Goal: Task Accomplishment & Management: Manage account settings

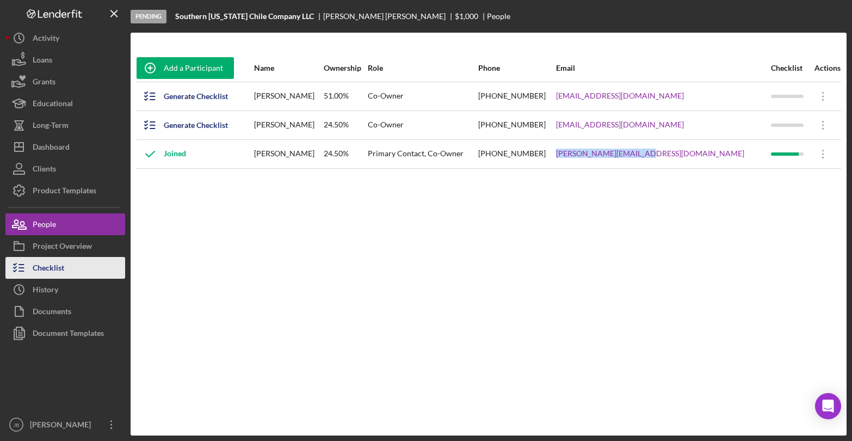
click at [70, 269] on button "Checklist" at bounding box center [65, 268] width 120 height 22
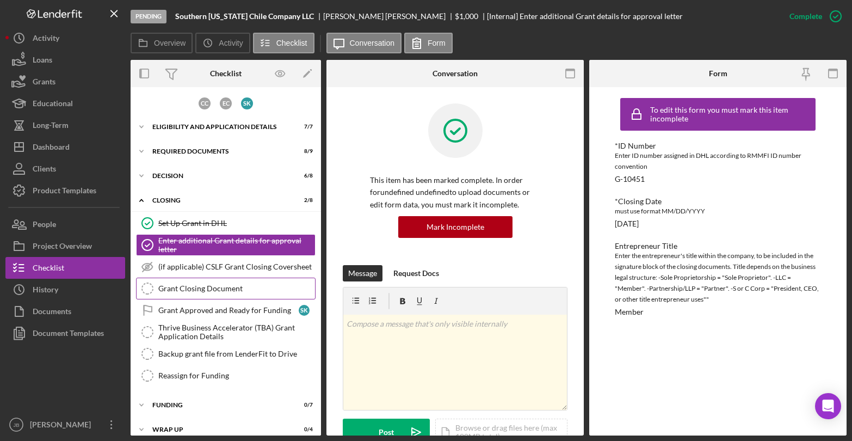
click at [232, 285] on div "Grant Closing Document" at bounding box center [236, 288] width 157 height 9
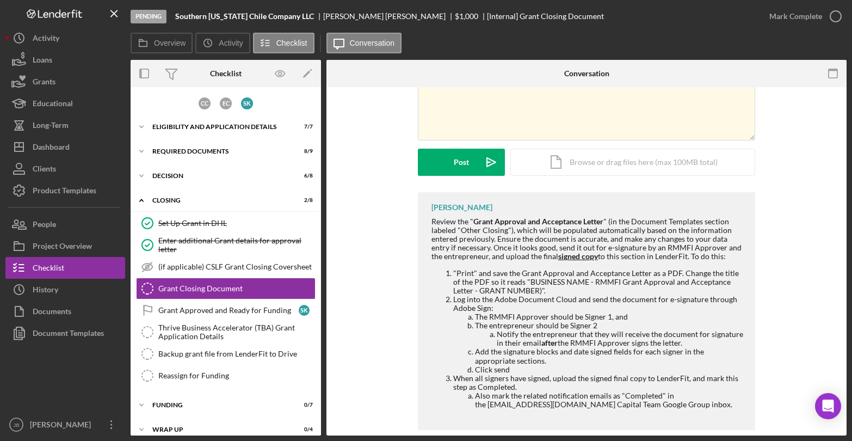
scroll to position [106, 0]
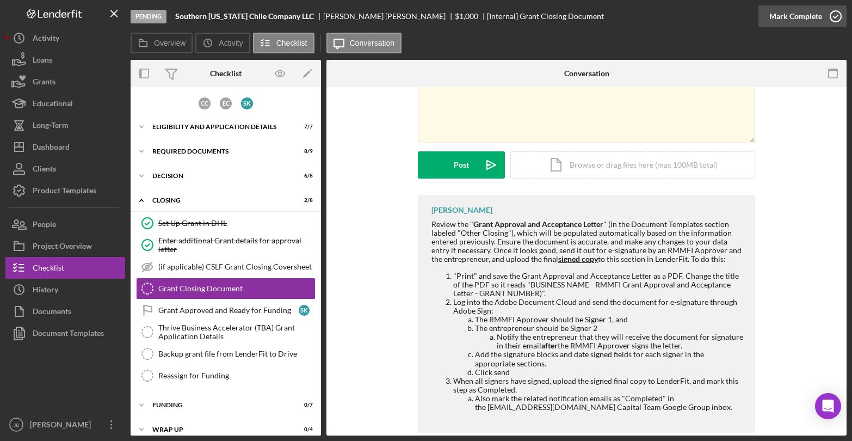
click at [836, 17] on icon "button" at bounding box center [836, 16] width 27 height 27
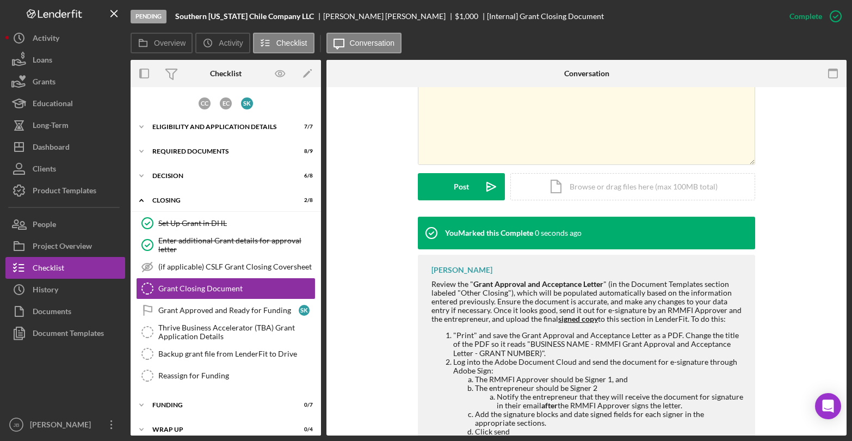
scroll to position [255, 0]
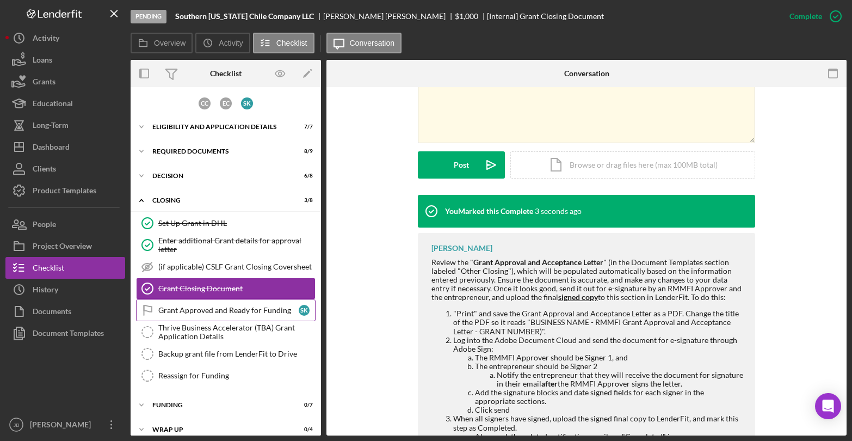
click at [244, 303] on link "Grant Approved and Ready for Funding Grant Approved and Ready for Funding S K" at bounding box center [226, 310] width 180 height 22
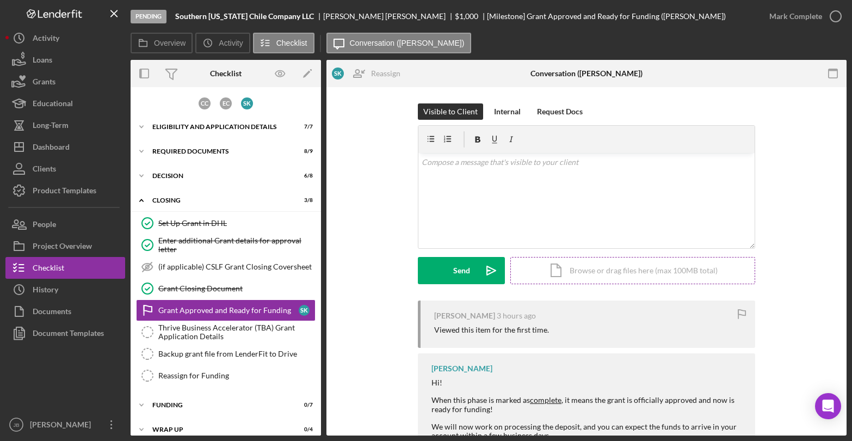
scroll to position [57, 0]
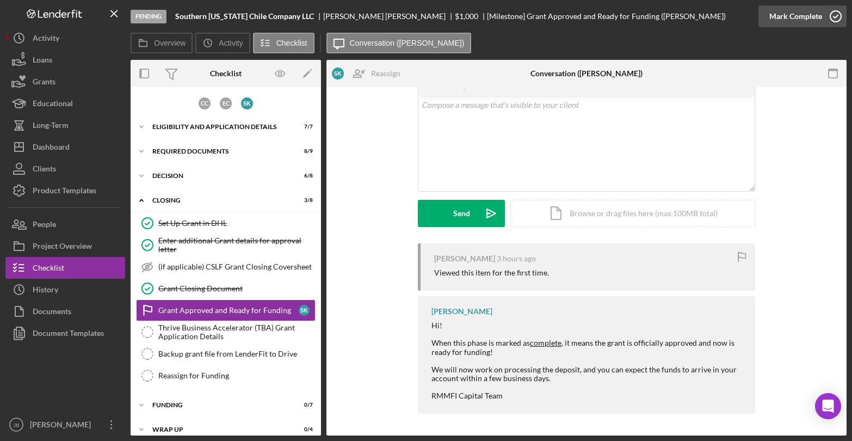
click at [835, 15] on icon "button" at bounding box center [836, 16] width 27 height 27
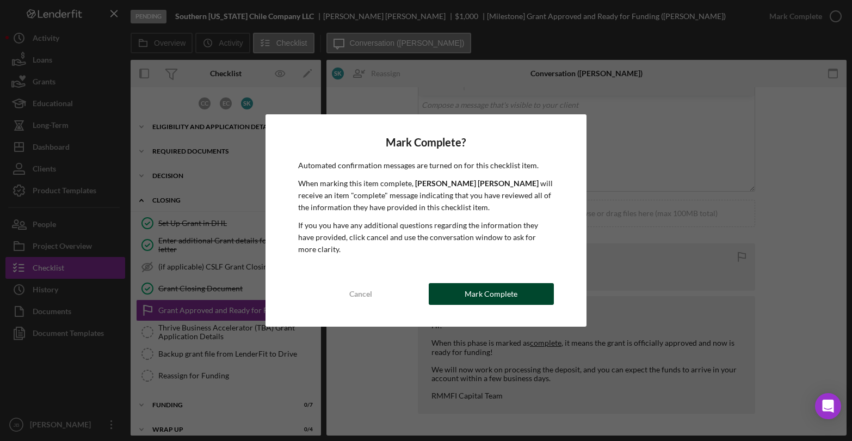
click at [476, 291] on div "Mark Complete" at bounding box center [491, 294] width 53 height 22
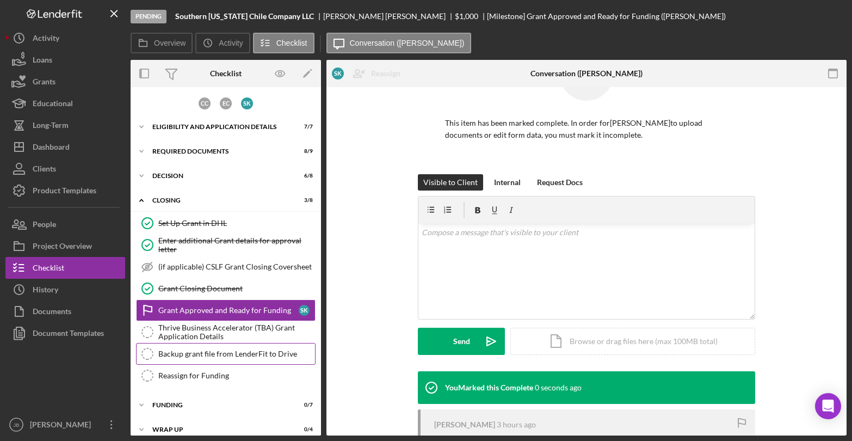
scroll to position [206, 0]
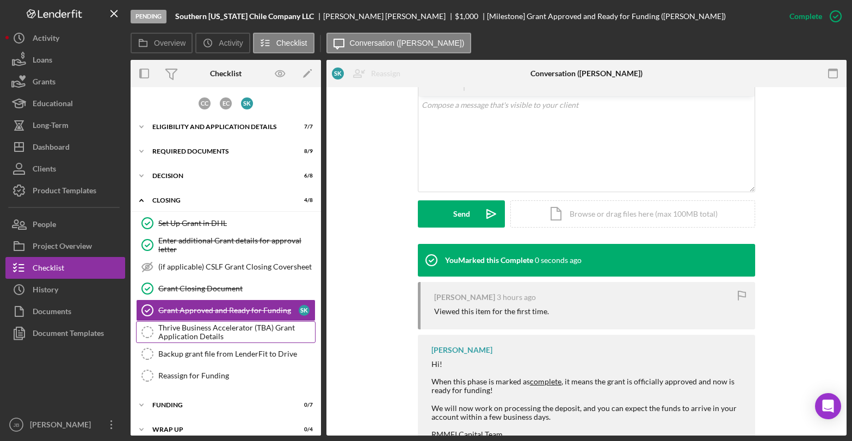
click at [274, 332] on div "Thrive Business Accelerator (TBA) Grant Application Details" at bounding box center [236, 331] width 157 height 17
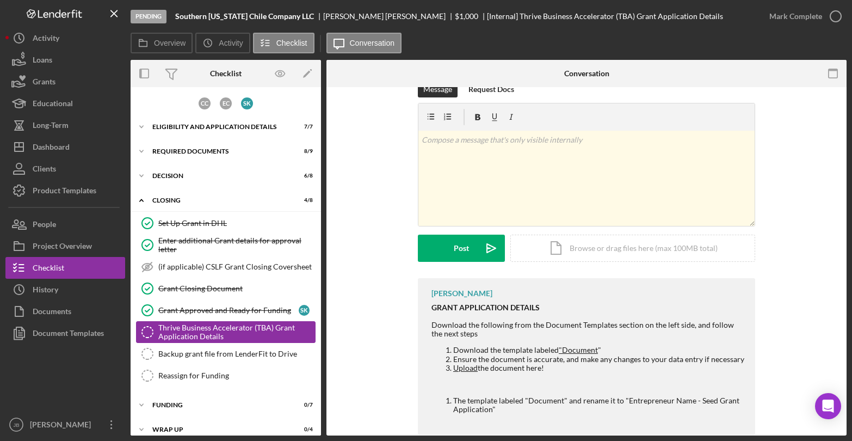
scroll to position [44, 0]
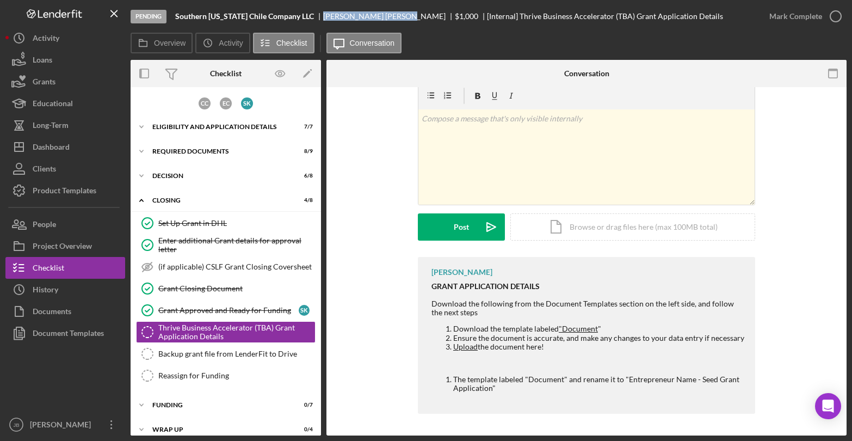
drag, startPoint x: 321, startPoint y: 17, endPoint x: 377, endPoint y: 17, distance: 55.5
click at [377, 17] on div "Stephen Krenzer" at bounding box center [389, 16] width 132 height 9
copy div "Stephen Krenzer"
click at [100, 333] on div "Document Templates" at bounding box center [68, 334] width 71 height 24
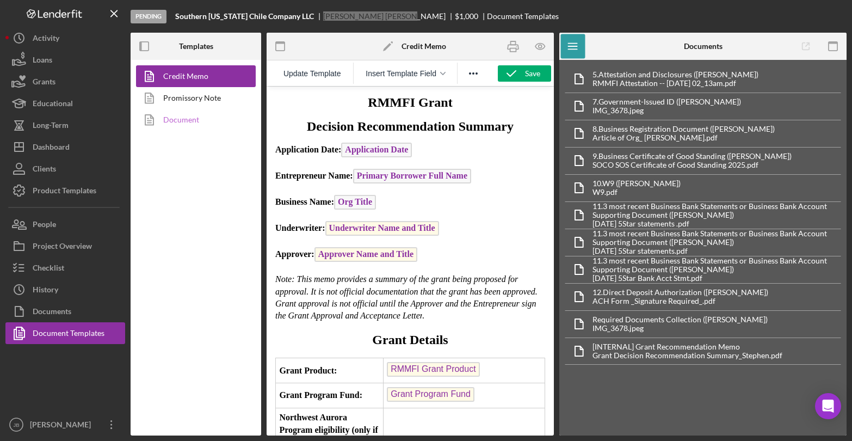
click at [194, 121] on link "Document" at bounding box center [193, 120] width 114 height 22
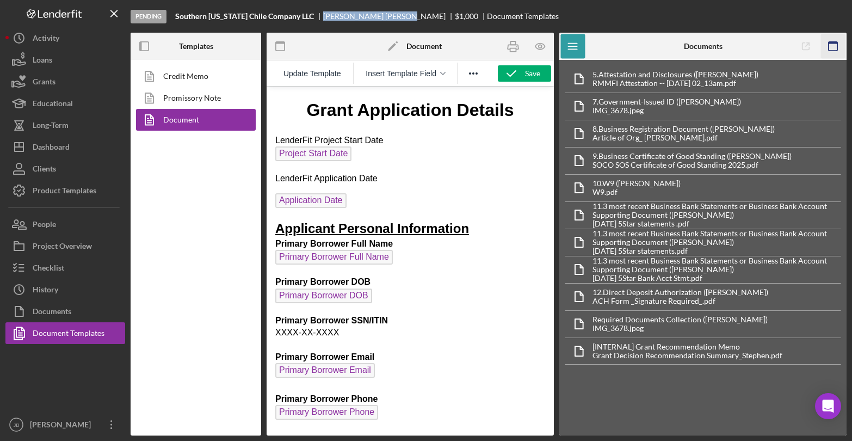
click at [838, 43] on icon "button" at bounding box center [833, 46] width 24 height 24
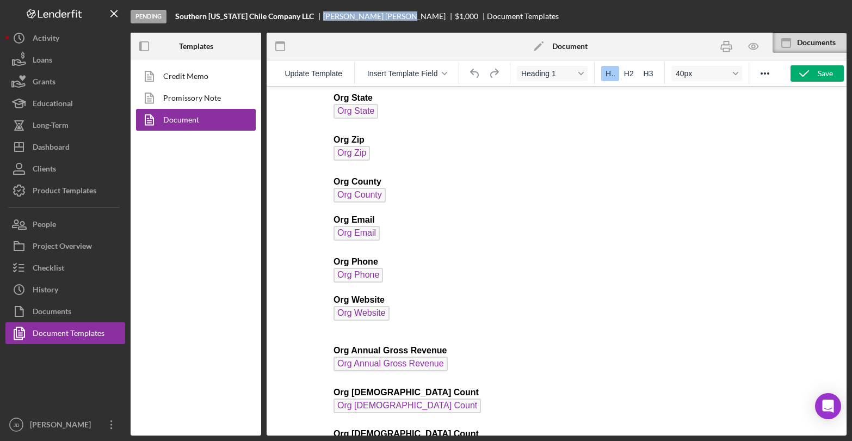
scroll to position [882, 0]
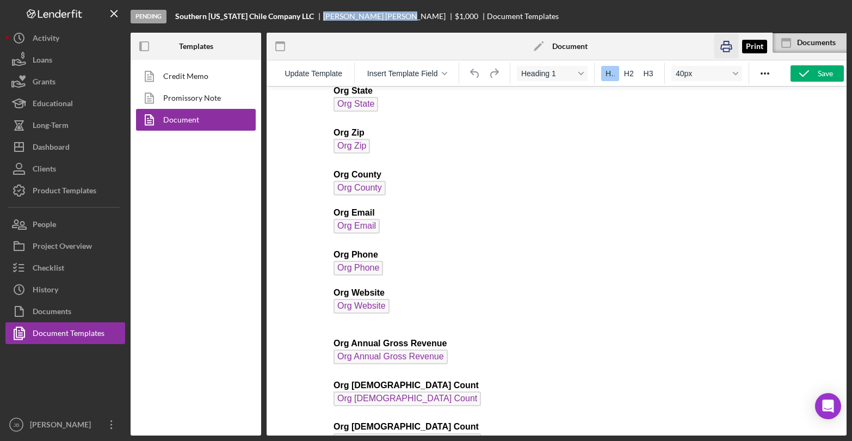
click at [727, 48] on rect "button" at bounding box center [727, 49] width 6 height 3
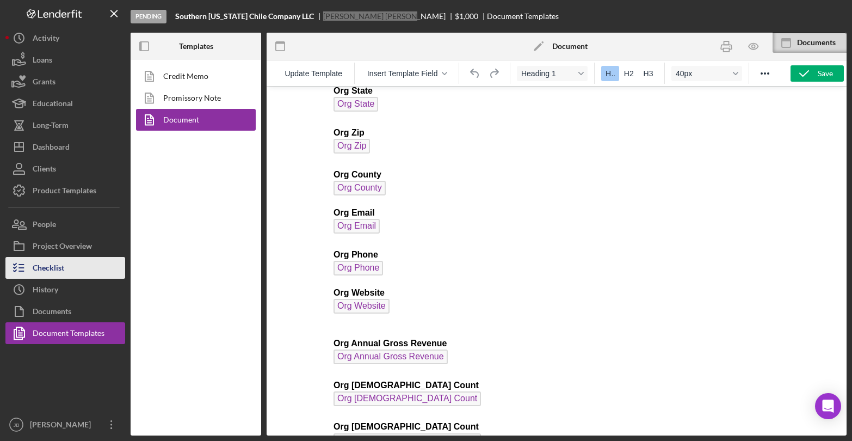
click at [75, 269] on button "Checklist" at bounding box center [65, 268] width 120 height 22
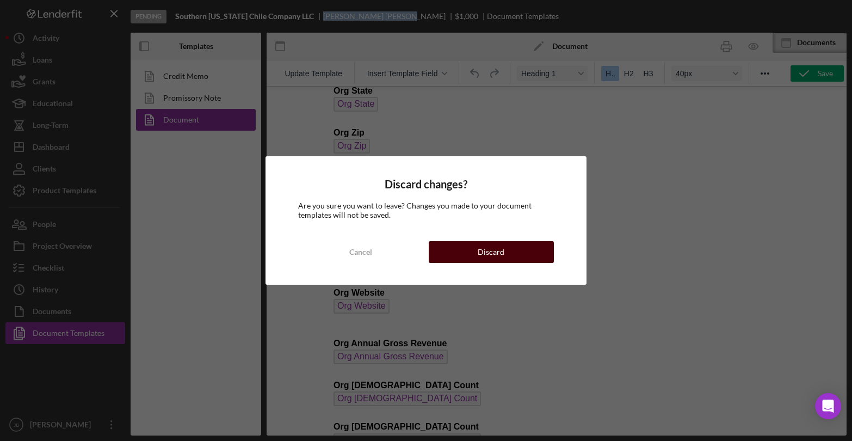
click at [501, 253] on div "Discard" at bounding box center [491, 252] width 27 height 22
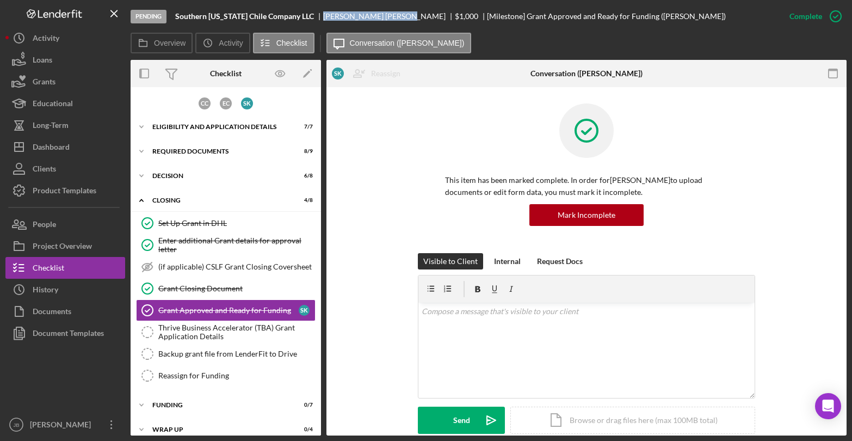
scroll to position [10, 0]
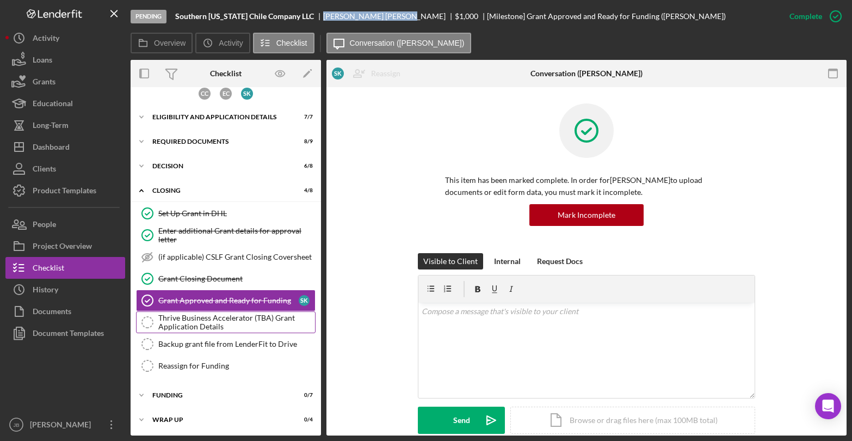
click at [243, 324] on div "Thrive Business Accelerator (TBA) Grant Application Details" at bounding box center [236, 322] width 157 height 17
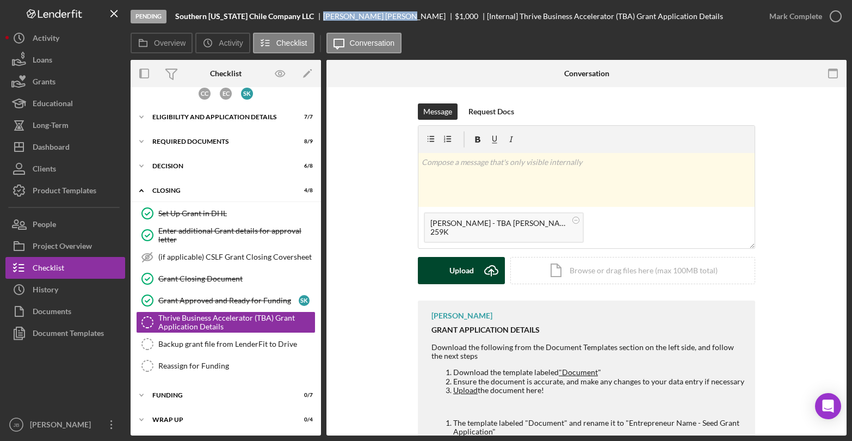
click at [490, 268] on icon "Icon/Upload" at bounding box center [491, 270] width 27 height 27
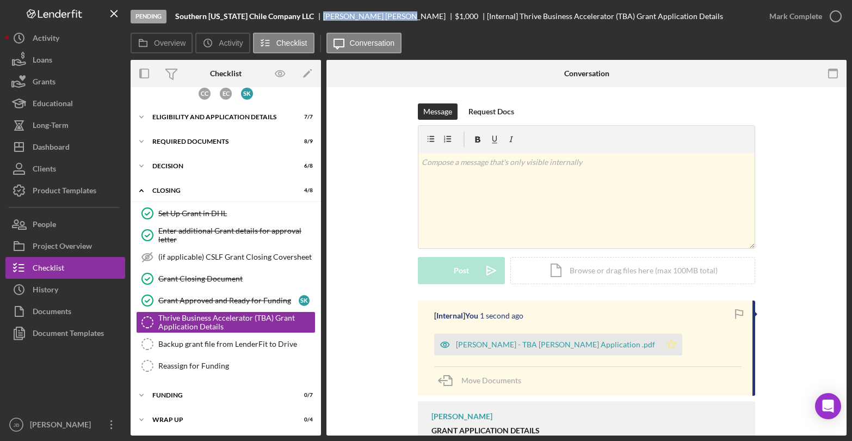
click at [661, 345] on icon "Icon/Star" at bounding box center [672, 345] width 22 height 22
click at [842, 16] on icon "button" at bounding box center [836, 16] width 27 height 27
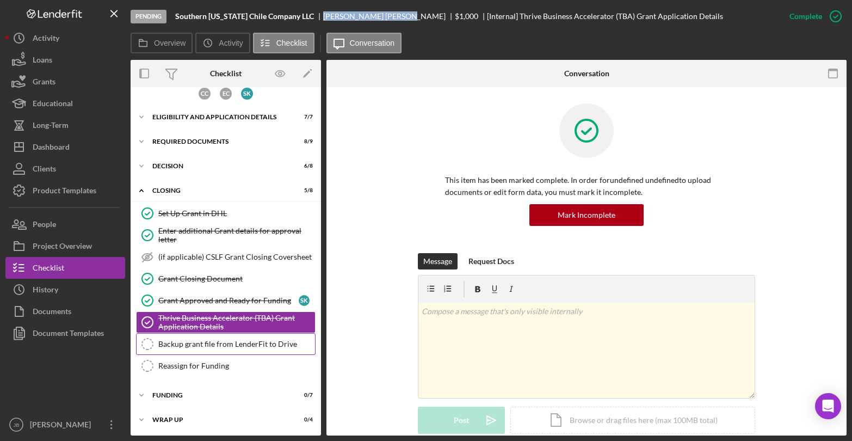
click at [174, 341] on div "Backup grant file from LenderFit to Drive" at bounding box center [236, 344] width 157 height 9
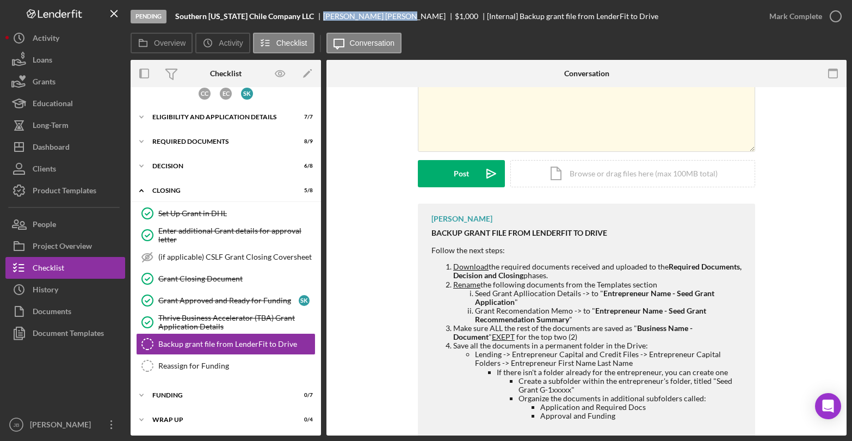
scroll to position [125, 0]
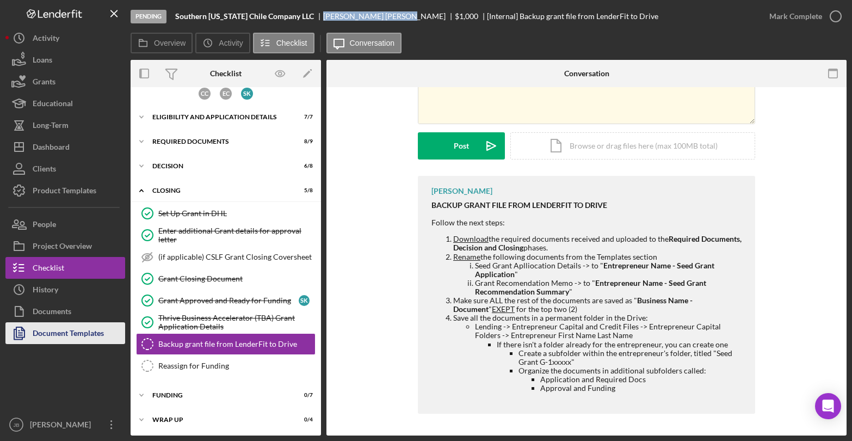
click at [62, 337] on div "Document Templates" at bounding box center [68, 334] width 71 height 24
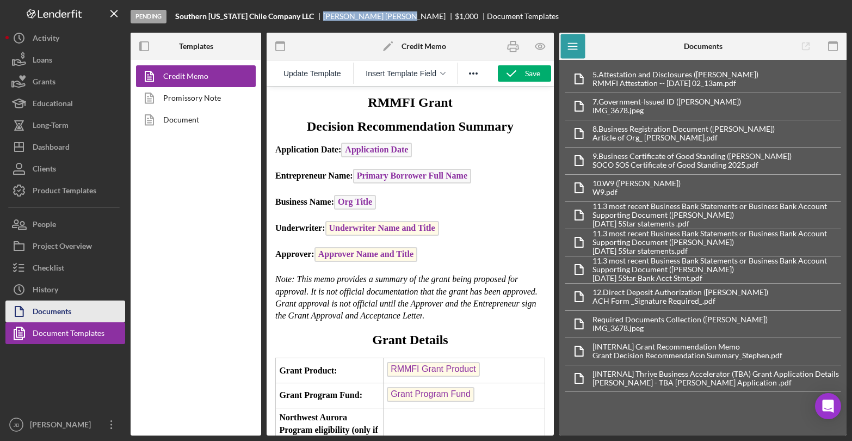
click at [52, 305] on div "Documents" at bounding box center [52, 312] width 39 height 24
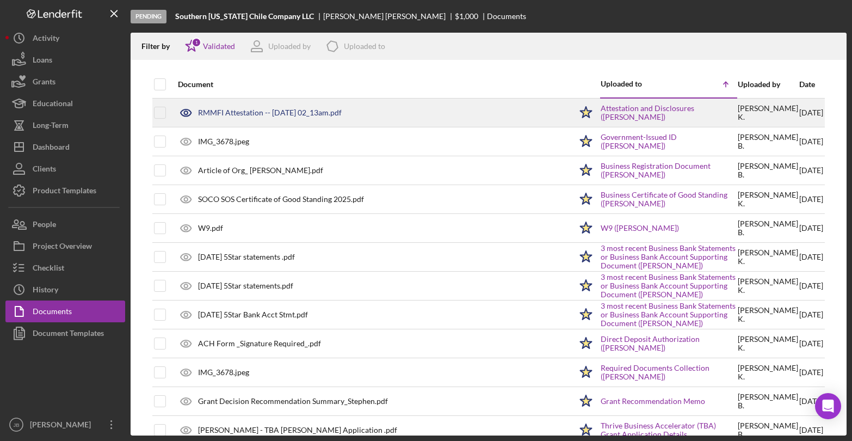
click at [286, 115] on div "RMMFI Attestation -- 2025-10-02 02_13am.pdf" at bounding box center [270, 112] width 144 height 9
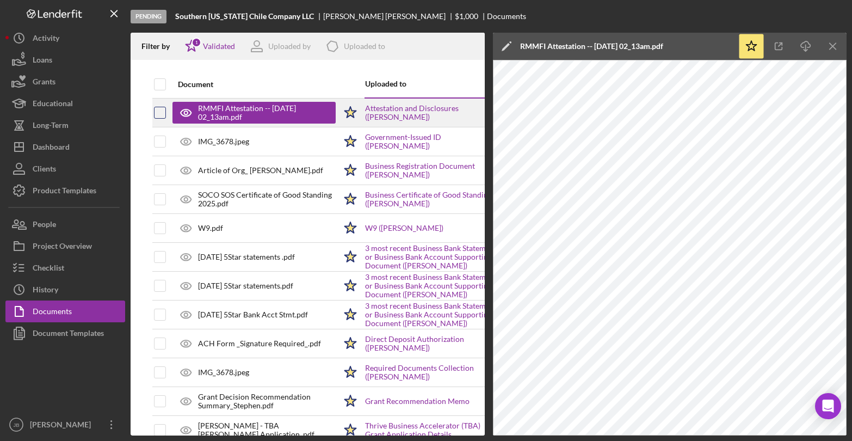
click at [162, 113] on input "checkbox" at bounding box center [160, 112] width 11 height 11
checkbox input "true"
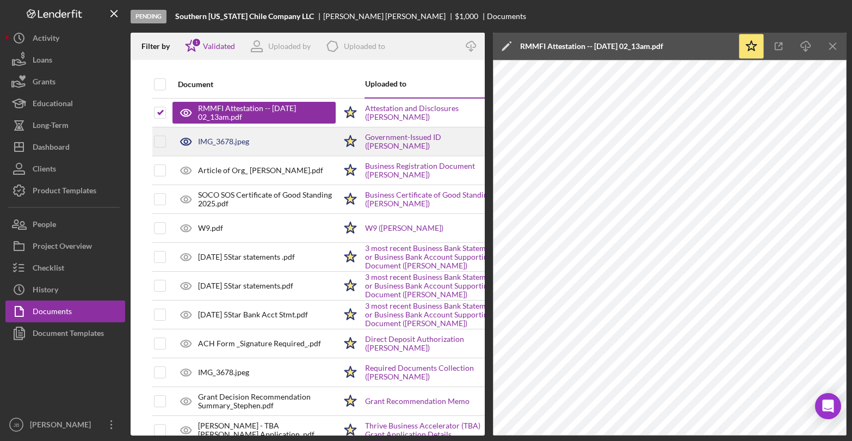
click at [219, 144] on div "IMG_3678.jpeg" at bounding box center [223, 141] width 51 height 9
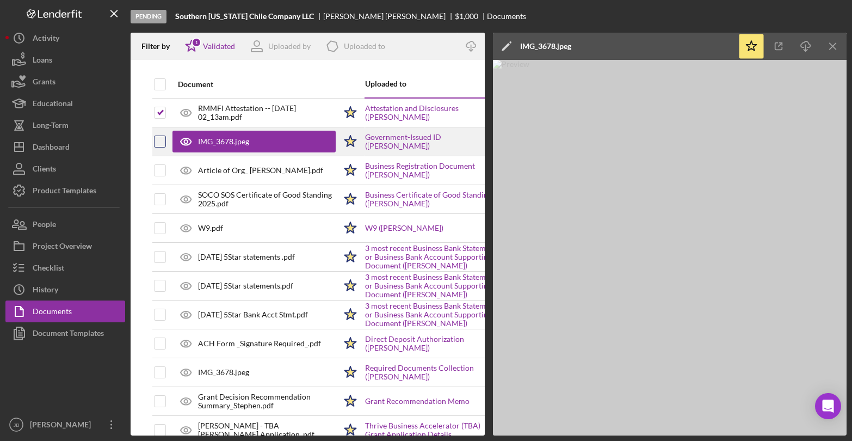
click at [161, 145] on input "checkbox" at bounding box center [160, 141] width 11 height 11
checkbox input "true"
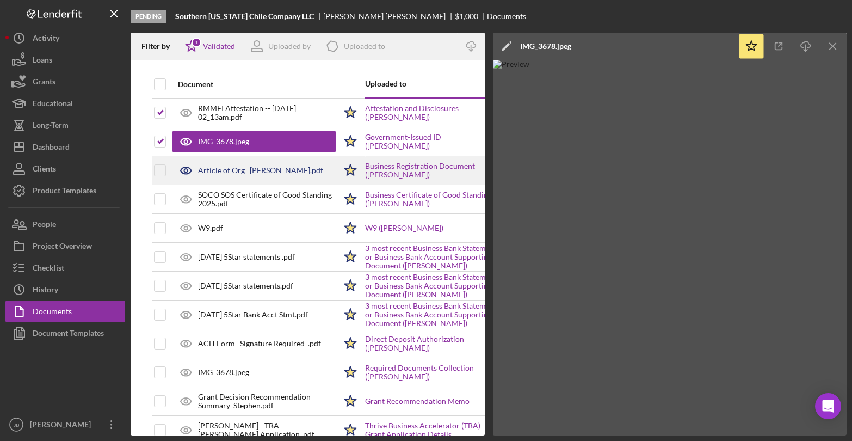
click at [297, 173] on div "Article of Org_ [PERSON_NAME].pdf" at bounding box center [260, 170] width 125 height 9
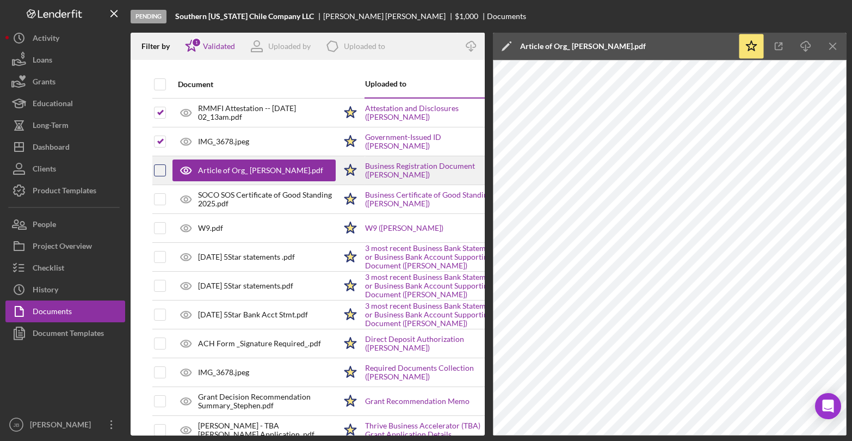
click at [164, 168] on input "checkbox" at bounding box center [160, 170] width 11 height 11
checkbox input "true"
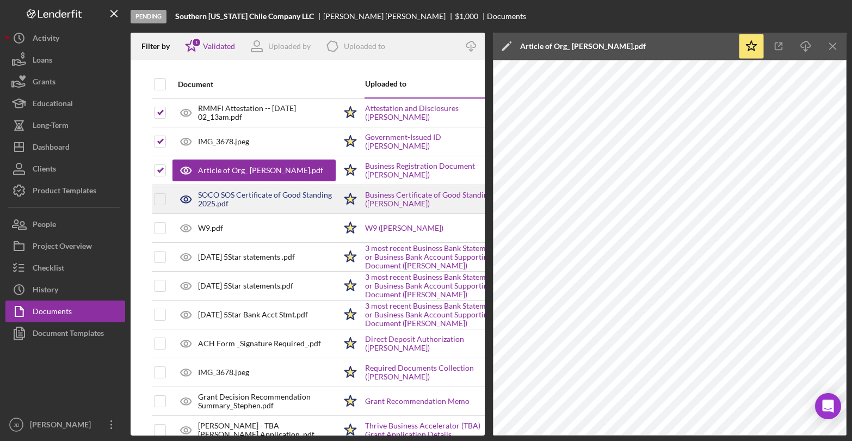
click at [281, 203] on div "SOCO SOS Certificate of Good Standing 2025.pdf" at bounding box center [267, 199] width 138 height 17
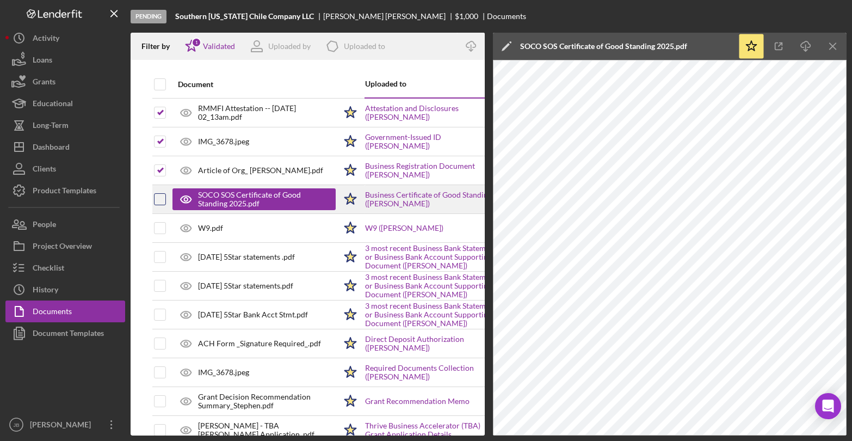
click at [161, 199] on input "checkbox" at bounding box center [160, 199] width 11 height 11
checkbox input "true"
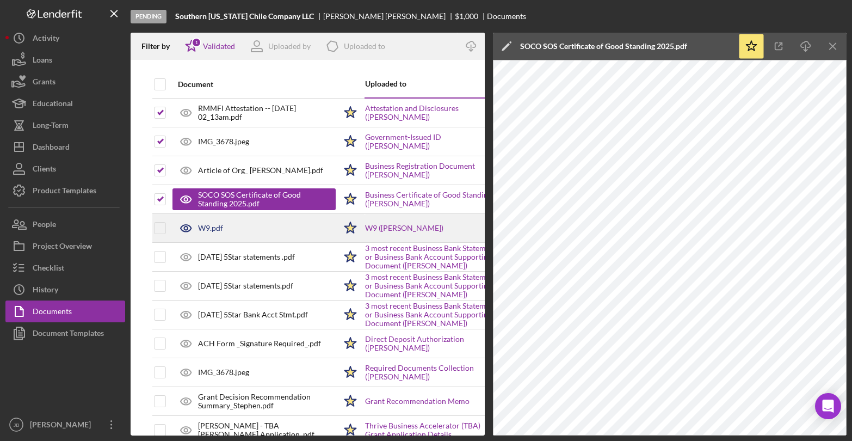
click at [226, 226] on div "W9.pdf" at bounding box center [254, 227] width 163 height 27
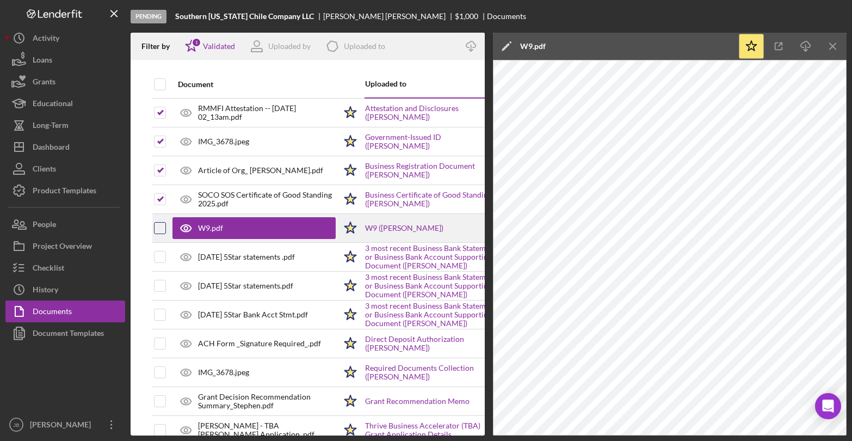
click at [162, 226] on input "checkbox" at bounding box center [160, 228] width 11 height 11
checkbox input "true"
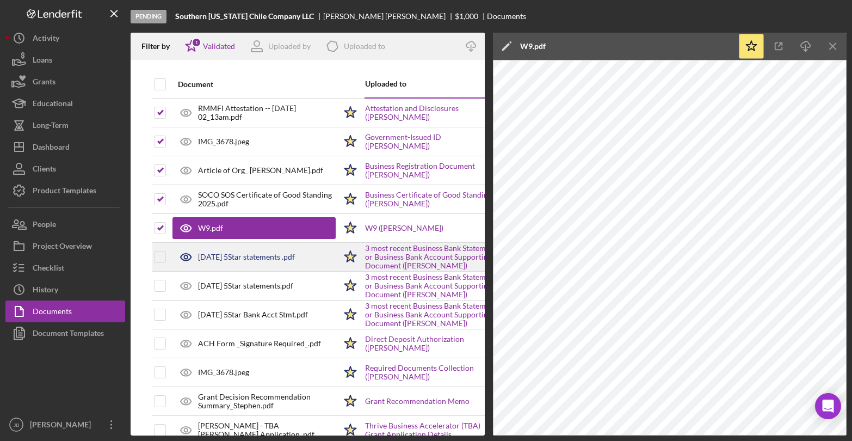
click at [243, 259] on div "September 2025 5Star statements .pdf" at bounding box center [246, 257] width 97 height 9
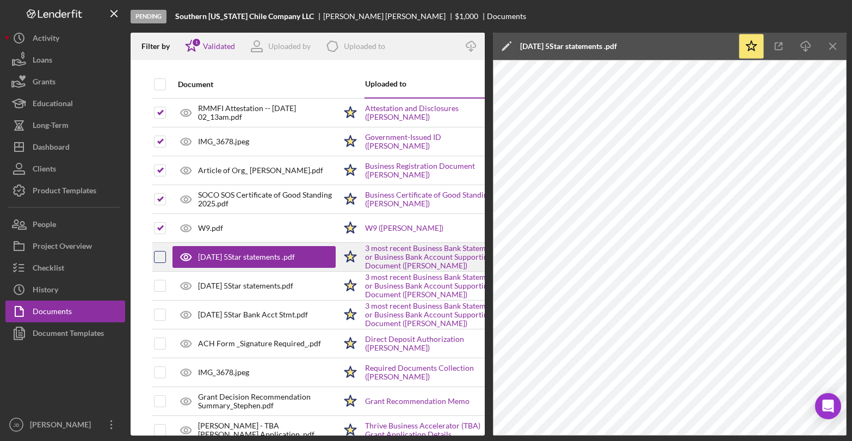
click at [161, 259] on input "checkbox" at bounding box center [160, 256] width 11 height 11
checkbox input "true"
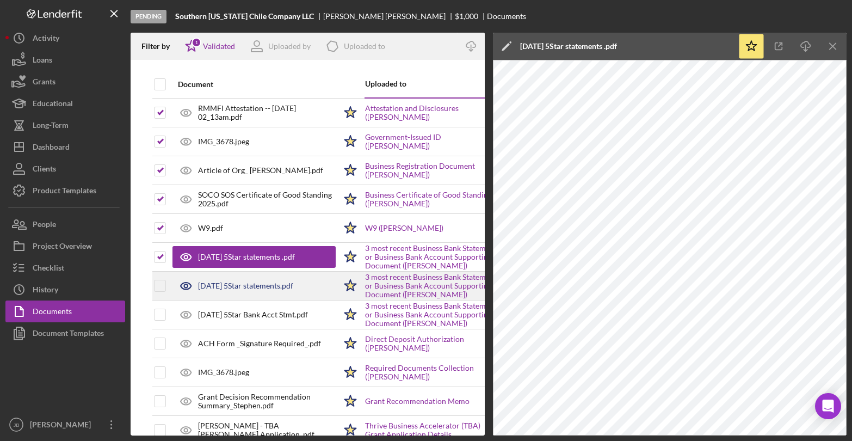
click at [235, 285] on div "AUGUST 2025 5Star statements.pdf" at bounding box center [245, 285] width 95 height 9
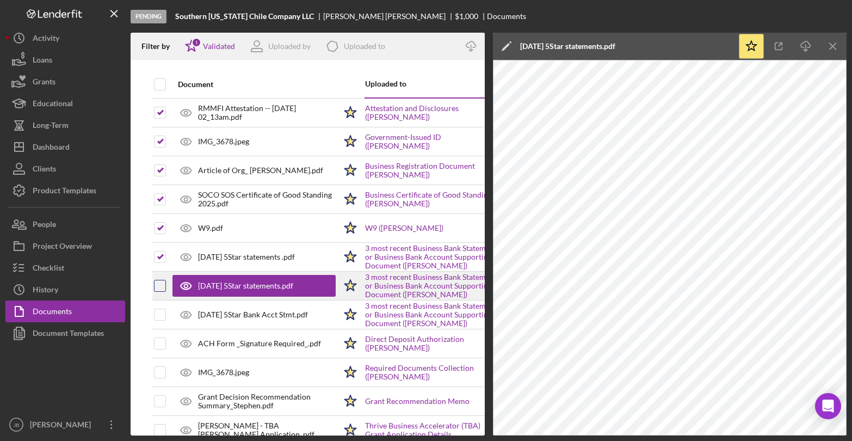
click at [159, 281] on input "checkbox" at bounding box center [160, 285] width 11 height 11
checkbox input "true"
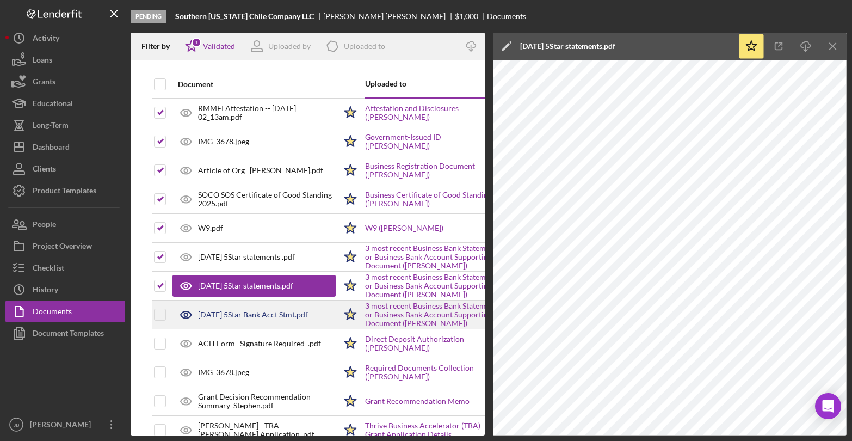
click at [257, 318] on div "July 2025 5Star Bank Acct Stmt.pdf" at bounding box center [253, 314] width 110 height 9
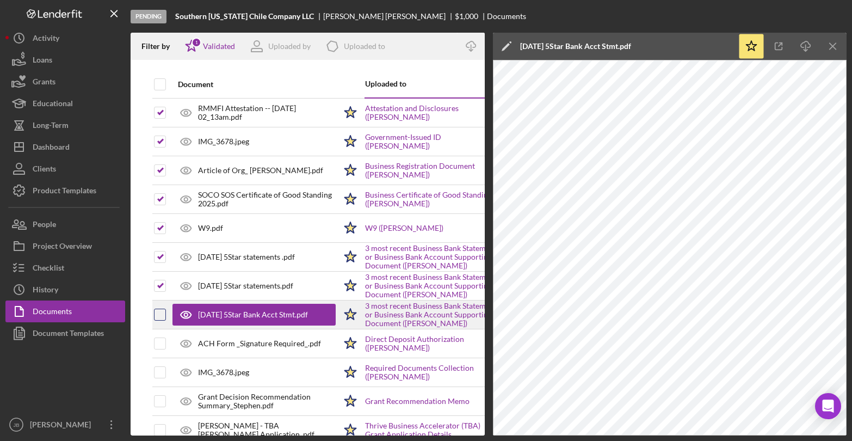
click at [161, 316] on input "checkbox" at bounding box center [160, 314] width 11 height 11
checkbox input "true"
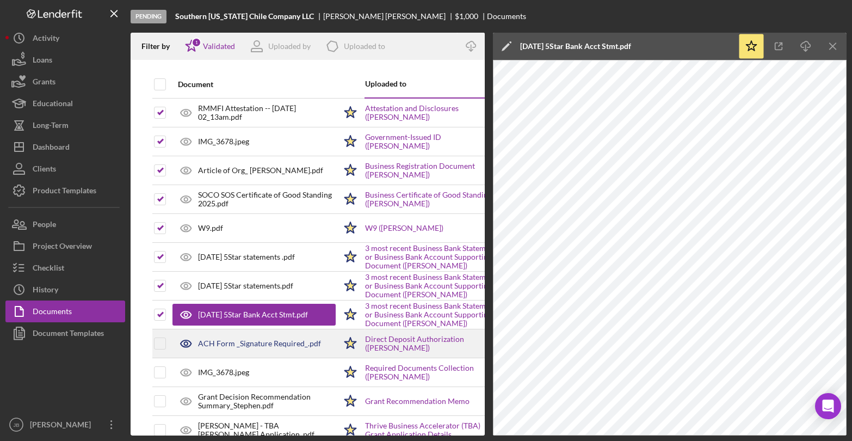
click at [201, 338] on div "ACH Form _Signature Required_.pdf" at bounding box center [254, 343] width 163 height 27
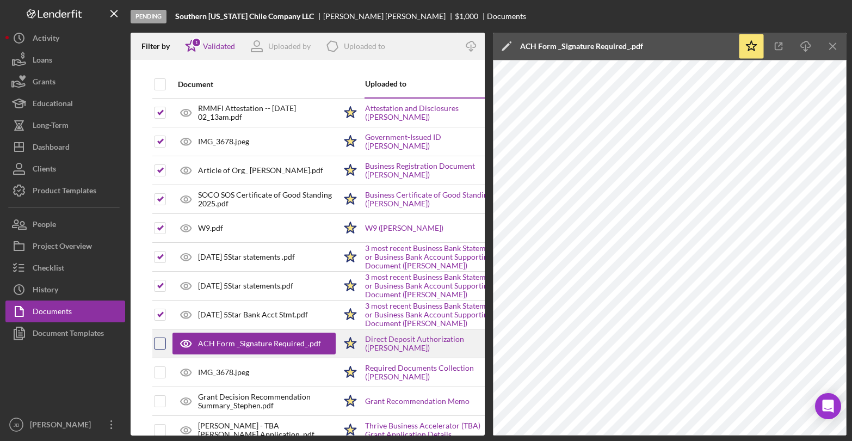
click at [161, 342] on input "checkbox" at bounding box center [160, 343] width 11 height 11
checkbox input "true"
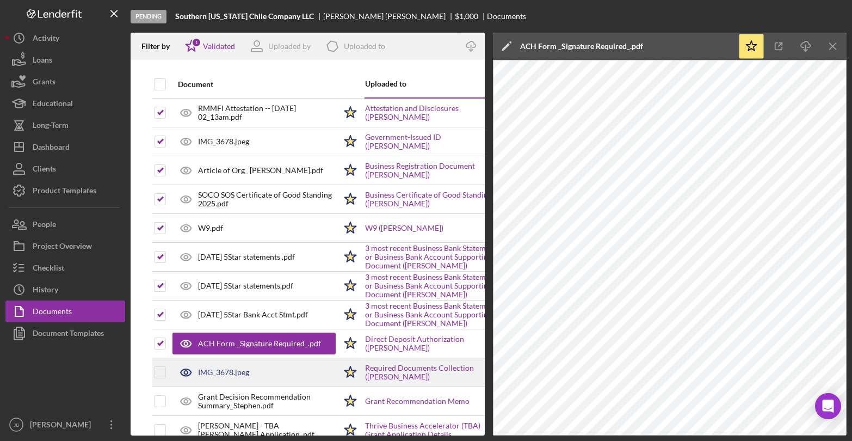
click at [220, 376] on div "IMG_3678.jpeg" at bounding box center [223, 372] width 51 height 9
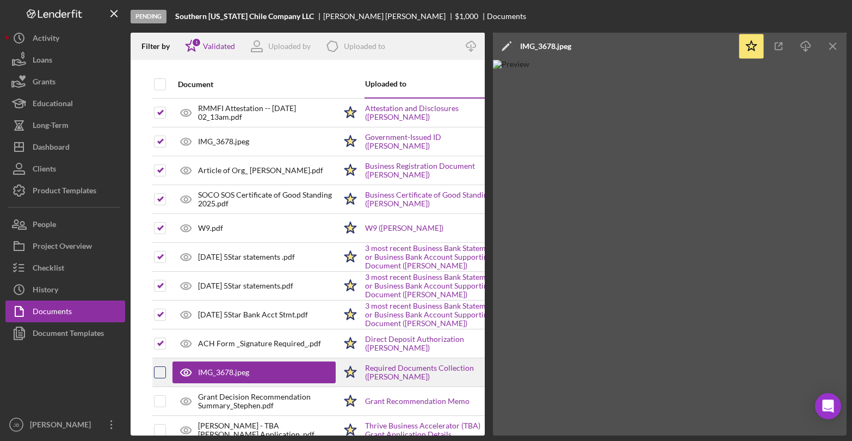
click at [158, 369] on input "checkbox" at bounding box center [160, 372] width 11 height 11
checkbox input "true"
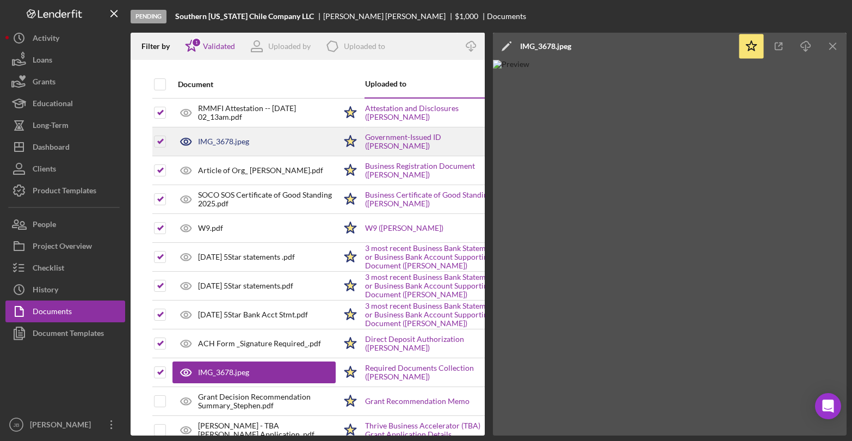
click at [222, 142] on div "IMG_3678.jpeg" at bounding box center [223, 141] width 51 height 9
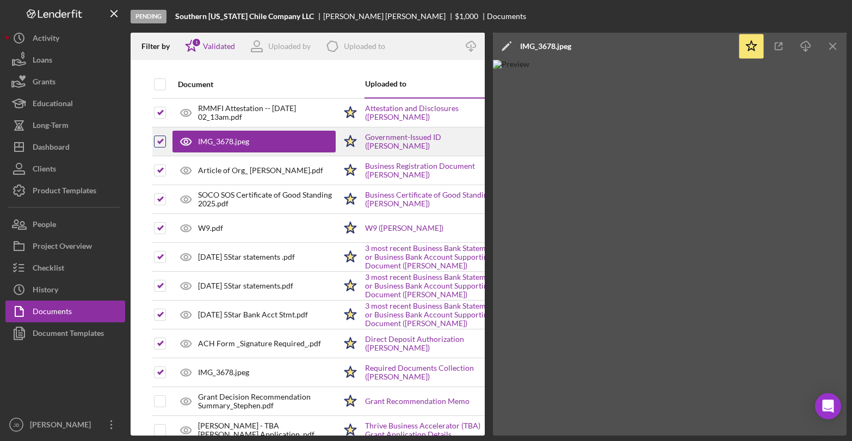
click at [163, 142] on input "checkbox" at bounding box center [160, 141] width 11 height 11
checkbox input "false"
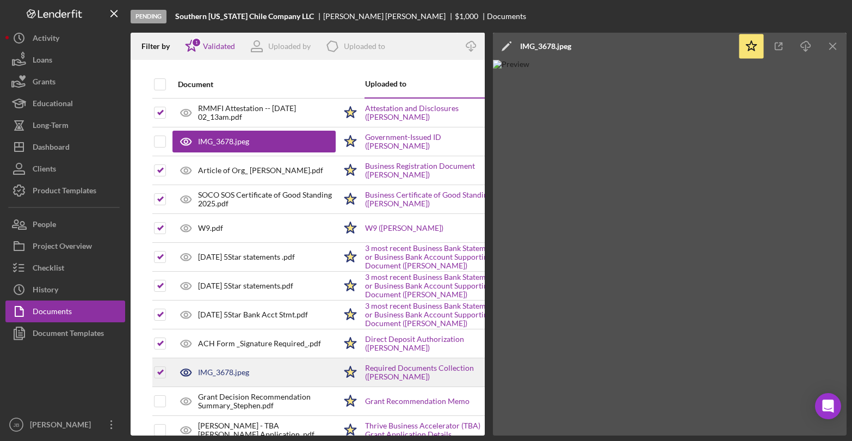
click at [211, 376] on div "IMG_3678.jpeg" at bounding box center [223, 372] width 51 height 9
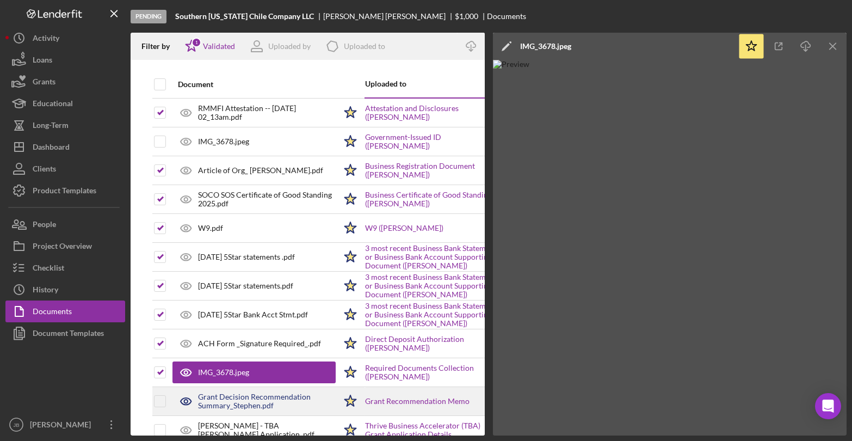
click at [242, 397] on div "Grant Decision Recommendation Summary_Stephen.pdf" at bounding box center [267, 400] width 138 height 17
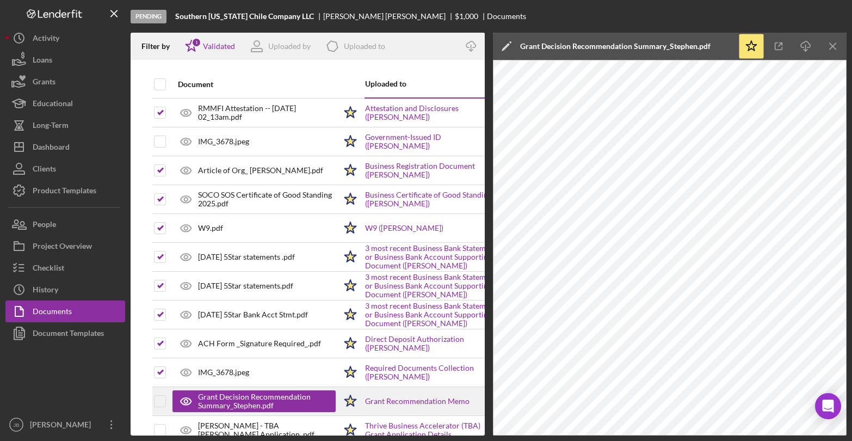
click at [167, 401] on div at bounding box center [169, 401] width 4 height 4
click at [164, 402] on input "checkbox" at bounding box center [160, 401] width 11 height 11
checkbox input "true"
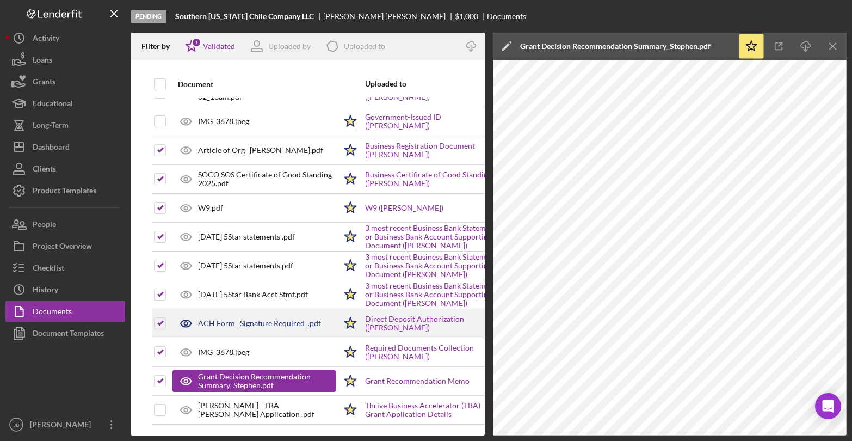
scroll to position [28, 0]
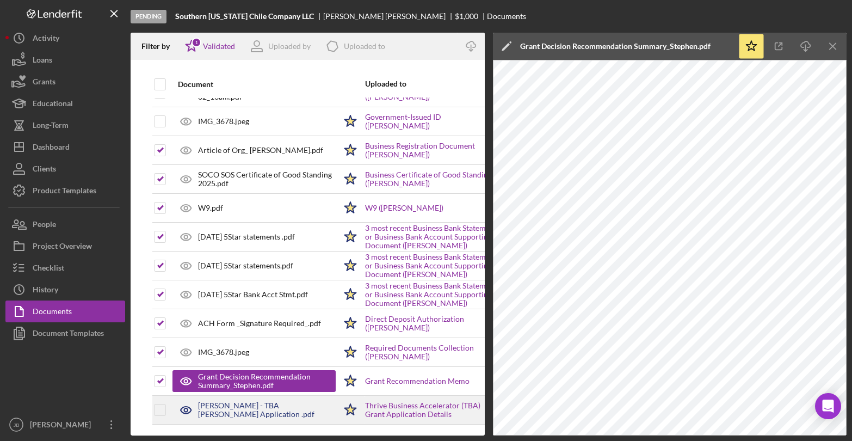
drag, startPoint x: 243, startPoint y: 396, endPoint x: 317, endPoint y: 394, distance: 74.1
click at [243, 401] on div "[PERSON_NAME] - TBA [PERSON_NAME] Application .pdf" at bounding box center [267, 409] width 138 height 17
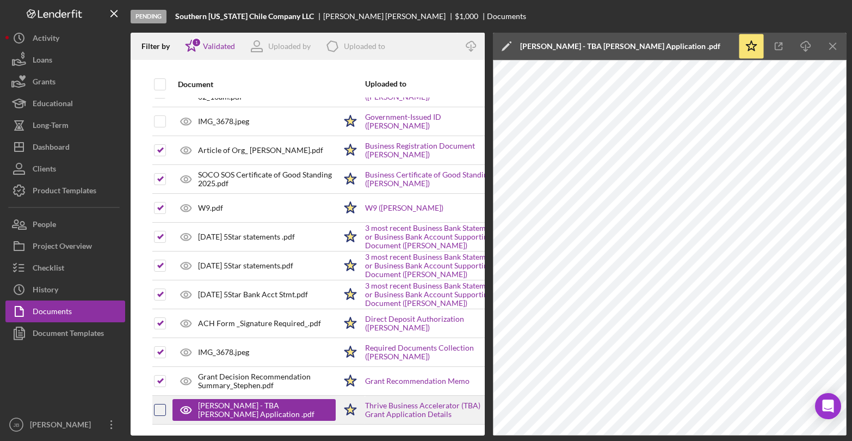
click at [156, 404] on input "checkbox" at bounding box center [160, 409] width 11 height 11
checkbox input "true"
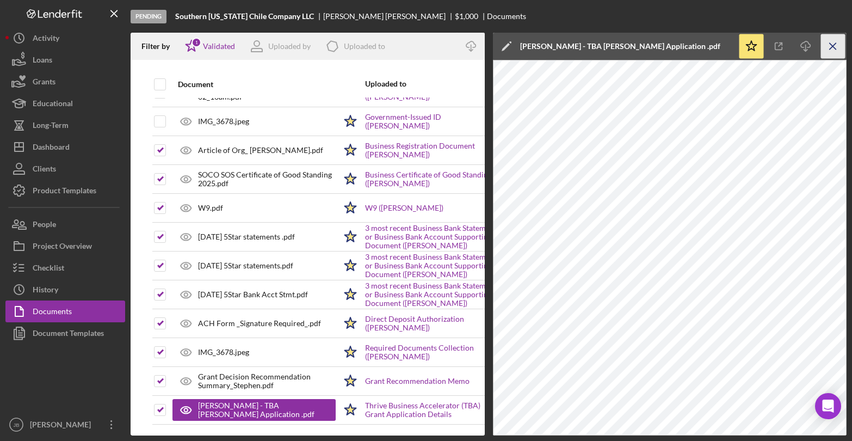
click at [835, 53] on icon "Icon/Menu Close" at bounding box center [833, 46] width 24 height 24
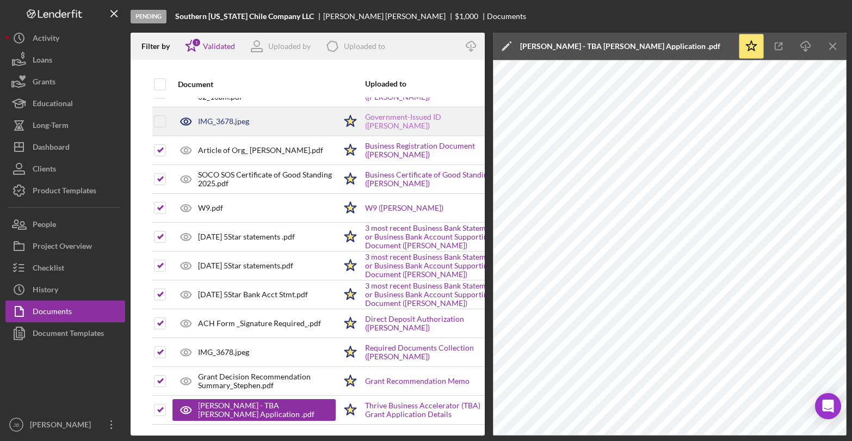
scroll to position [20, 0]
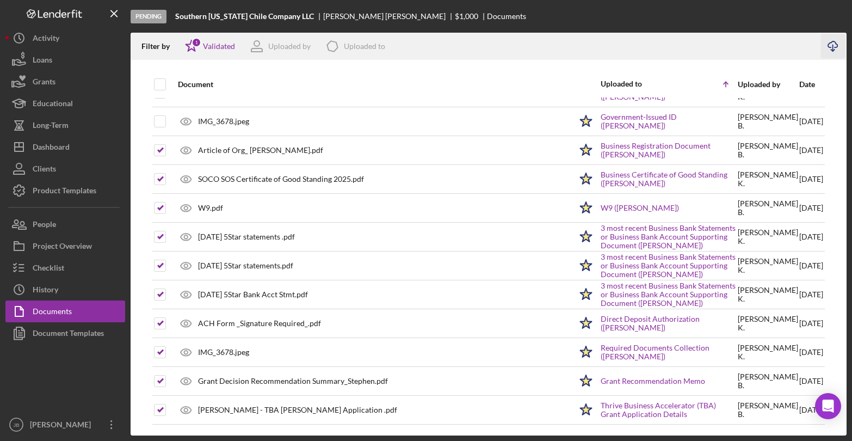
click at [837, 48] on icon "Icon/Download" at bounding box center [833, 46] width 24 height 24
click at [836, 45] on icon "Icon/Download" at bounding box center [833, 46] width 24 height 24
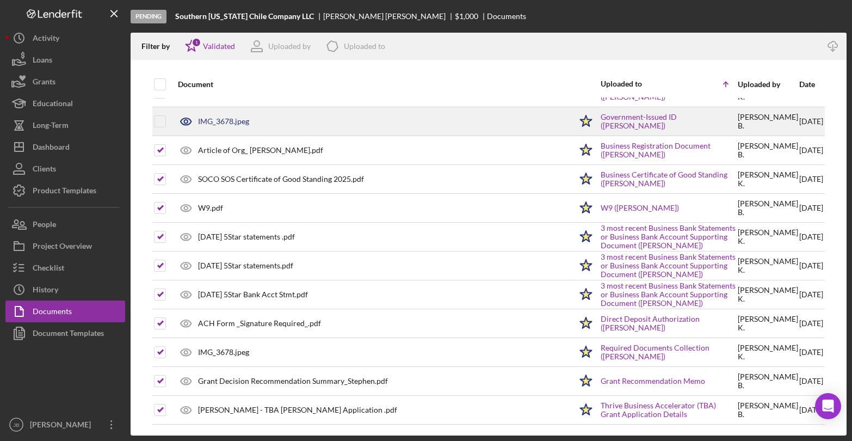
click at [239, 122] on div "IMG_3678.jpeg" at bounding box center [223, 121] width 51 height 9
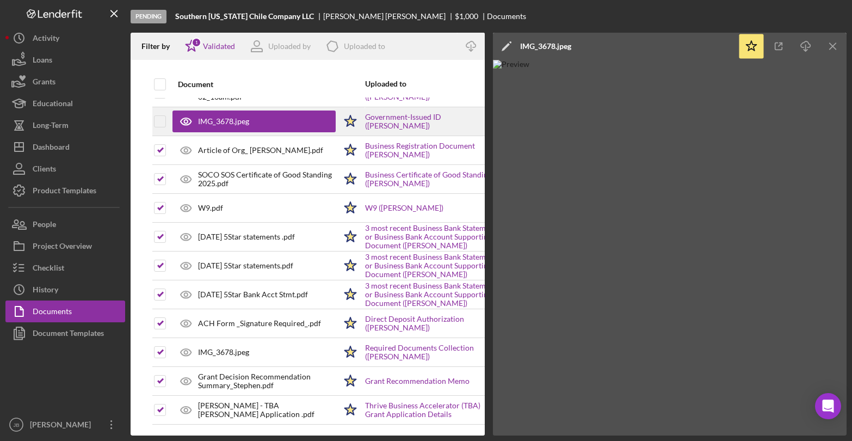
scroll to position [28, 0]
click at [808, 46] on icon "Icon/Download" at bounding box center [806, 46] width 24 height 24
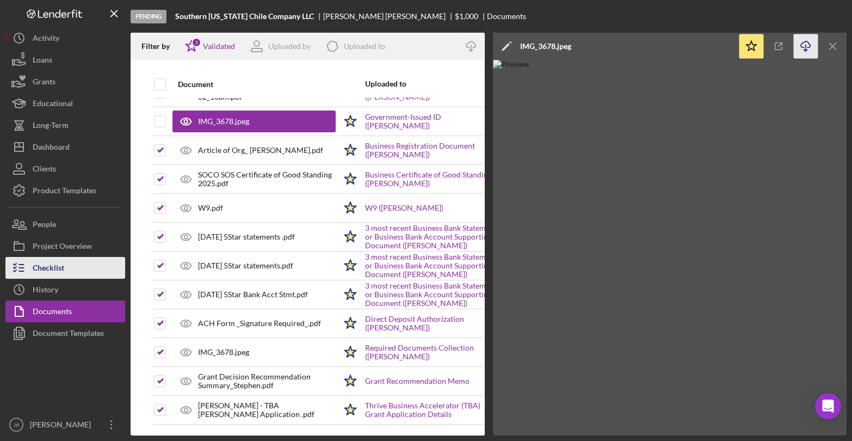
click at [79, 265] on button "Checklist" at bounding box center [65, 268] width 120 height 22
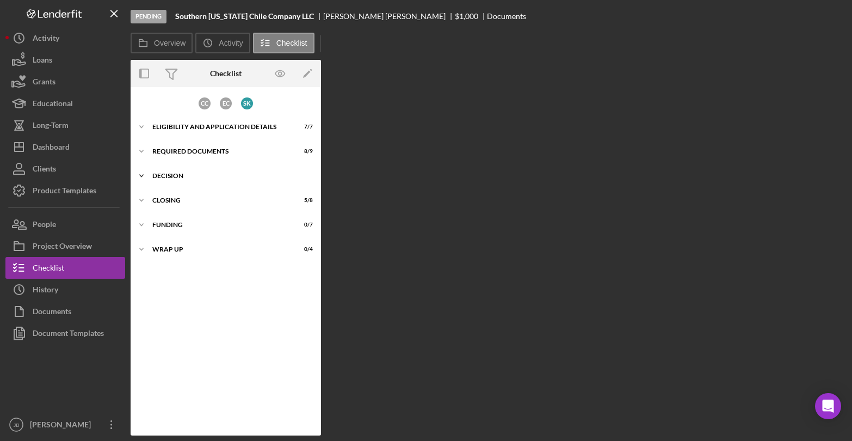
scroll to position [10, 0]
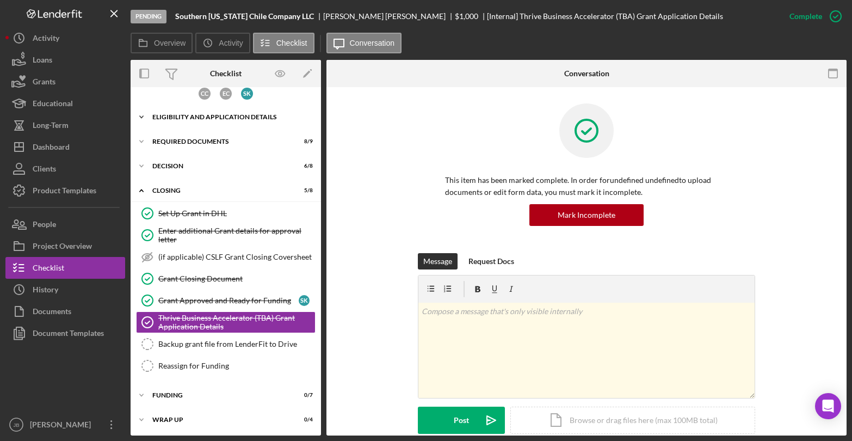
click at [237, 116] on div "Eligibility and Application Details" at bounding box center [229, 117] width 155 height 7
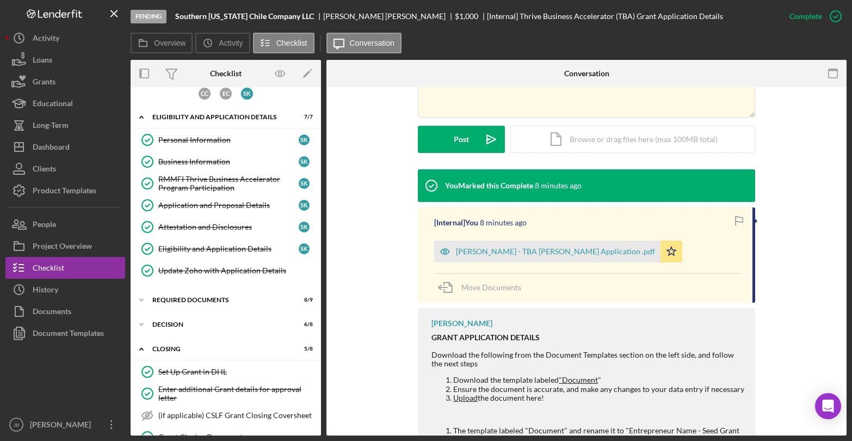
scroll to position [332, 0]
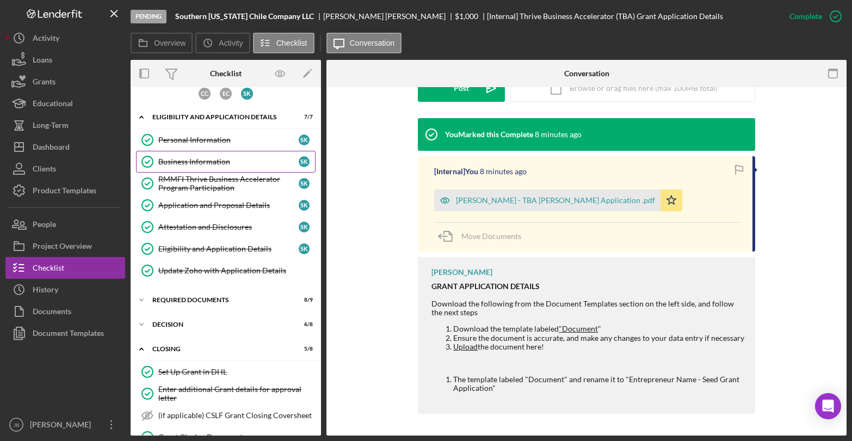
click at [224, 164] on div "Business Information" at bounding box center [228, 161] width 140 height 9
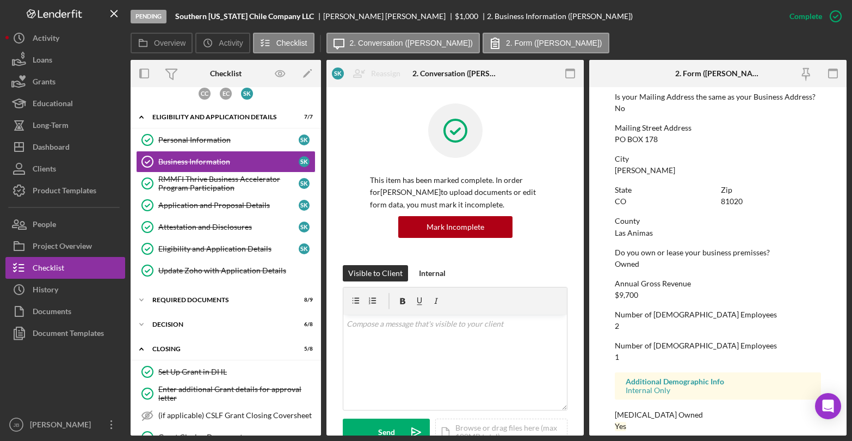
scroll to position [749, 0]
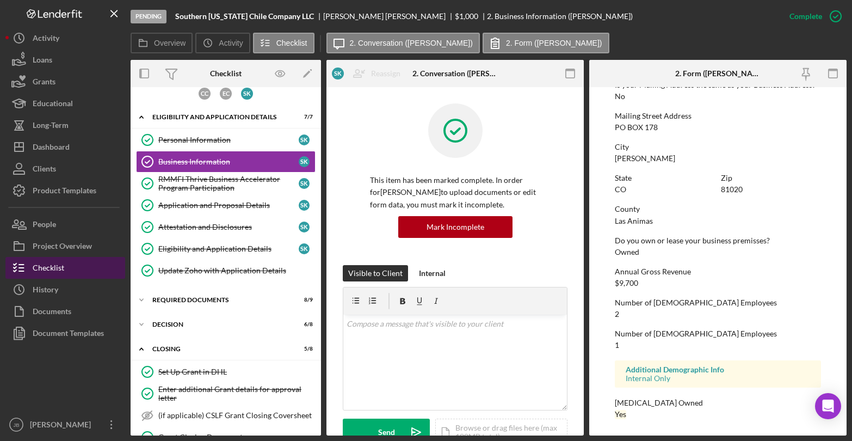
click at [78, 268] on button "Checklist" at bounding box center [65, 268] width 120 height 22
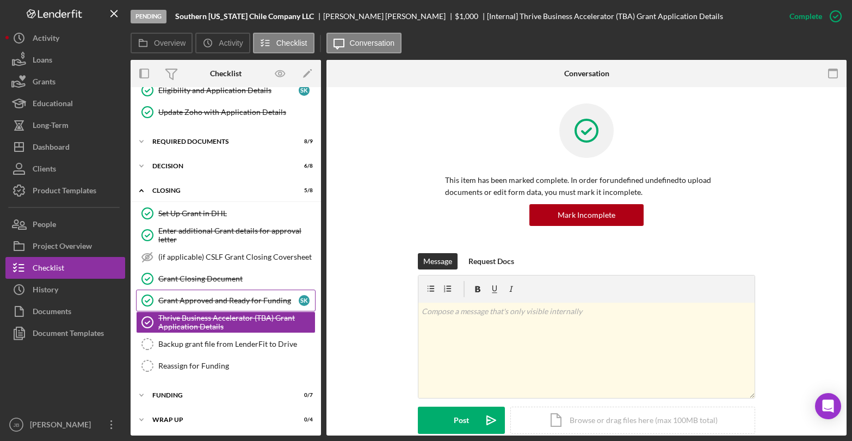
scroll to position [169, 0]
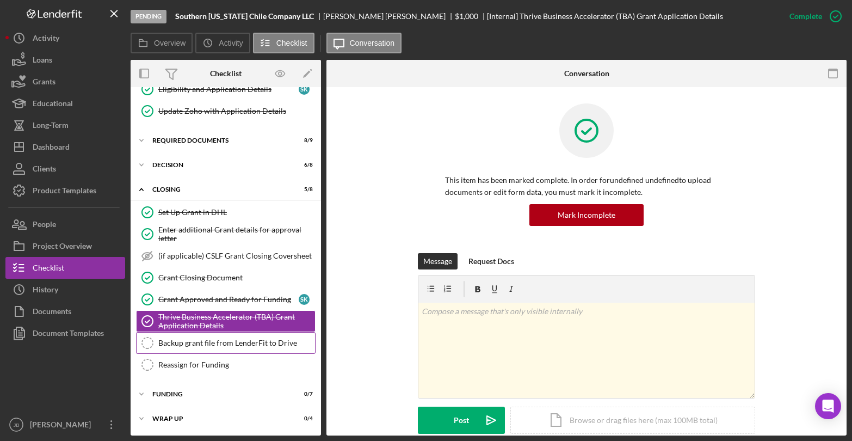
click at [148, 343] on icon "Backup grant file from LenderFit to Drive" at bounding box center [147, 342] width 27 height 27
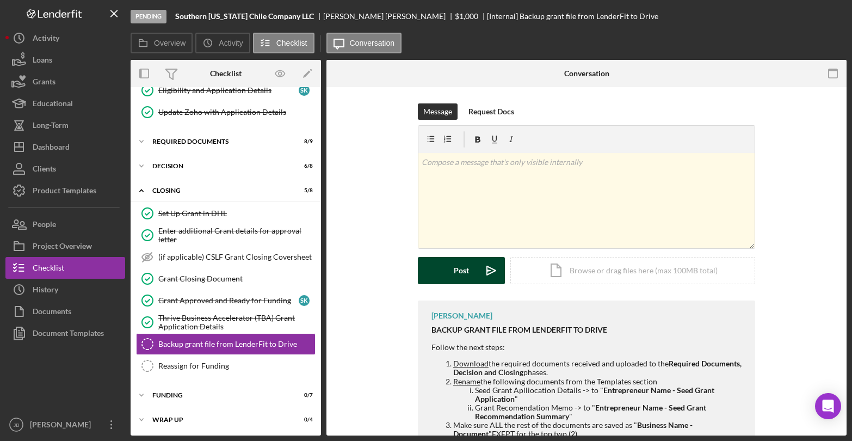
scroll to position [169, 0]
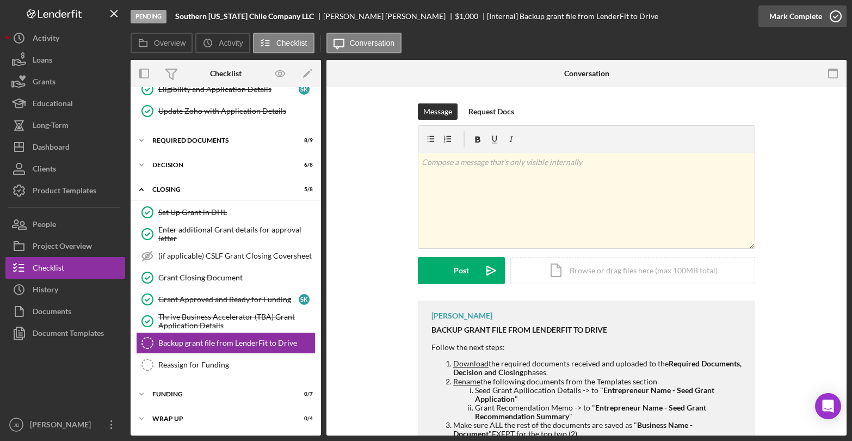
click at [835, 13] on icon "button" at bounding box center [836, 16] width 27 height 27
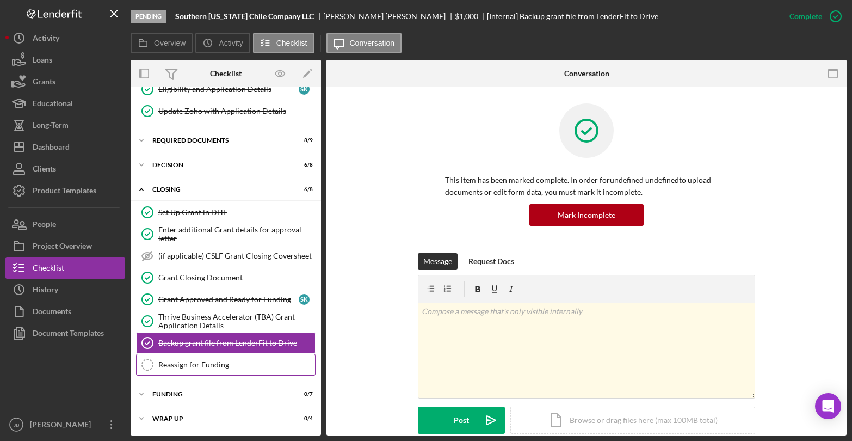
click at [151, 367] on icon "Reassign for Funding" at bounding box center [147, 364] width 27 height 27
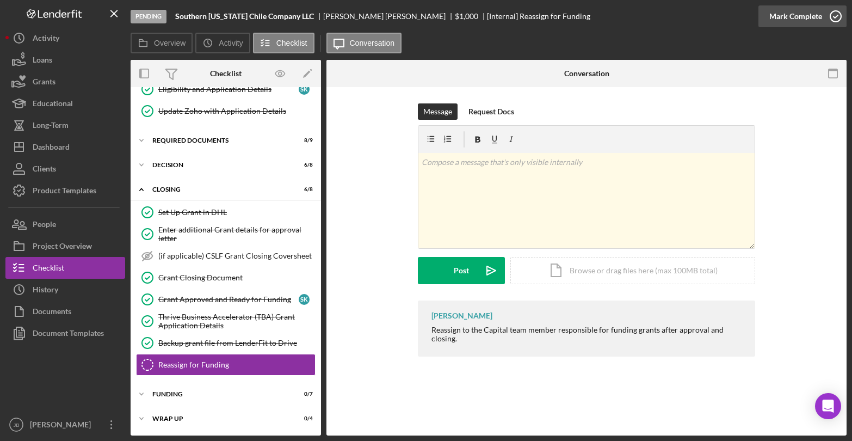
click at [838, 14] on icon "button" at bounding box center [836, 16] width 27 height 27
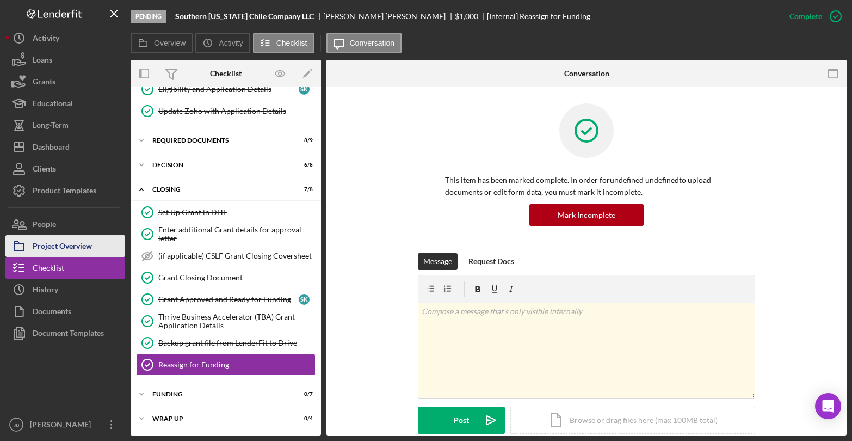
click at [67, 248] on div "Project Overview" at bounding box center [62, 247] width 59 height 24
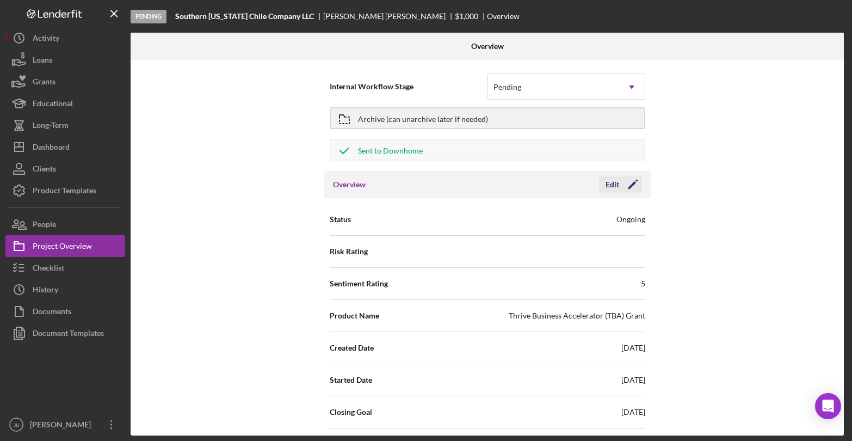
click at [627, 184] on icon "Icon/Edit" at bounding box center [632, 184] width 27 height 27
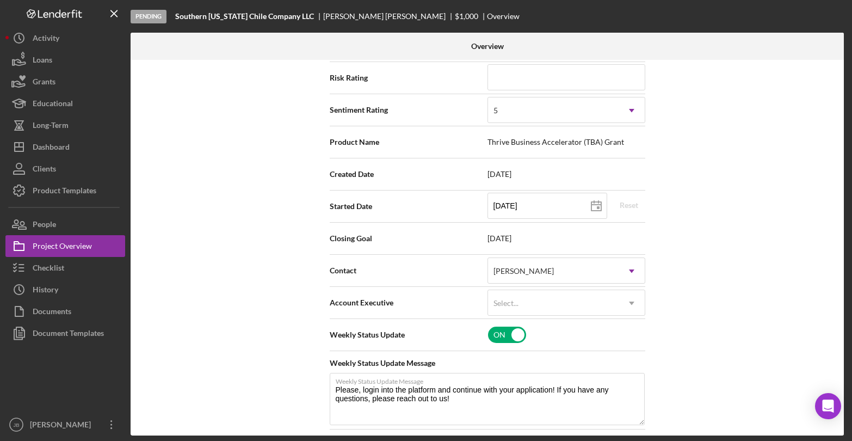
scroll to position [171, 0]
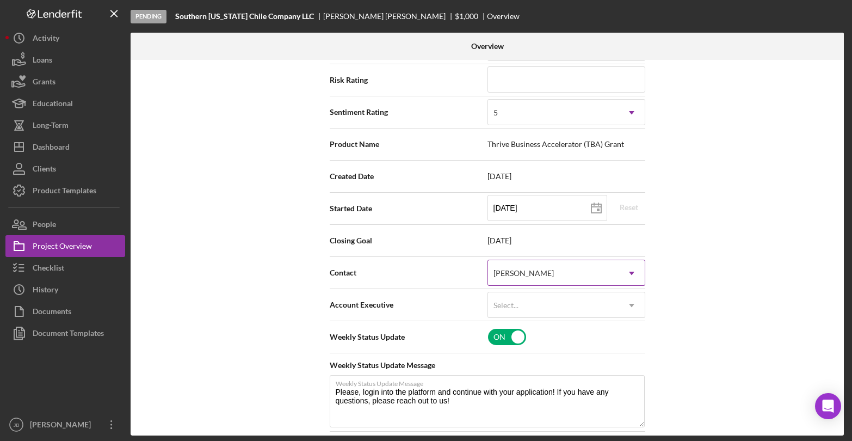
click at [627, 281] on icon "Icon/Dropdown Arrow" at bounding box center [632, 273] width 26 height 26
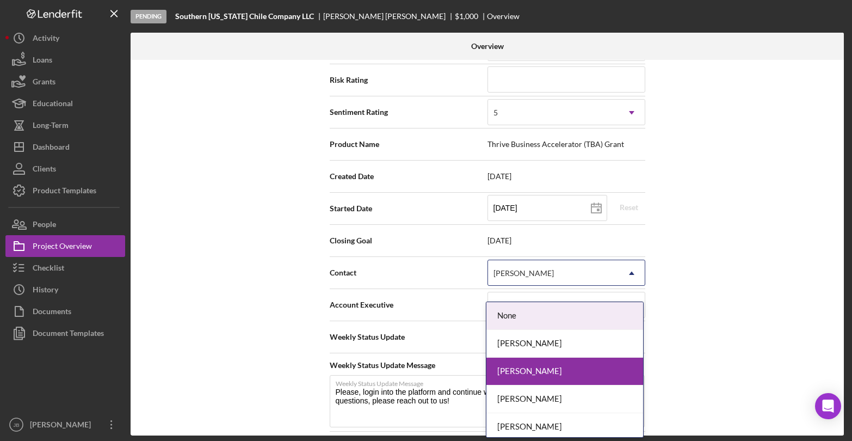
scroll to position [4, 0]
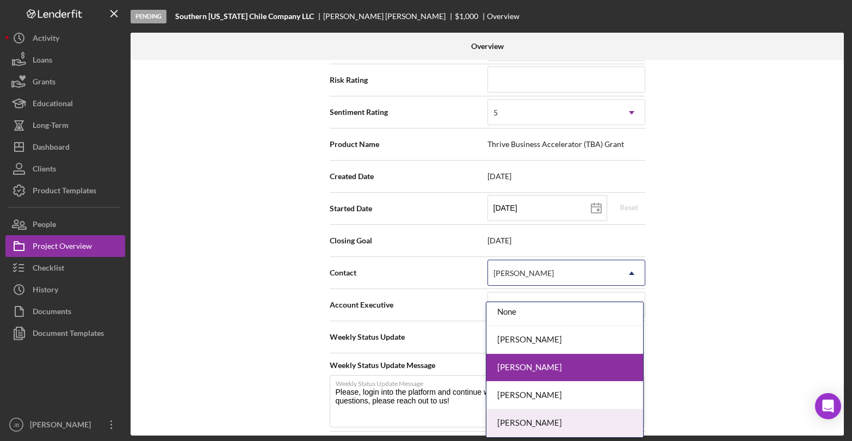
click at [547, 420] on div "[PERSON_NAME]" at bounding box center [565, 423] width 157 height 28
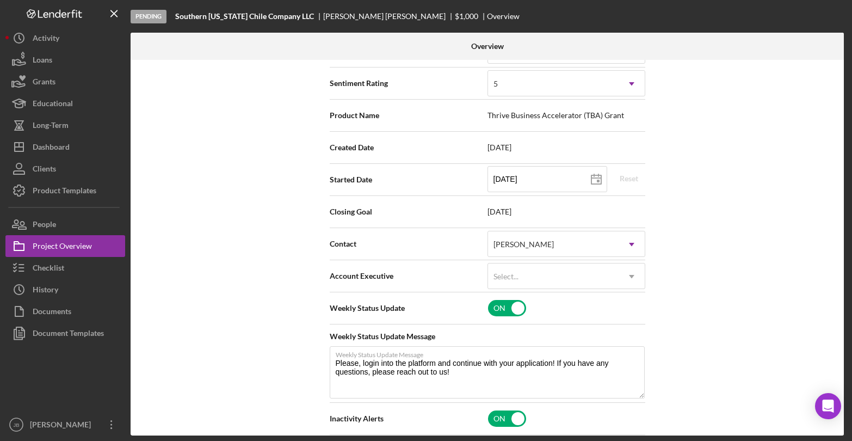
scroll to position [203, 0]
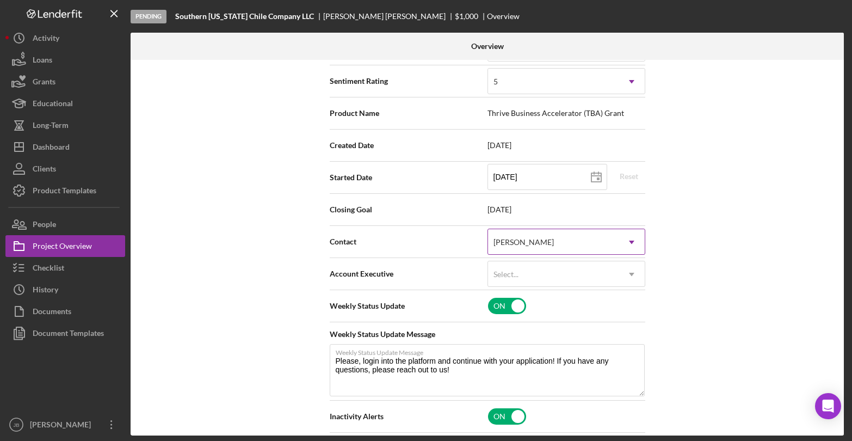
click at [537, 247] on div "[PERSON_NAME]" at bounding box center [524, 242] width 60 height 9
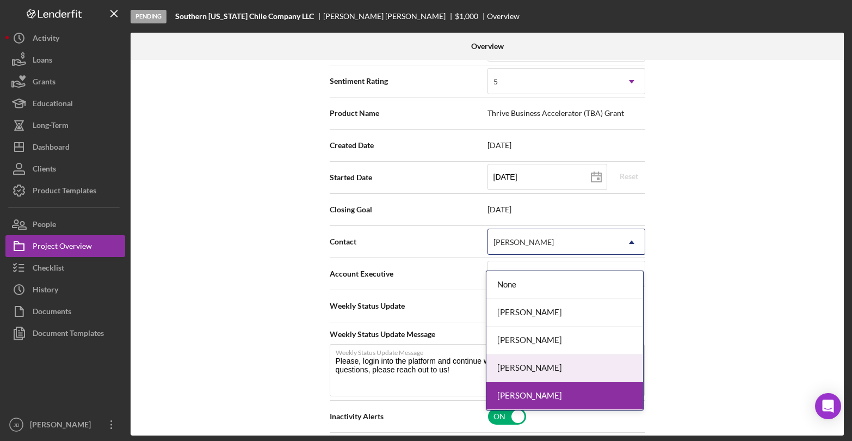
click at [540, 362] on div "[PERSON_NAME]" at bounding box center [565, 368] width 157 height 28
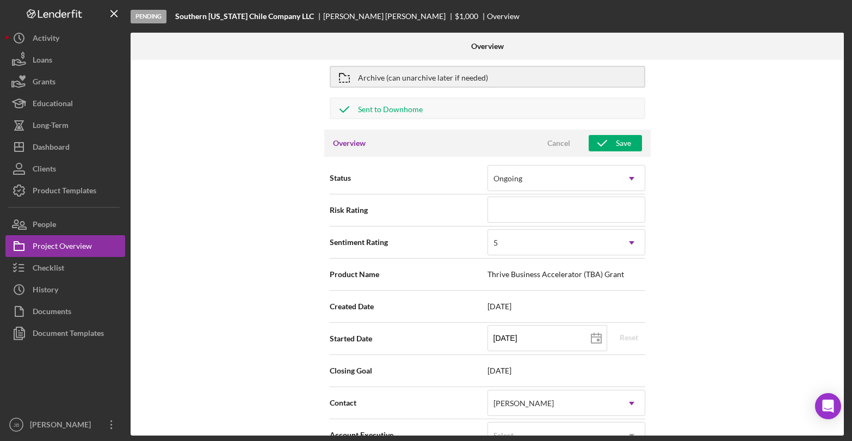
scroll to position [0, 0]
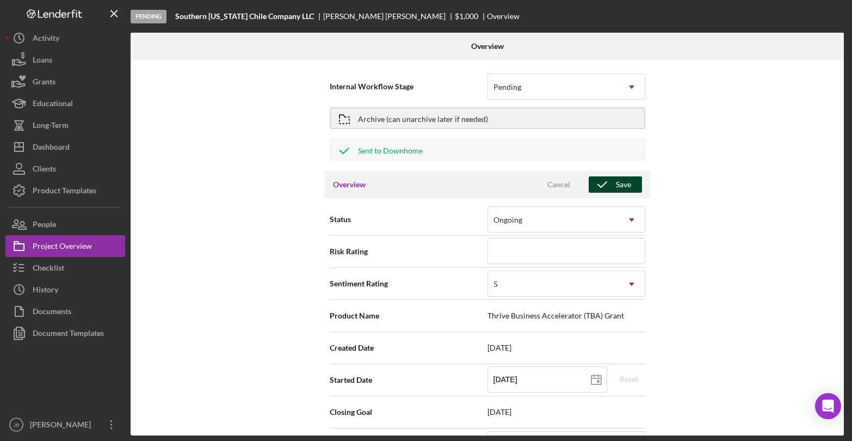
click at [608, 191] on icon "button" at bounding box center [602, 184] width 27 height 27
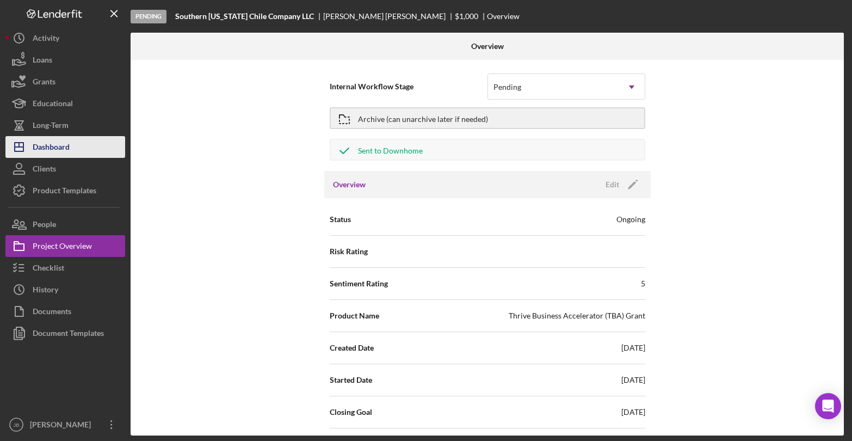
click at [67, 148] on div "Dashboard" at bounding box center [51, 148] width 37 height 24
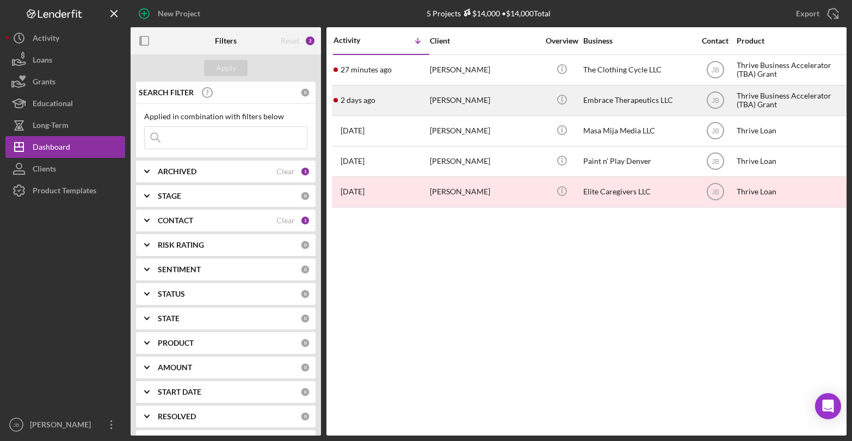
click at [422, 97] on div "2 days ago Kristin Kushmider" at bounding box center [381, 100] width 95 height 29
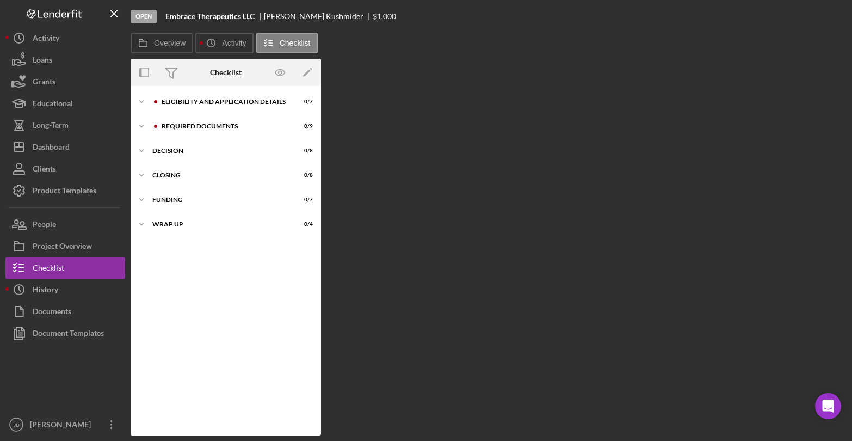
scroll to position [8, 0]
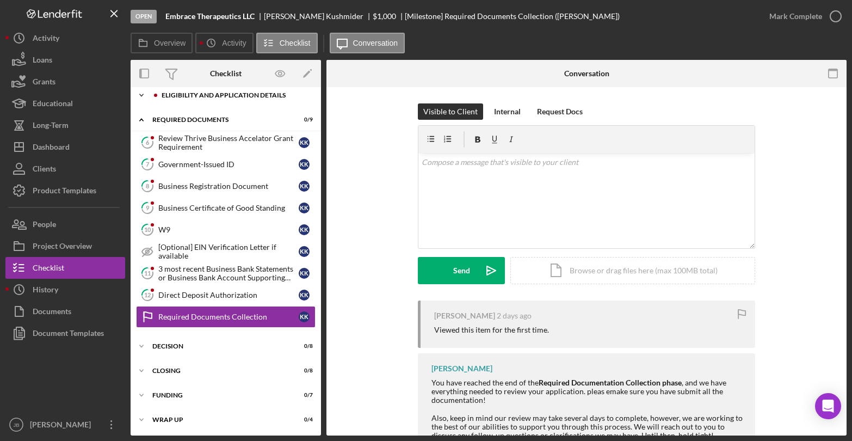
click at [246, 96] on div "Eligibility and Application Details" at bounding box center [235, 95] width 146 height 7
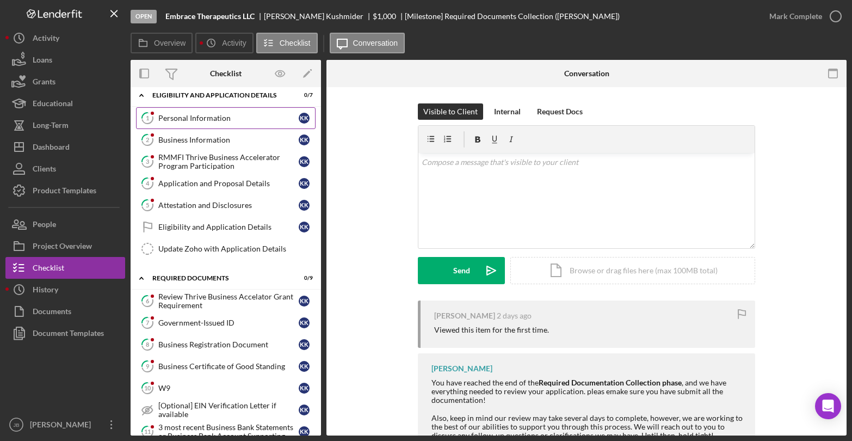
click at [247, 123] on link "1 Personal Information K K" at bounding box center [226, 118] width 180 height 22
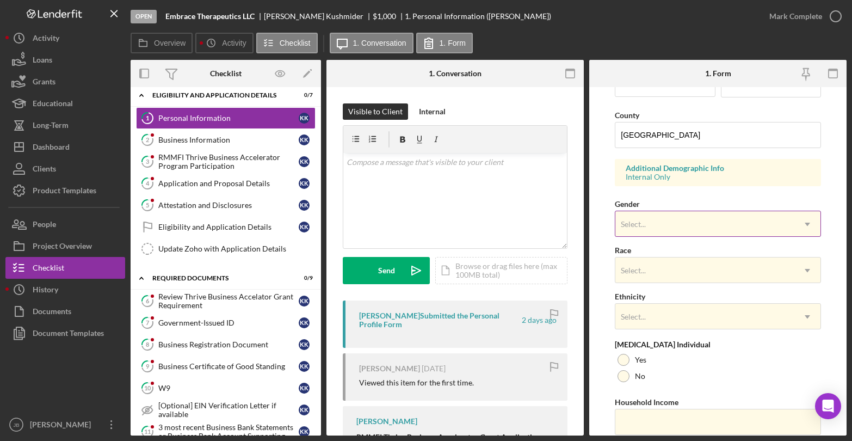
scroll to position [341, 0]
click at [648, 219] on div "Select..." at bounding box center [705, 222] width 179 height 25
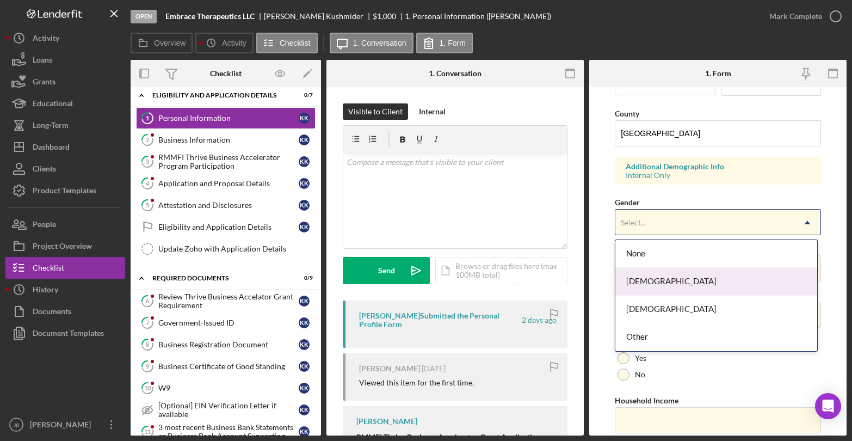
click at [649, 276] on div "[DEMOGRAPHIC_DATA]" at bounding box center [717, 282] width 203 height 28
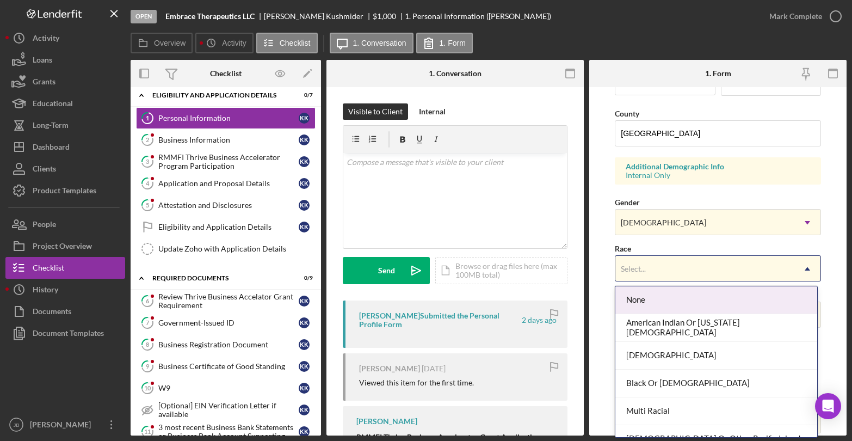
click at [662, 277] on div "Select..." at bounding box center [705, 268] width 179 height 25
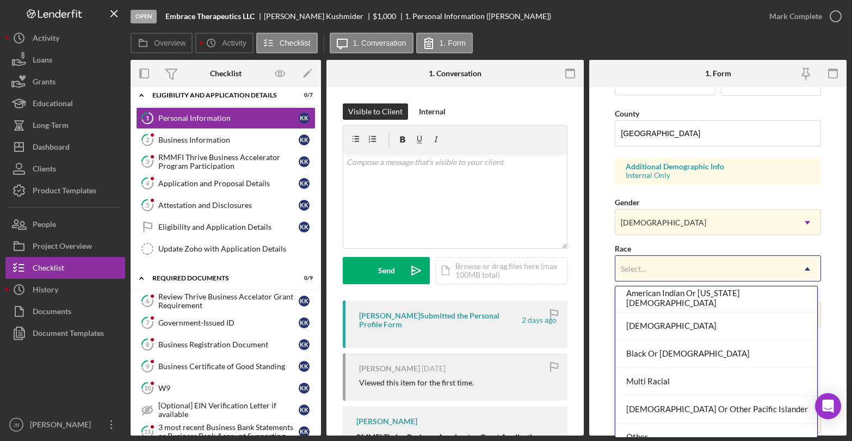
scroll to position [71, 0]
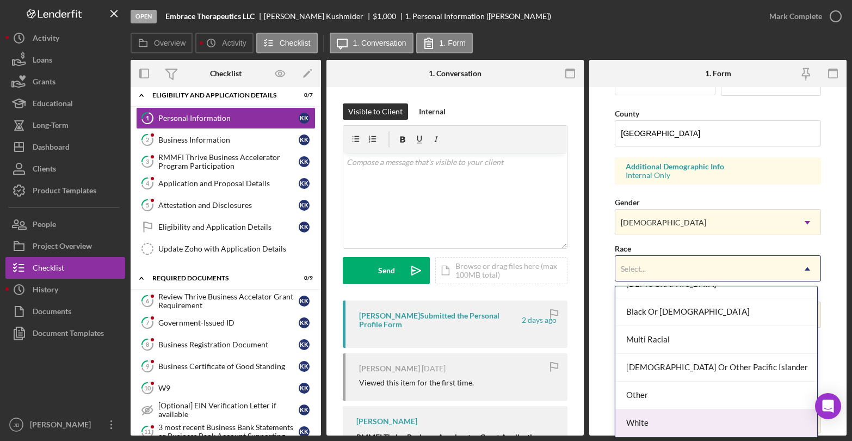
click at [665, 421] on div "White" at bounding box center [717, 423] width 203 height 28
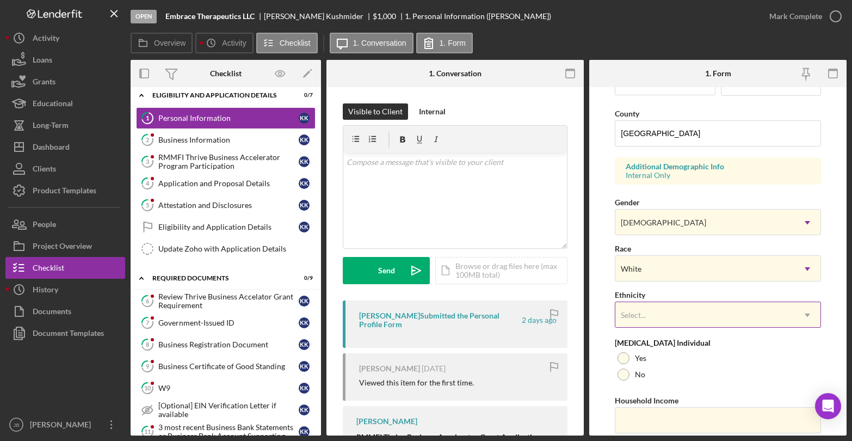
click at [667, 321] on div "Select..." at bounding box center [705, 315] width 179 height 25
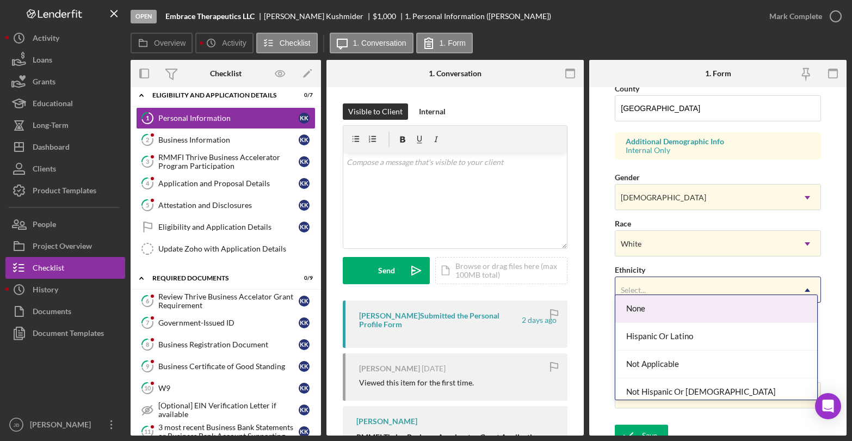
scroll to position [378, 0]
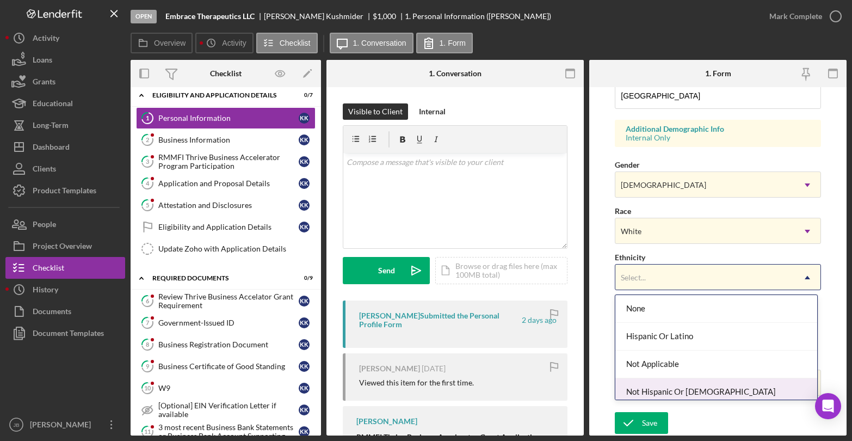
click at [671, 387] on div "Not Hispanic Or [DEMOGRAPHIC_DATA]" at bounding box center [717, 392] width 203 height 28
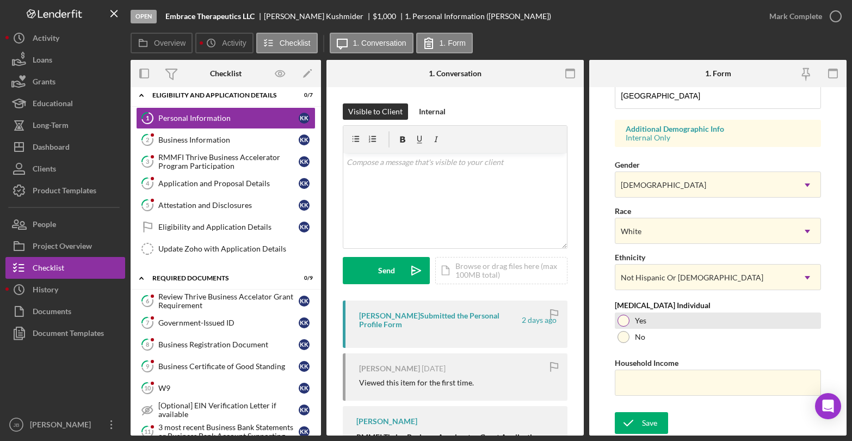
click at [624, 322] on div at bounding box center [624, 321] width 12 height 12
click at [622, 341] on div at bounding box center [624, 337] width 12 height 12
click at [634, 387] on input "Household Income" at bounding box center [718, 383] width 206 height 26
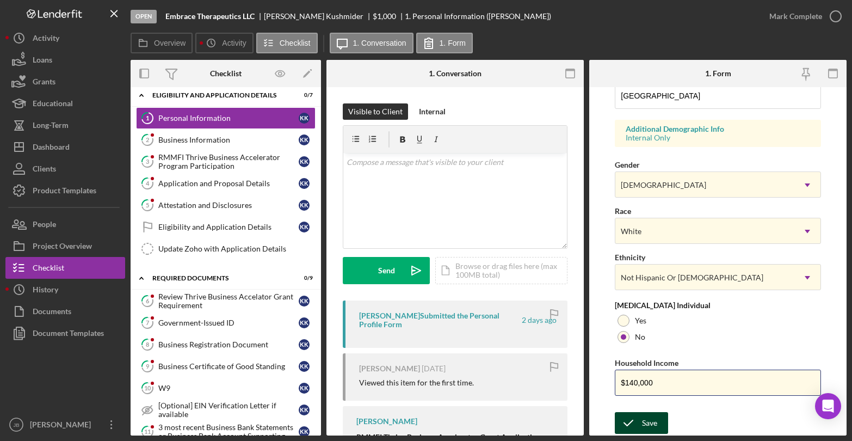
type input "$140,000"
click at [646, 428] on div "Save" at bounding box center [649, 423] width 15 height 22
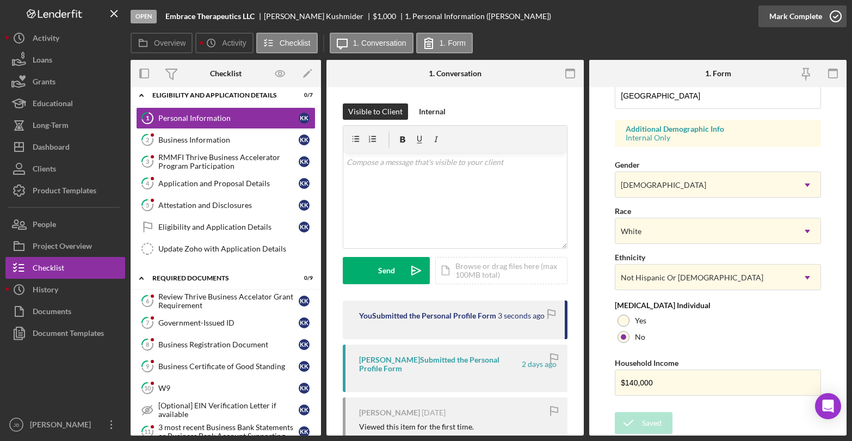
click at [836, 14] on icon "button" at bounding box center [836, 16] width 27 height 27
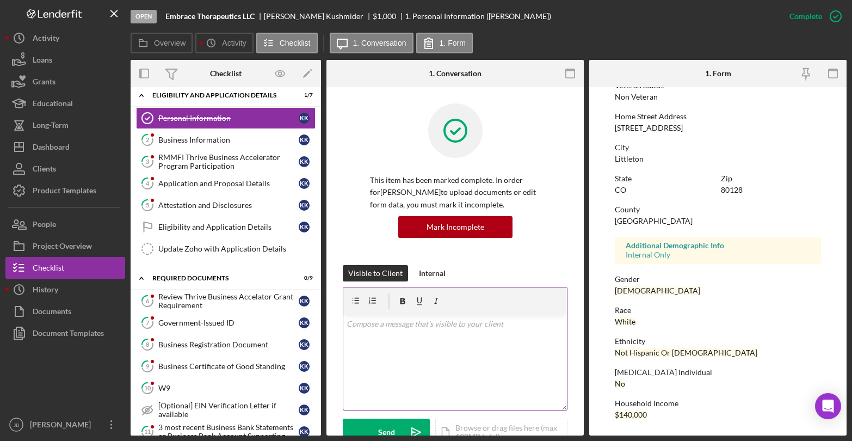
scroll to position [159, 0]
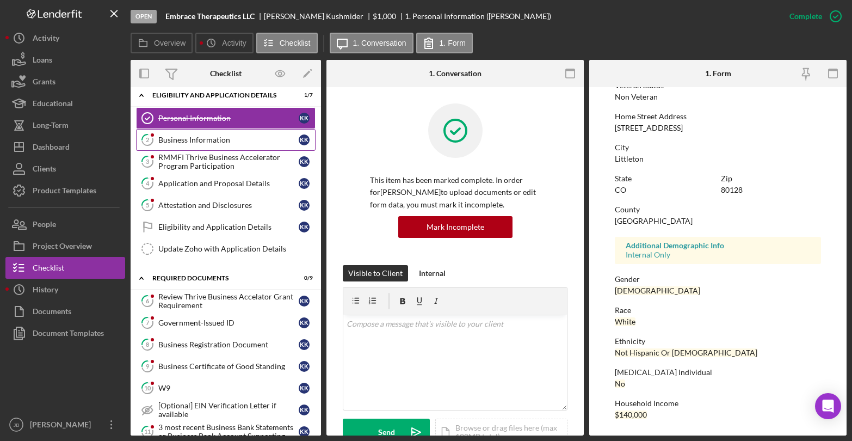
click at [208, 137] on div "Business Information" at bounding box center [228, 140] width 140 height 9
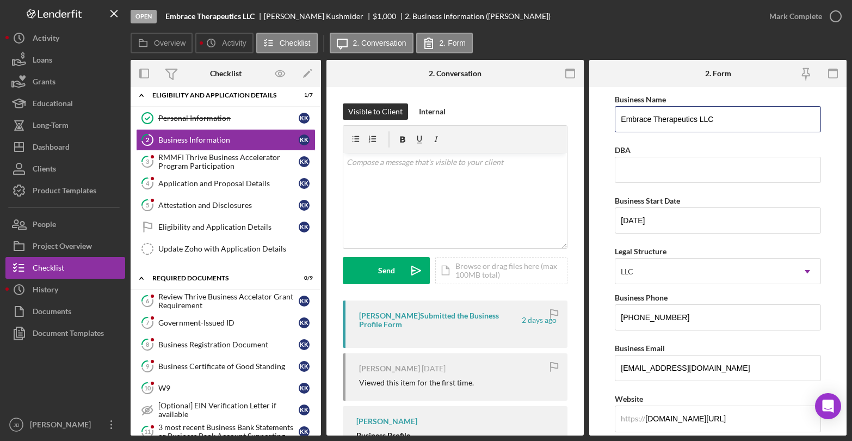
drag, startPoint x: 718, startPoint y: 121, endPoint x: 552, endPoint y: 114, distance: 166.2
click at [552, 114] on div "Overview Internal Workflow Stage Open Icon/Dropdown Arrow Archive (can unarchiv…" at bounding box center [489, 248] width 716 height 376
click at [718, 121] on input "Embrace Therapeutics LLC" at bounding box center [718, 119] width 206 height 26
drag, startPoint x: 718, startPoint y: 121, endPoint x: 604, endPoint y: 119, distance: 113.8
click at [603, 120] on form "Business Name Embrace Therapeutics LLC DBA Business Start Date 03/23/2023 Legal…" at bounding box center [718, 261] width 257 height 348
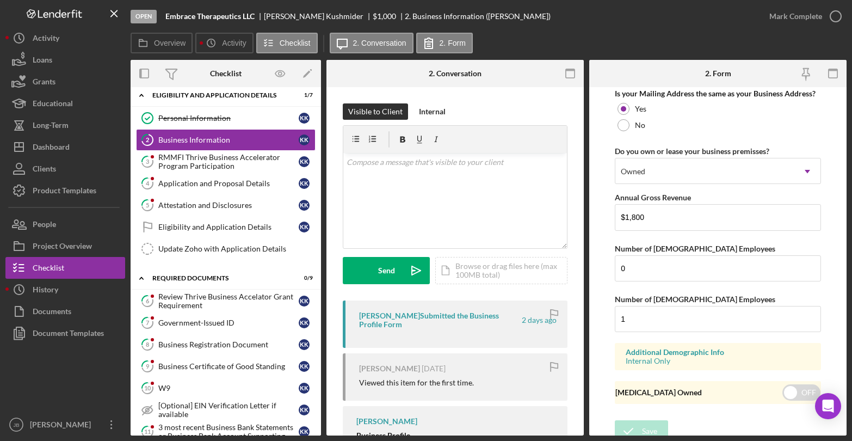
scroll to position [860, 0]
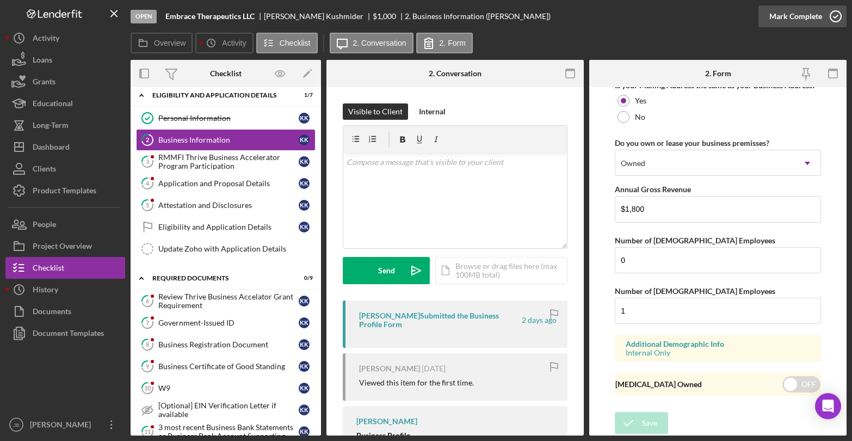
click at [836, 14] on icon "button" at bounding box center [836, 16] width 27 height 27
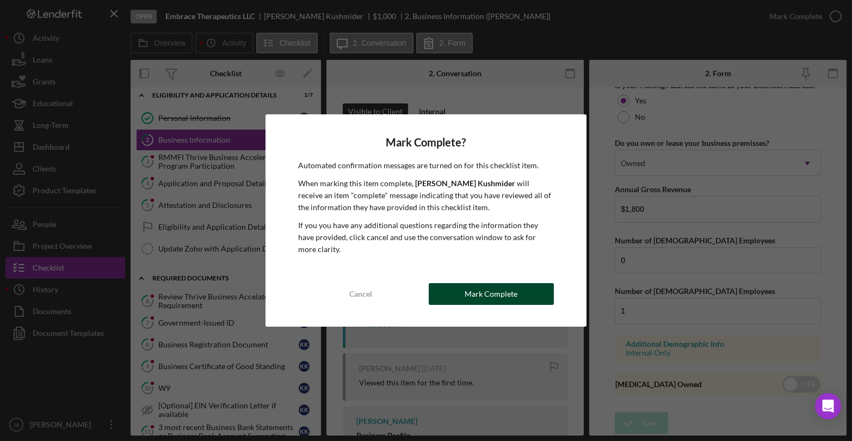
click at [506, 291] on div "Mark Complete" at bounding box center [491, 294] width 53 height 22
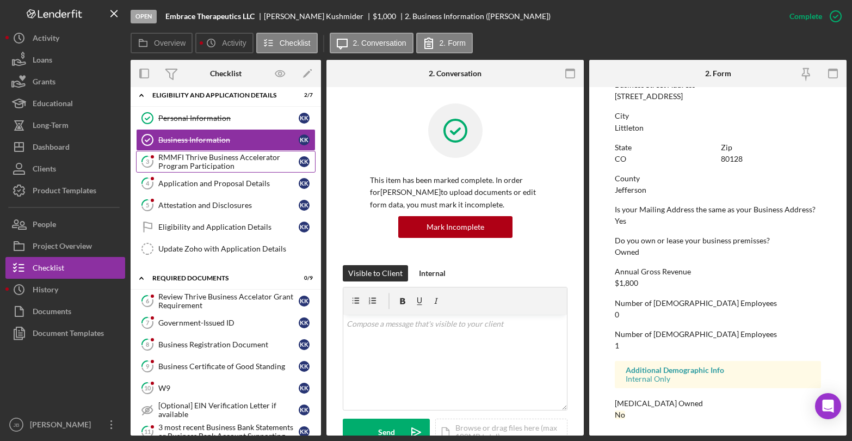
scroll to position [473, 0]
click at [243, 165] on div "RMMFI Thrive Business Accelerator Program Participation" at bounding box center [228, 161] width 140 height 17
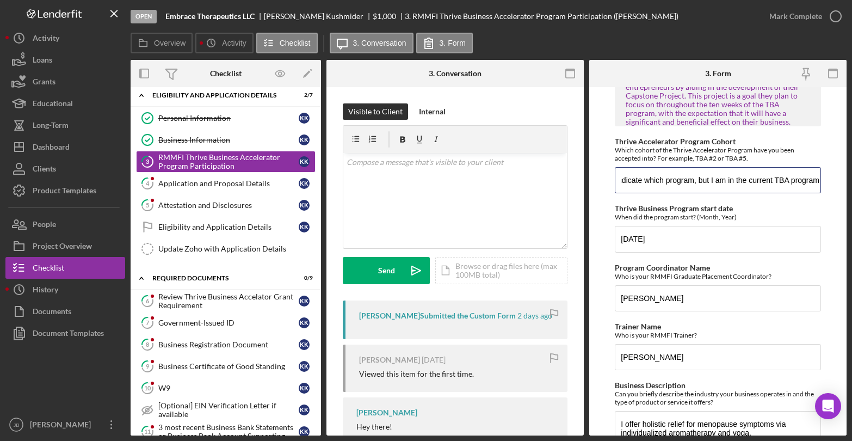
scroll to position [0, 144]
drag, startPoint x: 622, startPoint y: 185, endPoint x: 647, endPoint y: 183, distance: 25.7
click at [647, 183] on input "My acceptance letter doesn't indicate which program, but I am in the current TB…" at bounding box center [718, 180] width 206 height 26
click at [633, 182] on input "My acceptance letter doesn't indicate which program, but I am in the current TB…" at bounding box center [718, 180] width 206 height 26
drag, startPoint x: 634, startPoint y: 182, endPoint x: 826, endPoint y: 188, distance: 192.3
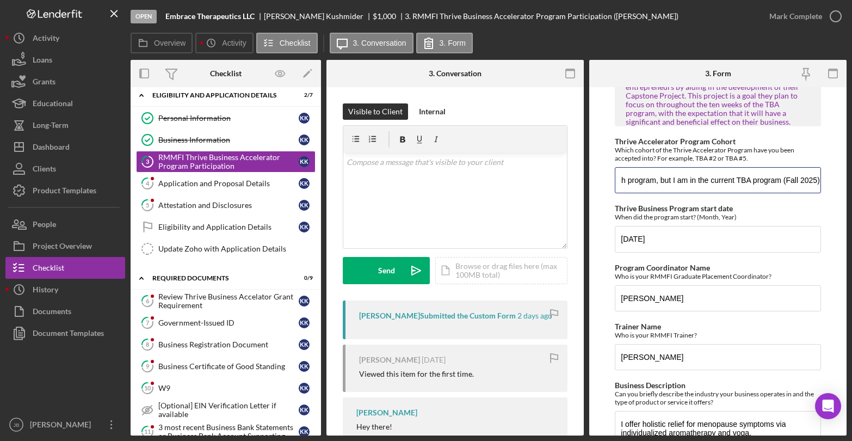
click at [826, 188] on form "RMMFI Program Participation In this section, please provide some info about whi…" at bounding box center [718, 261] width 257 height 348
type input "My acceptance letter doesn't indicate which pr"
drag, startPoint x: 780, startPoint y: 177, endPoint x: 619, endPoint y: 171, distance: 160.7
click at [619, 172] on input "My acceptance letter doesn't indicate which pr" at bounding box center [718, 180] width 206 height 26
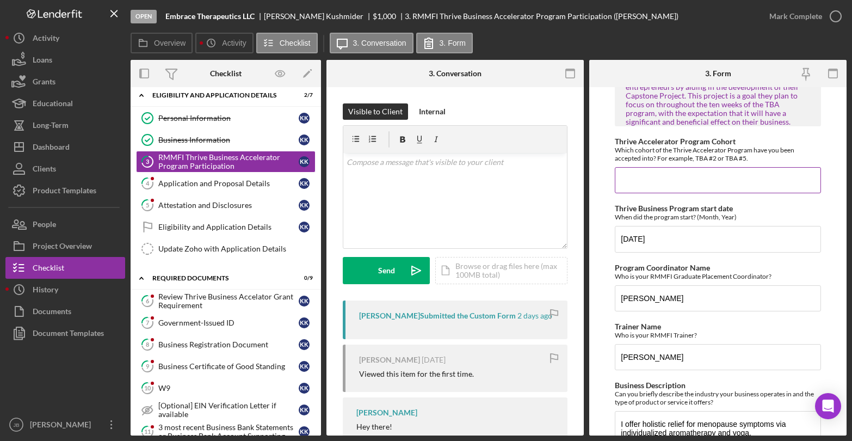
click at [627, 182] on input "Thrive Accelerator Program Cohort" at bounding box center [718, 180] width 206 height 26
paste input "TBA-EN-2025-2 (Fall)"
type input "TBA-EN-2025-2 (Fall)"
click at [664, 298] on input "Pablo" at bounding box center [718, 298] width 206 height 26
type input "Pablo Saavedra"
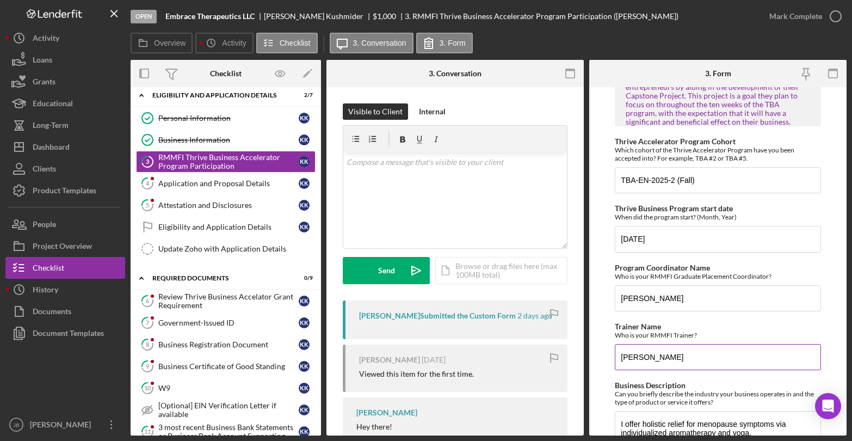
click at [653, 358] on input "Gerardo" at bounding box center [718, 357] width 206 height 26
click at [621, 357] on input "Gerardo" at bounding box center [718, 357] width 206 height 26
click at [673, 358] on input "Jose Gerardo" at bounding box center [718, 357] width 206 height 26
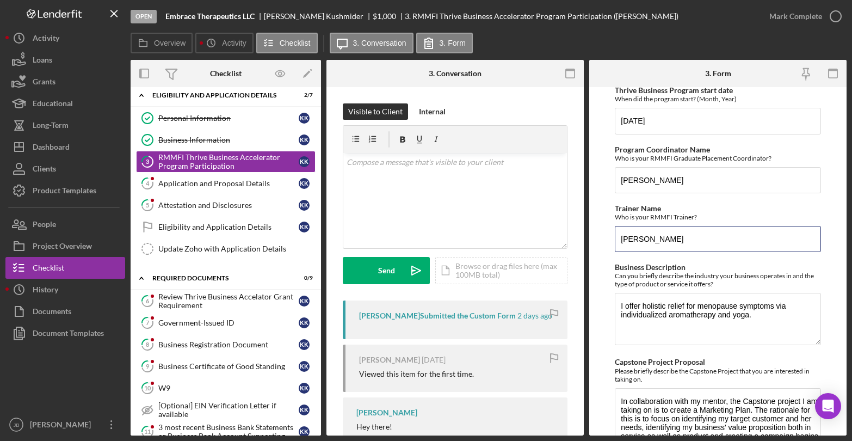
scroll to position [536, 0]
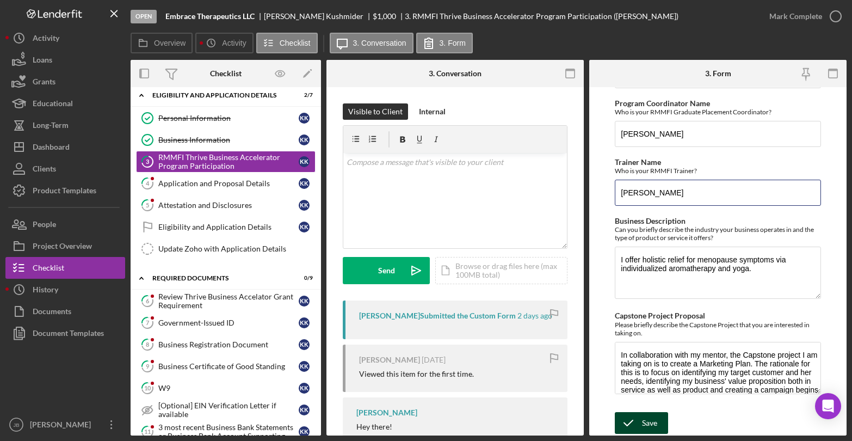
type input "Jose Gerardo Carapia"
click at [646, 425] on div "Save" at bounding box center [649, 423] width 15 height 22
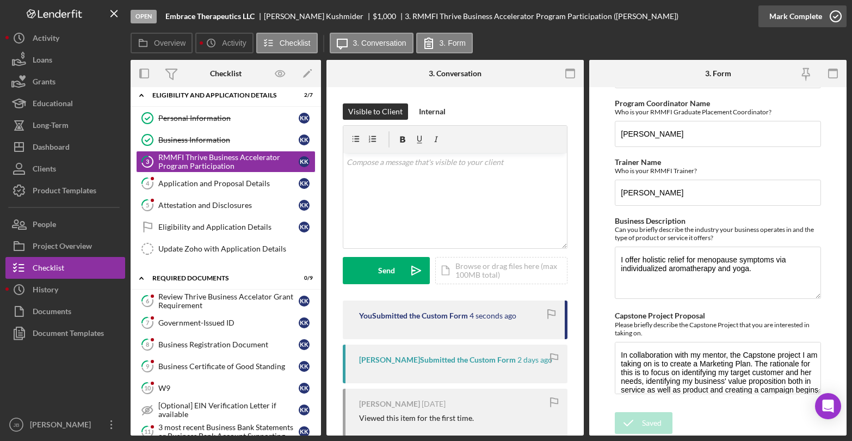
click at [832, 19] on icon "button" at bounding box center [836, 16] width 27 height 27
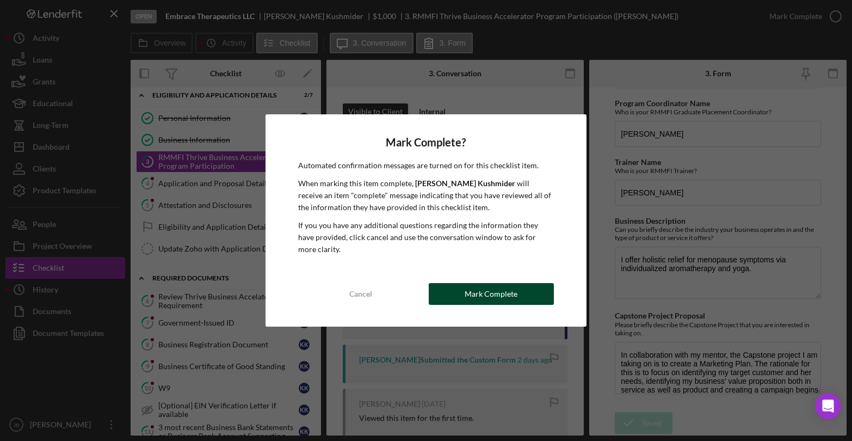
click at [513, 296] on div "Mark Complete" at bounding box center [491, 294] width 53 height 22
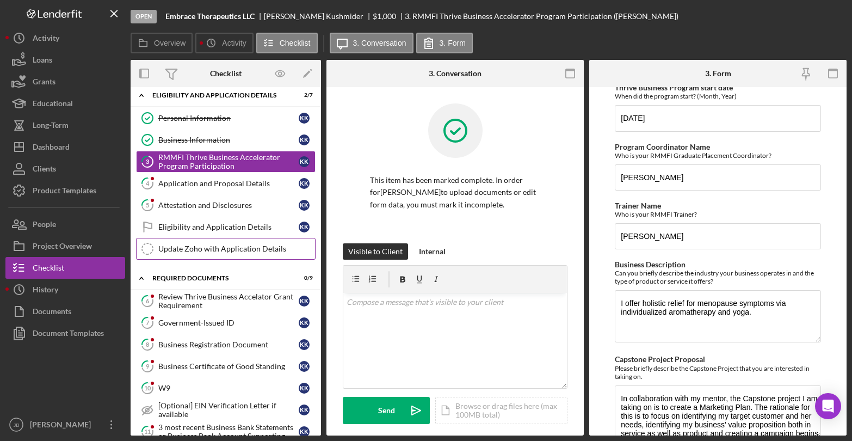
scroll to position [580, 0]
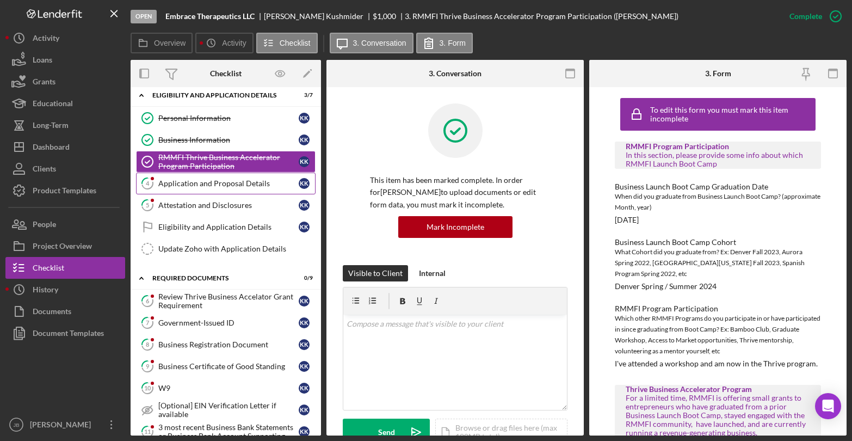
click at [205, 185] on div "Application and Proposal Details" at bounding box center [228, 183] width 140 height 9
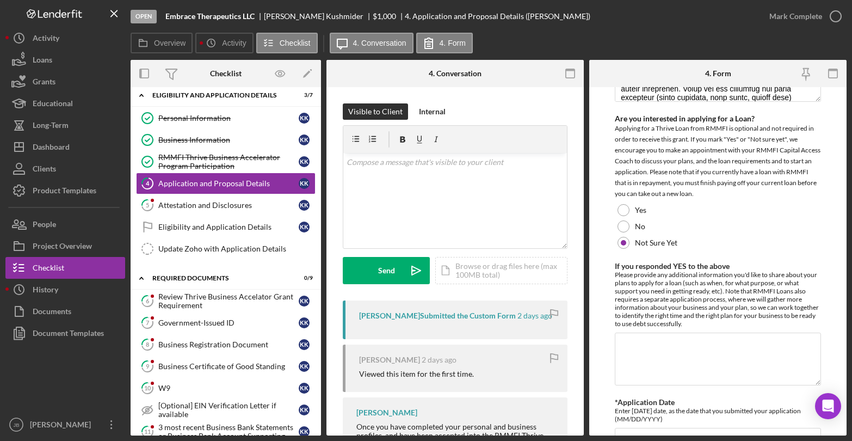
scroll to position [1522, 0]
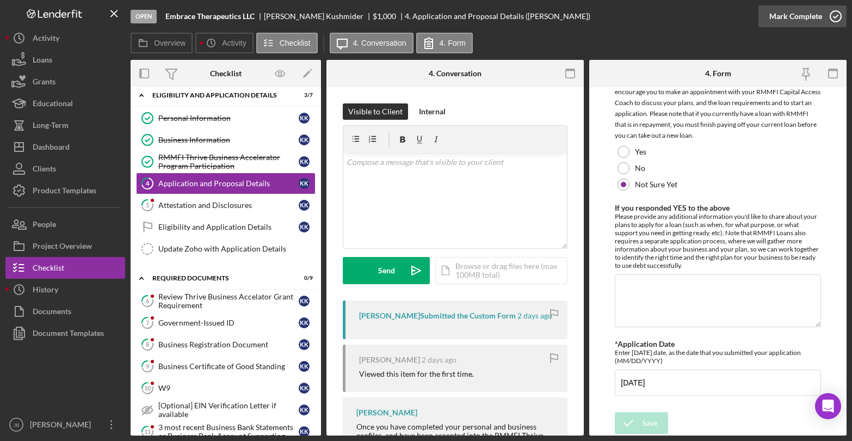
click at [833, 15] on icon "button" at bounding box center [836, 16] width 27 height 27
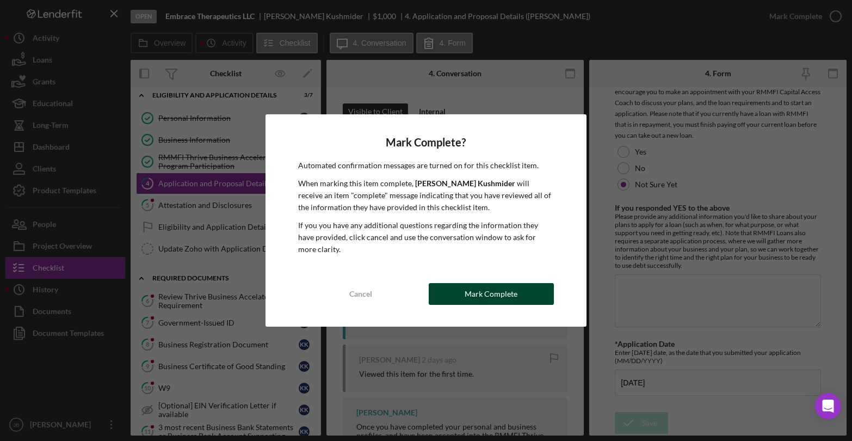
click at [528, 295] on button "Mark Complete" at bounding box center [491, 294] width 125 height 22
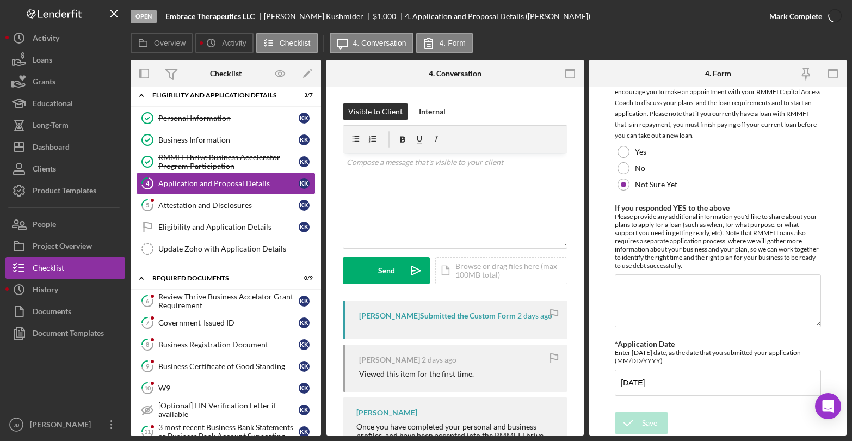
scroll to position [1565, 0]
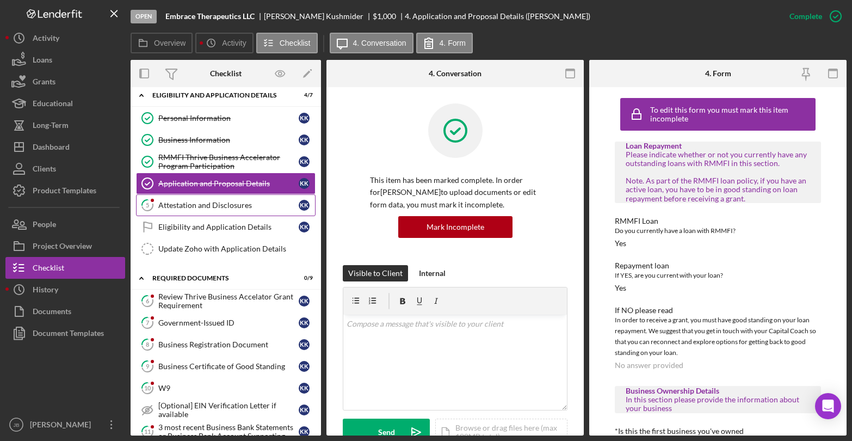
click at [165, 208] on div "Attestation and Disclosures" at bounding box center [228, 205] width 140 height 9
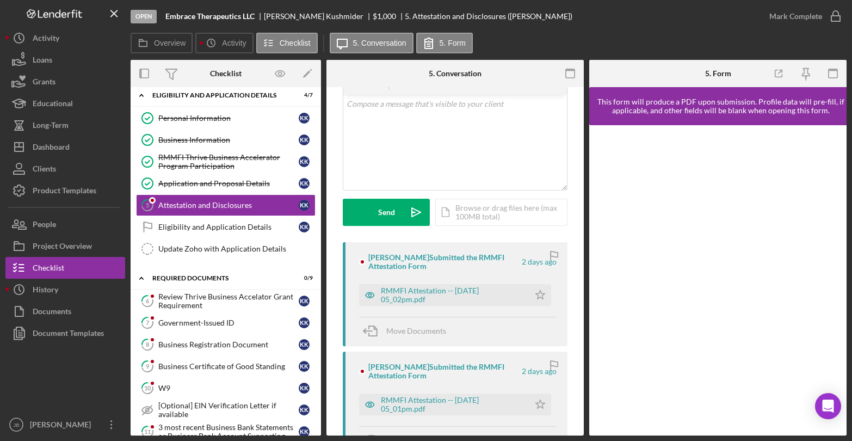
scroll to position [91, 0]
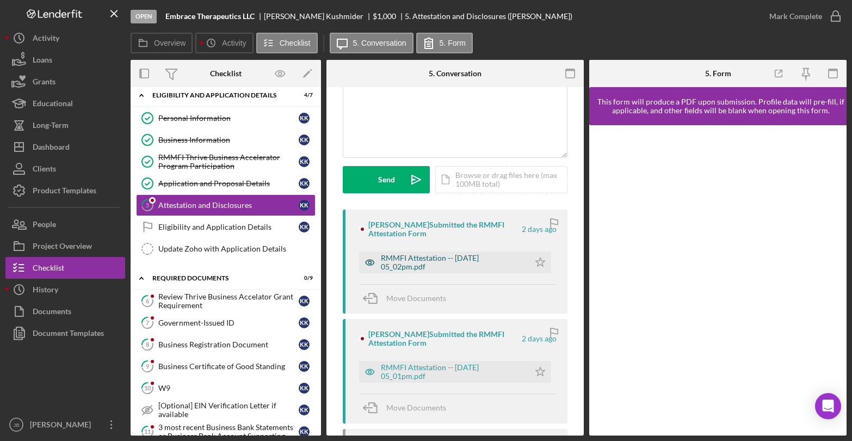
click at [428, 265] on div "RMMFI Attestation -- 2025-10-06 05_02pm.pdf" at bounding box center [452, 262] width 143 height 17
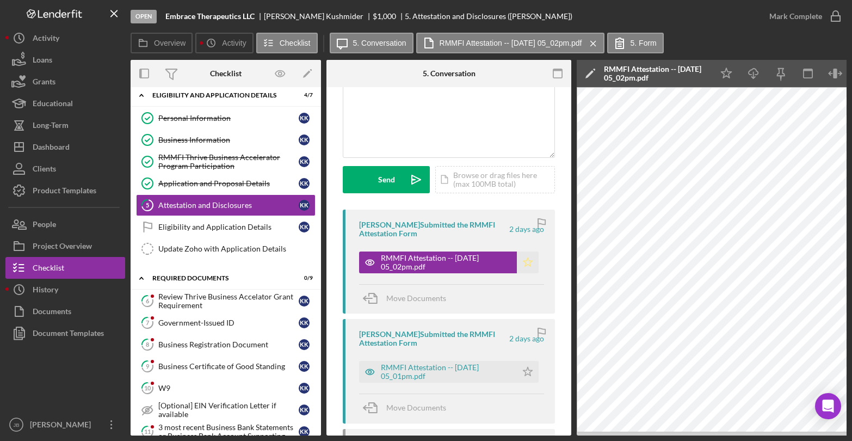
click at [523, 259] on icon "Icon/Star" at bounding box center [528, 262] width 22 height 22
click at [830, 17] on icon "button" at bounding box center [836, 16] width 27 height 27
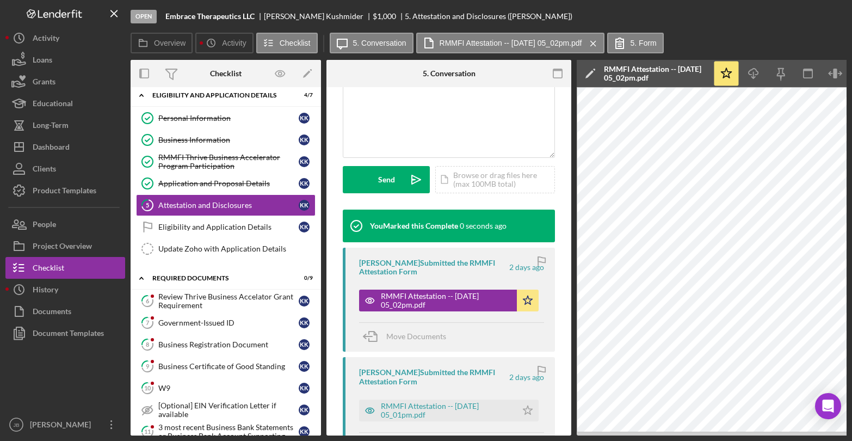
scroll to position [253, 0]
click at [193, 229] on div "Eligibility and Application Details" at bounding box center [228, 227] width 140 height 9
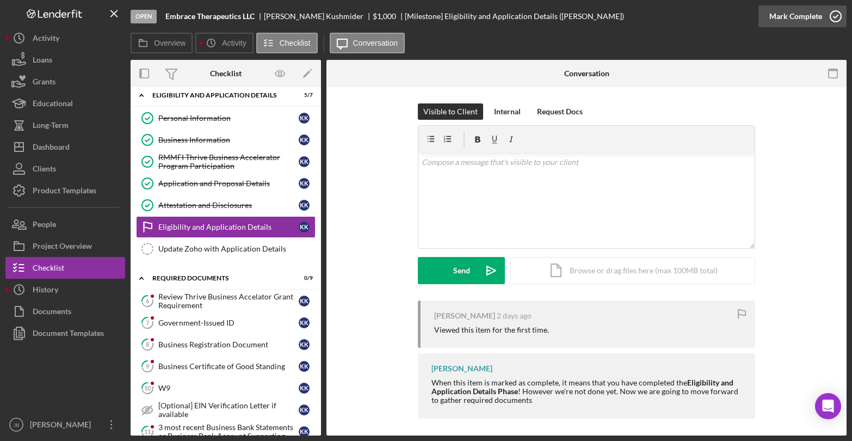
click at [834, 15] on icon "button" at bounding box center [836, 16] width 27 height 27
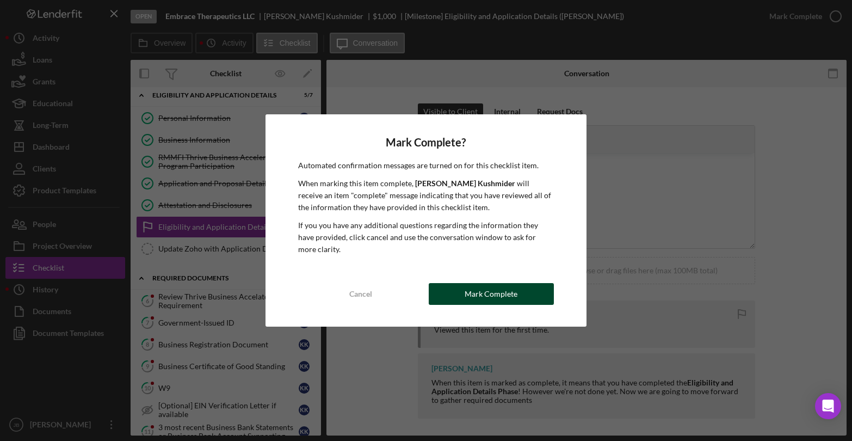
click at [453, 293] on button "Mark Complete" at bounding box center [491, 294] width 125 height 22
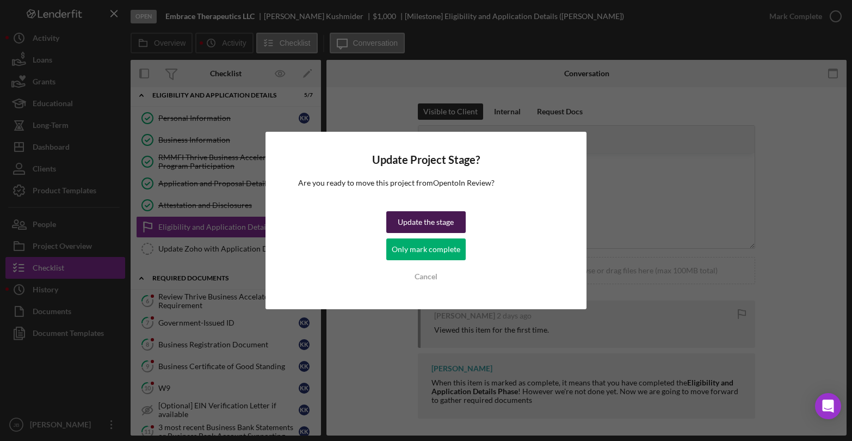
click at [407, 223] on div "Update the stage" at bounding box center [426, 222] width 56 height 22
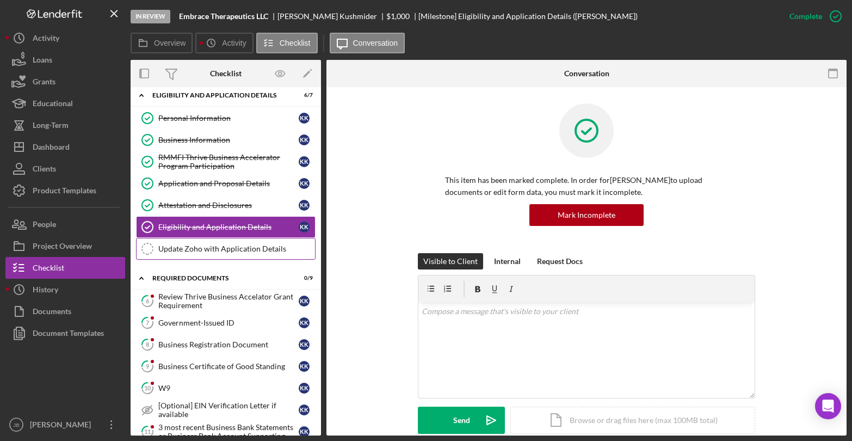
click at [214, 249] on div "Update Zoho with Application Details" at bounding box center [236, 248] width 157 height 9
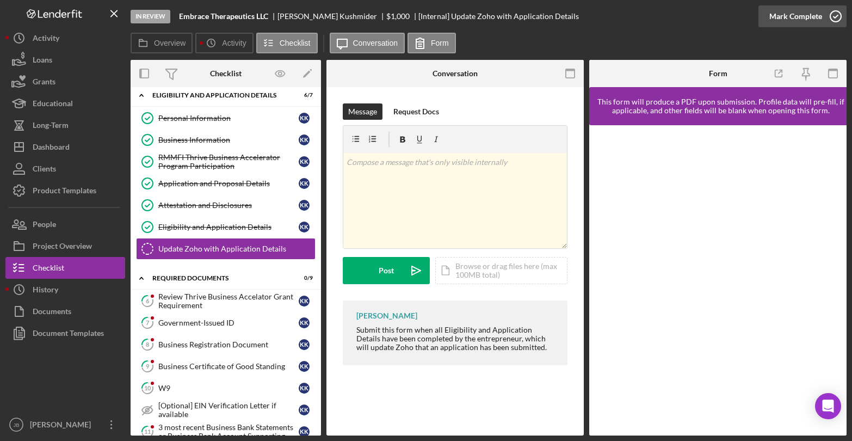
click at [837, 15] on icon "button" at bounding box center [836, 16] width 27 height 27
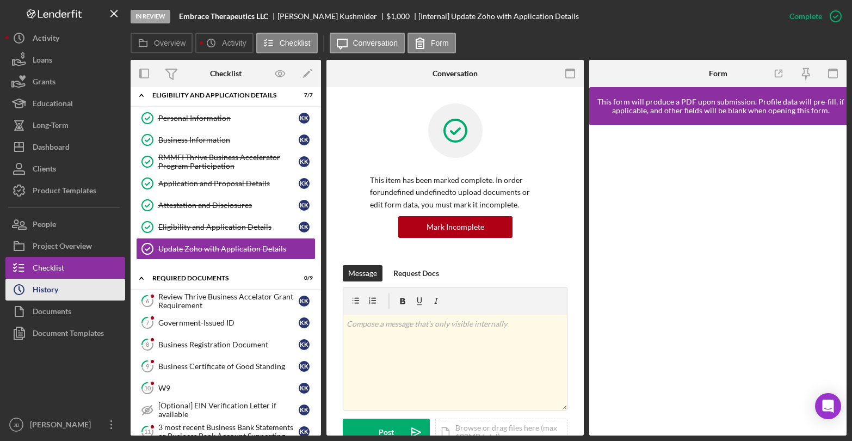
click at [65, 291] on button "Icon/History History" at bounding box center [65, 290] width 120 height 22
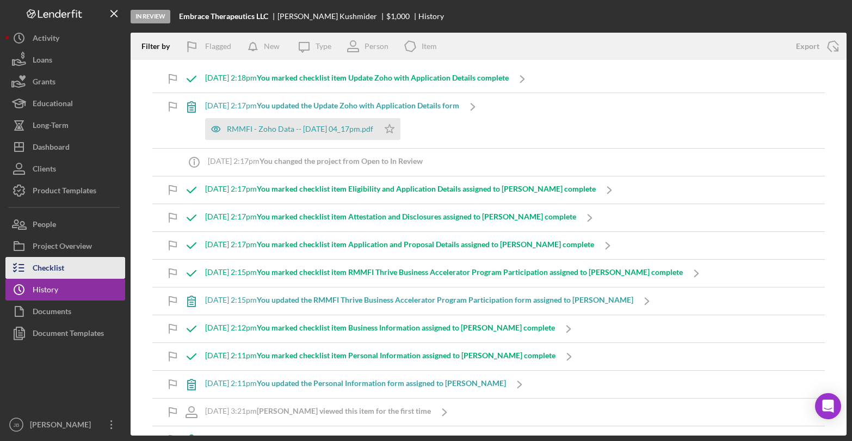
click at [46, 266] on div "Checklist" at bounding box center [49, 269] width 32 height 24
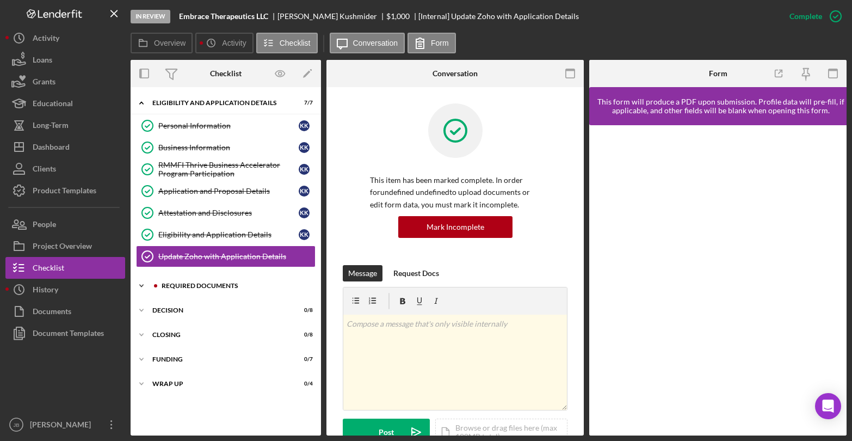
click at [169, 284] on div "REQUIRED DOCUMENTS" at bounding box center [235, 286] width 146 height 7
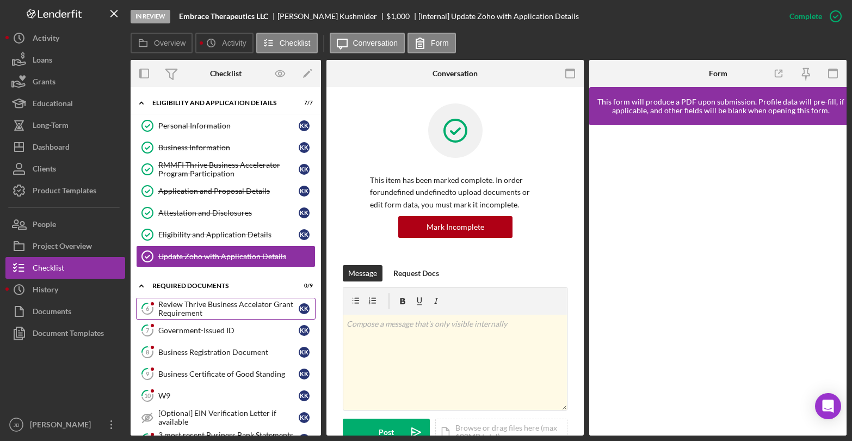
click at [221, 304] on div "Review Thrive Business Accelator Grant Requirement" at bounding box center [228, 308] width 140 height 17
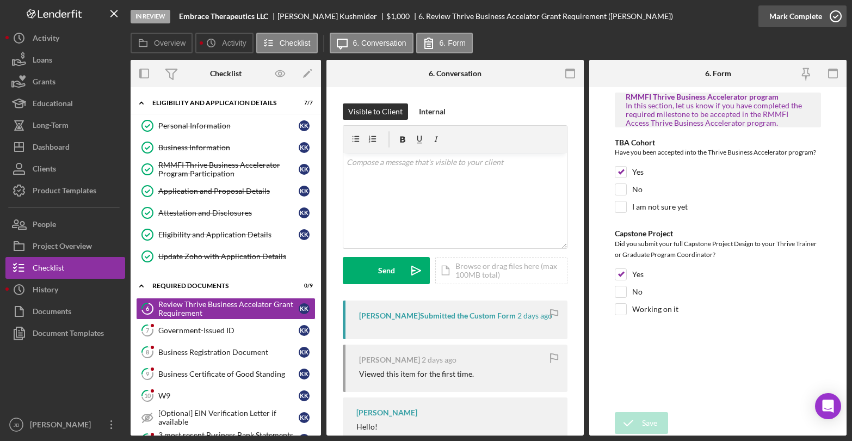
click at [835, 15] on icon "button" at bounding box center [836, 16] width 27 height 27
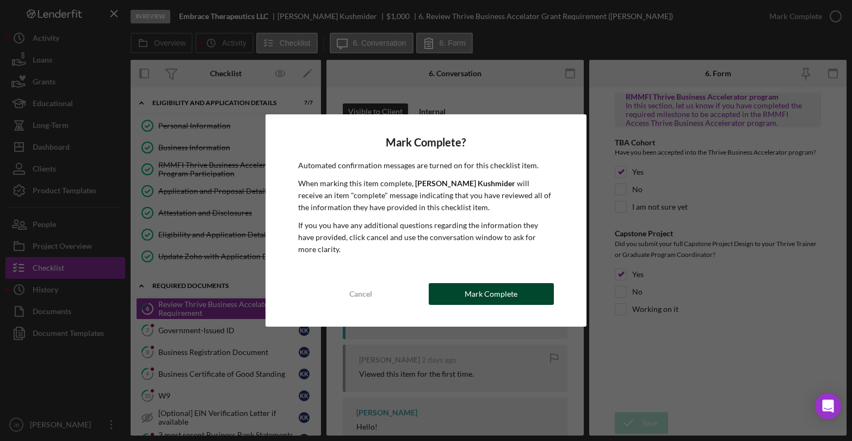
click at [444, 290] on button "Mark Complete" at bounding box center [491, 294] width 125 height 22
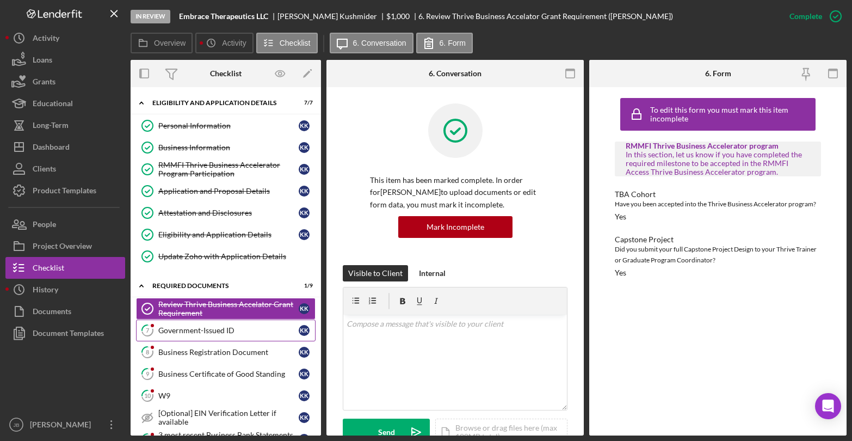
click at [236, 333] on div "Government-Issued ID" at bounding box center [228, 330] width 140 height 9
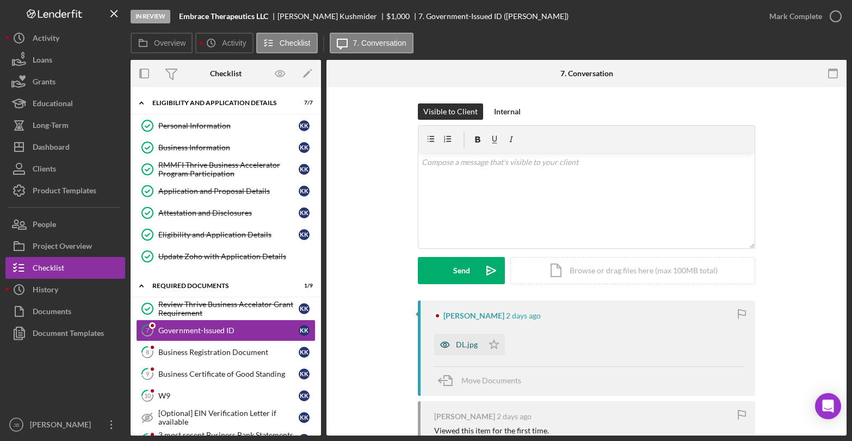
click at [461, 347] on div "DL.jpg" at bounding box center [467, 344] width 22 height 9
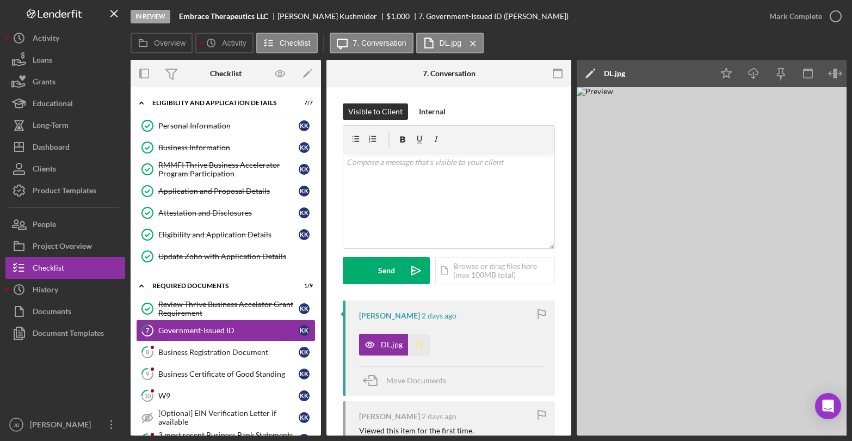
click at [419, 345] on icon "Icon/Star" at bounding box center [419, 345] width 22 height 22
click at [832, 19] on icon "button" at bounding box center [836, 16] width 27 height 27
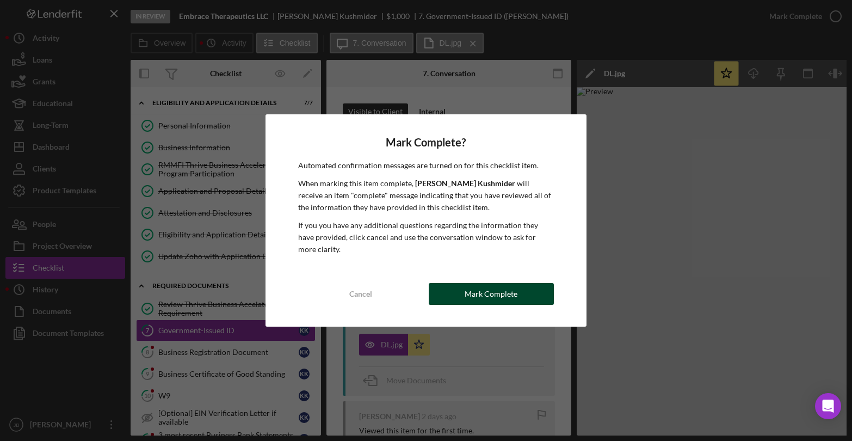
click at [539, 293] on button "Mark Complete" at bounding box center [491, 294] width 125 height 22
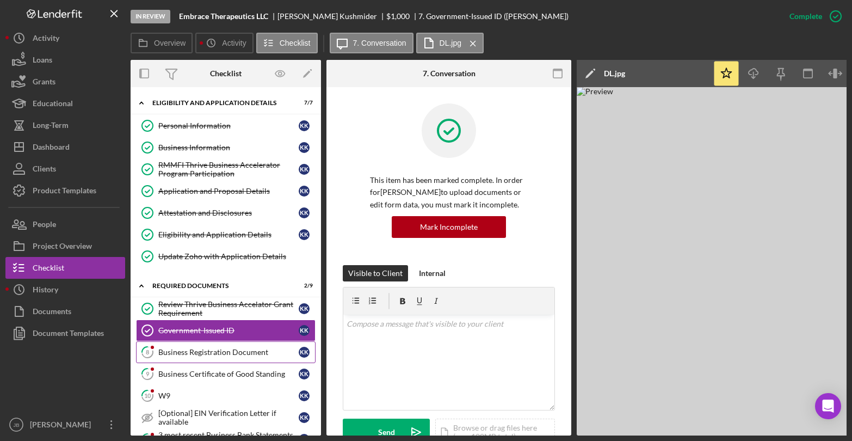
click at [202, 354] on div "Business Registration Document" at bounding box center [228, 352] width 140 height 9
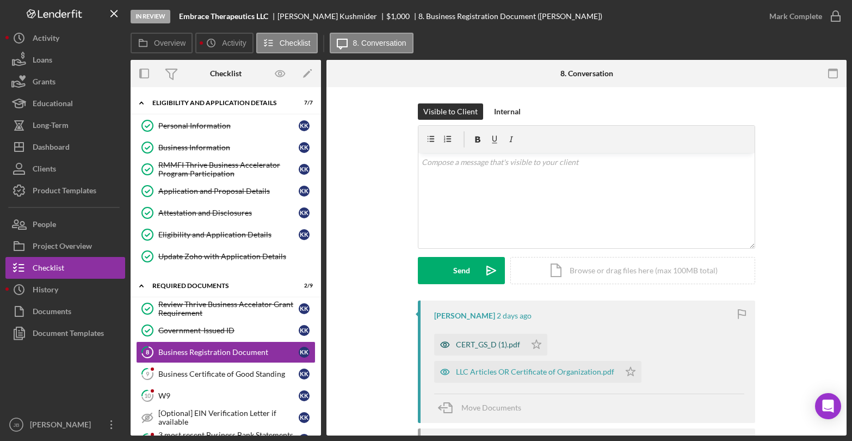
click at [477, 342] on div "CERT_GS_D (1).pdf" at bounding box center [488, 344] width 64 height 9
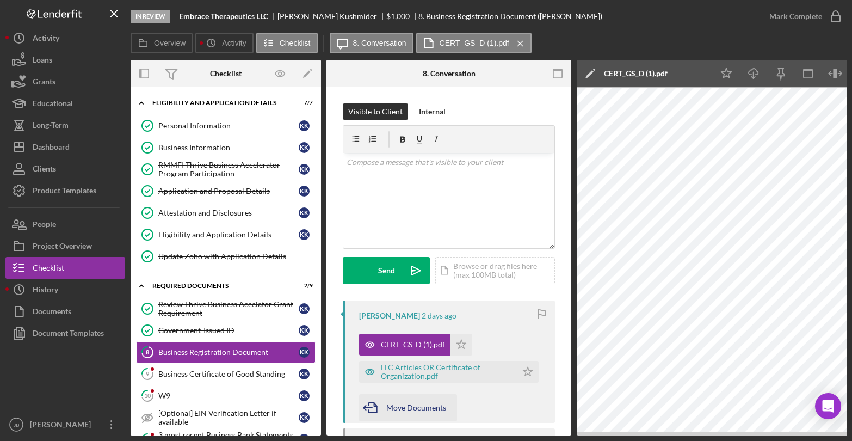
click at [409, 409] on span "Move Documents" at bounding box center [417, 407] width 60 height 9
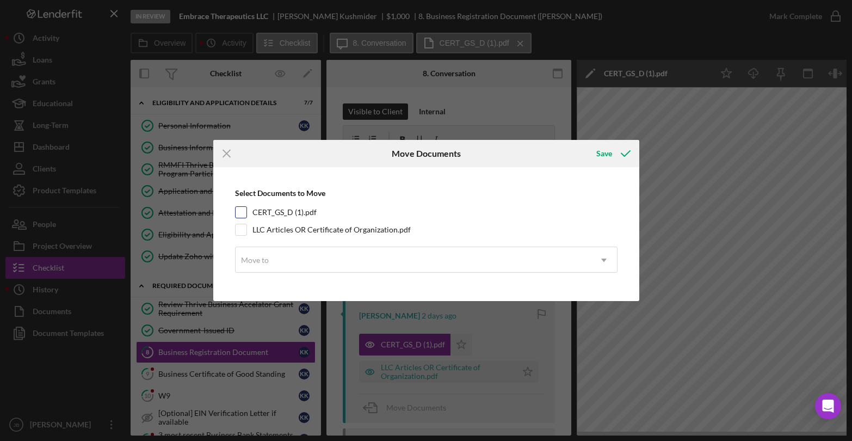
click at [243, 213] on input "CERT_GS_D (1).pdf" at bounding box center [241, 212] width 11 height 11
checkbox input "true"
click at [604, 255] on icon "Icon/Dropdown Arrow" at bounding box center [604, 260] width 26 height 26
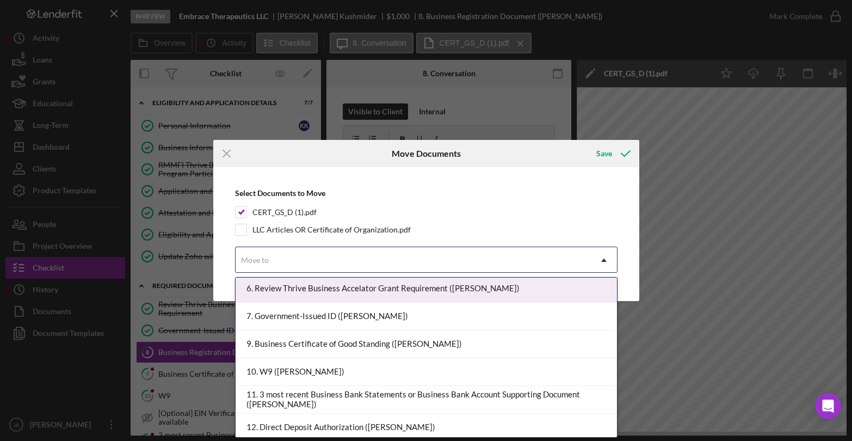
scroll to position [170, 0]
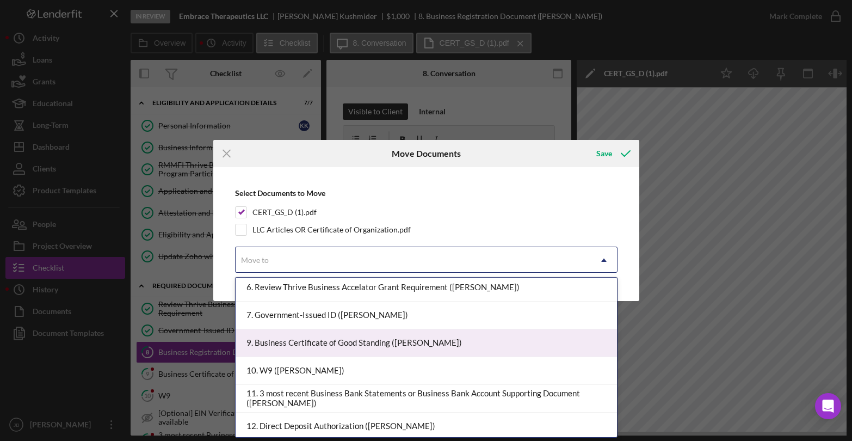
click at [483, 341] on div "9. Business Certificate of Good Standing (Kristin K.)" at bounding box center [427, 343] width 382 height 28
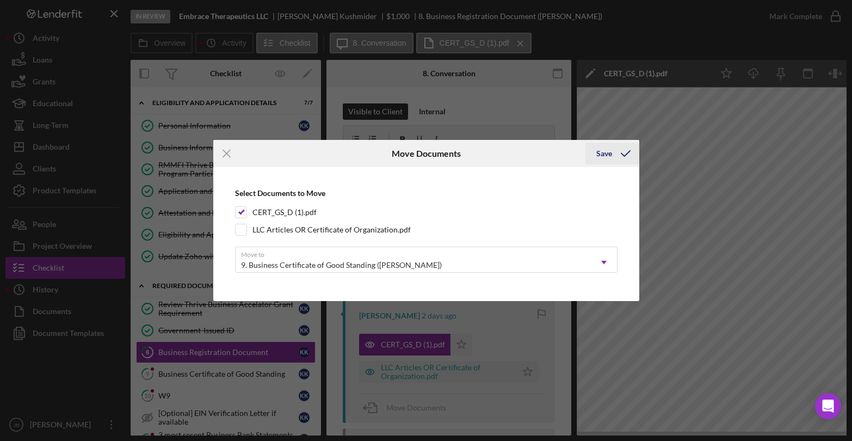
click at [612, 146] on icon "submit" at bounding box center [625, 153] width 27 height 27
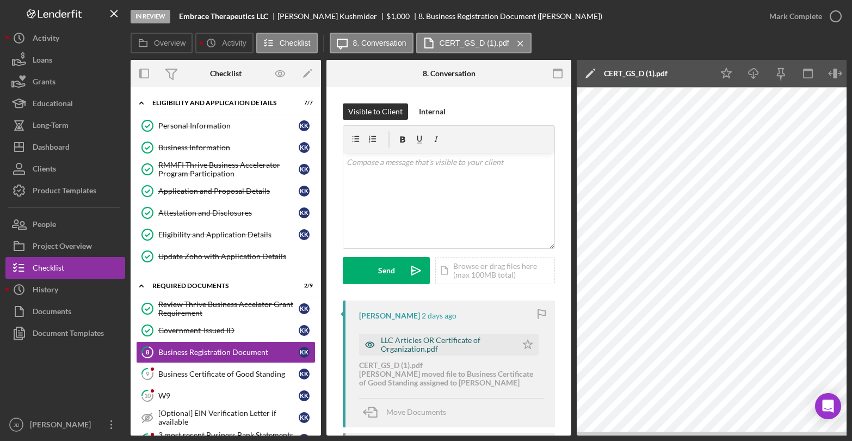
click at [389, 343] on div "LLC Articles OR Certificate of Organization.pdf" at bounding box center [446, 344] width 131 height 17
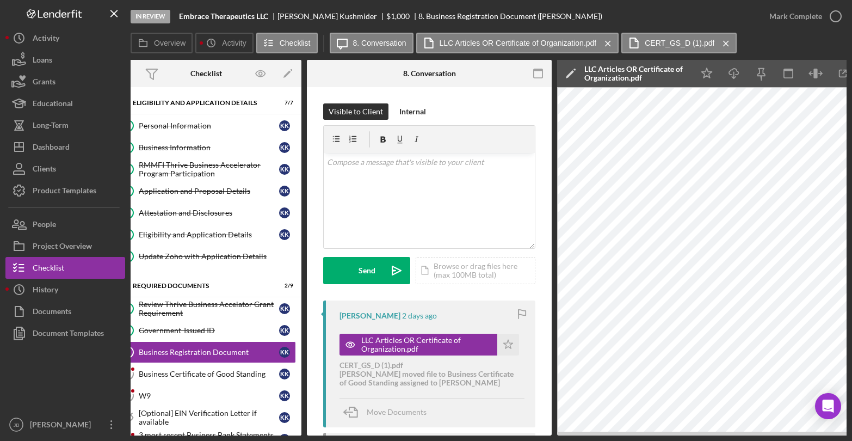
scroll to position [0, 18]
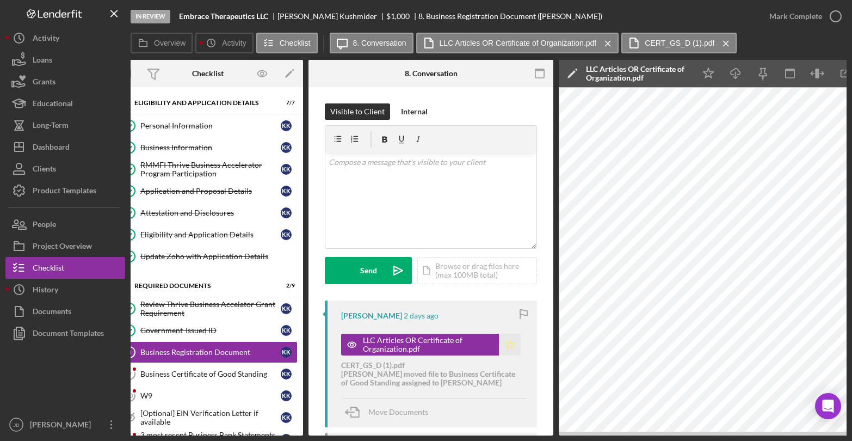
click at [504, 349] on icon "Icon/Star" at bounding box center [510, 345] width 22 height 22
click at [836, 20] on icon "button" at bounding box center [836, 16] width 27 height 27
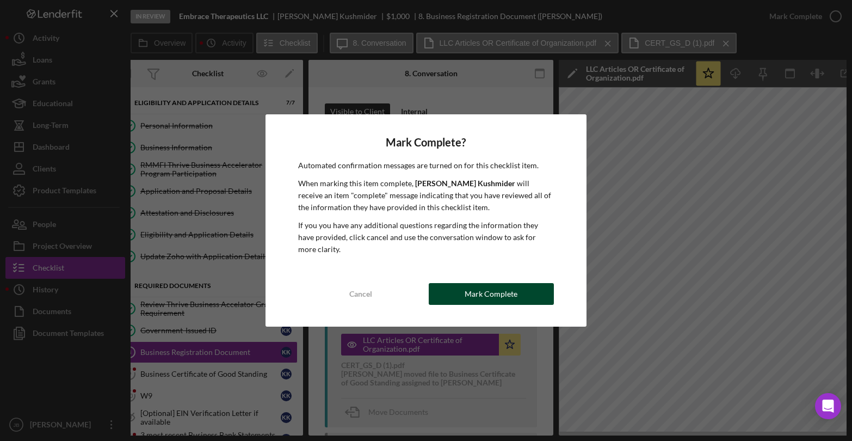
click at [522, 289] on button "Mark Complete" at bounding box center [491, 294] width 125 height 22
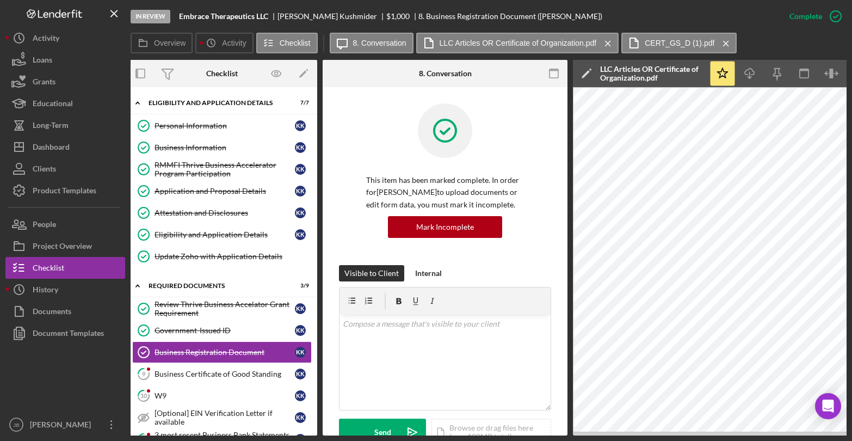
scroll to position [0, 0]
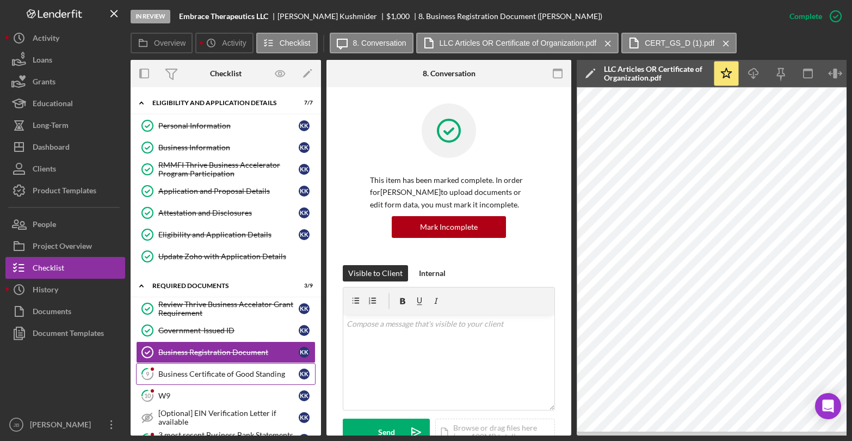
click at [238, 377] on div "Business Certificate of Good Standing" at bounding box center [228, 374] width 140 height 9
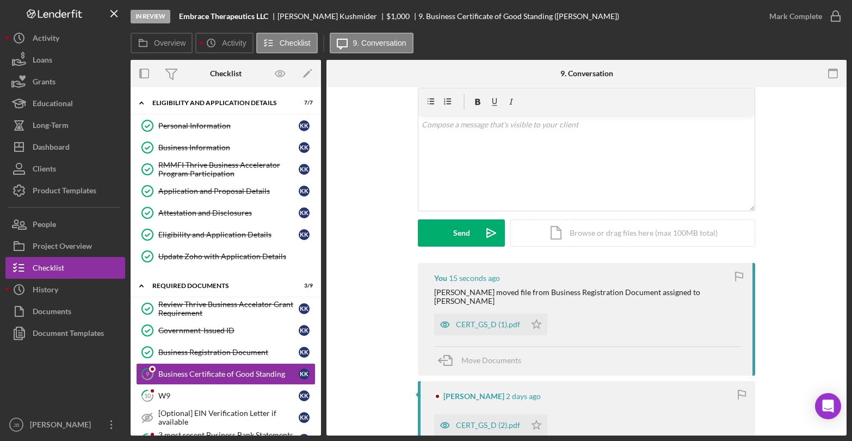
scroll to position [57, 0]
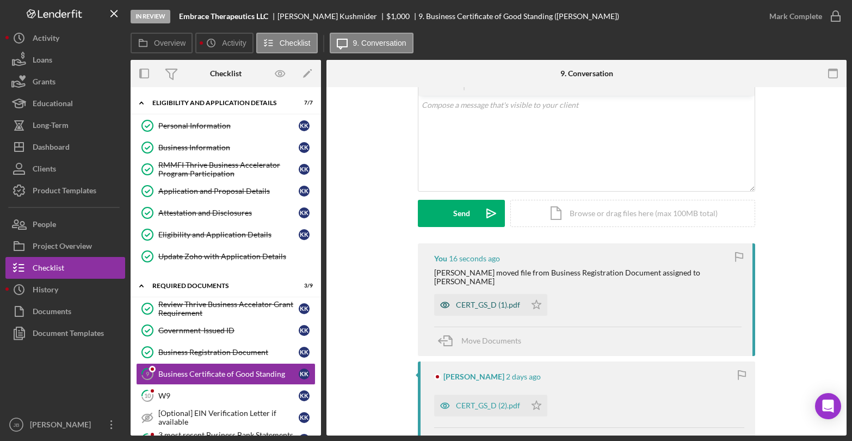
click at [476, 294] on div "CERT_GS_D (1).pdf" at bounding box center [479, 305] width 91 height 22
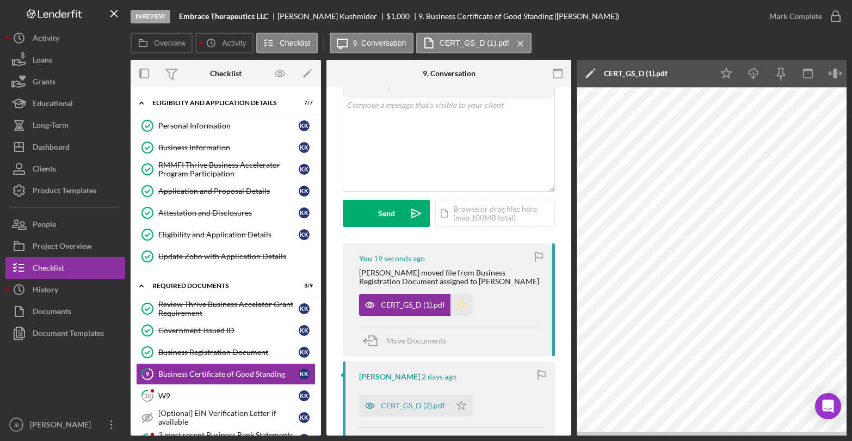
click at [457, 303] on icon "Icon/Star" at bounding box center [462, 305] width 22 height 22
click at [835, 17] on polyline "button" at bounding box center [836, 16] width 4 height 3
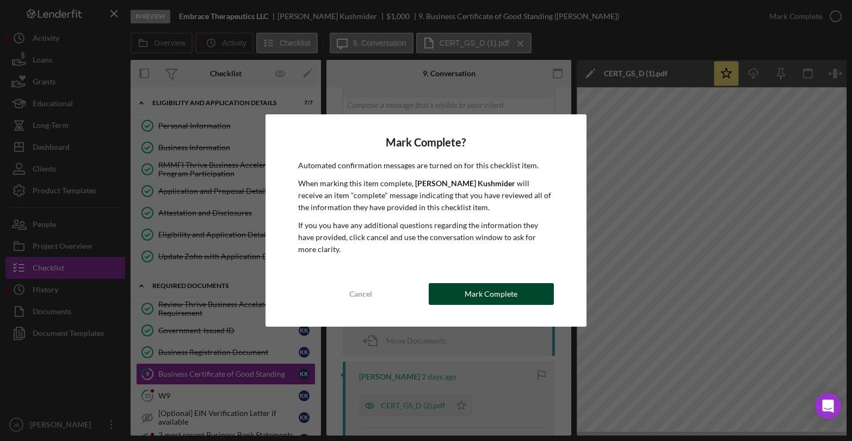
click at [459, 294] on button "Mark Complete" at bounding box center [491, 294] width 125 height 22
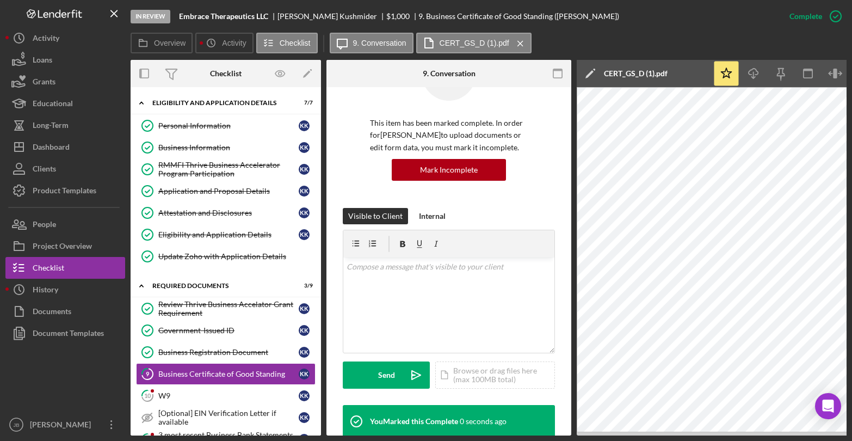
scroll to position [219, 0]
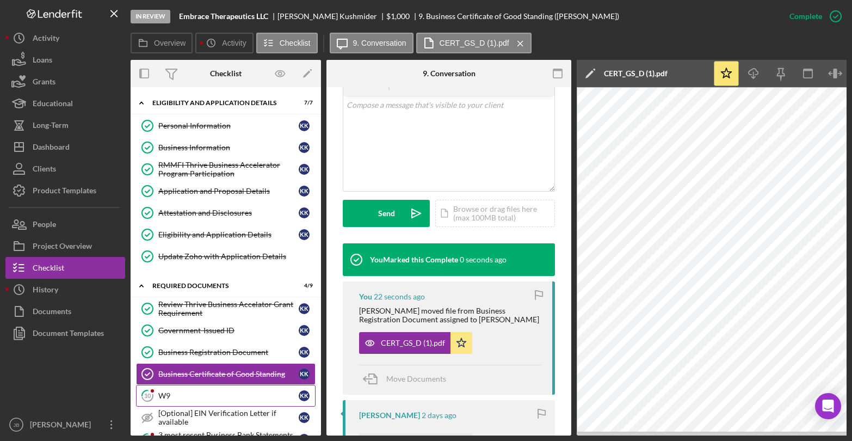
click at [168, 399] on div "W9" at bounding box center [228, 395] width 140 height 9
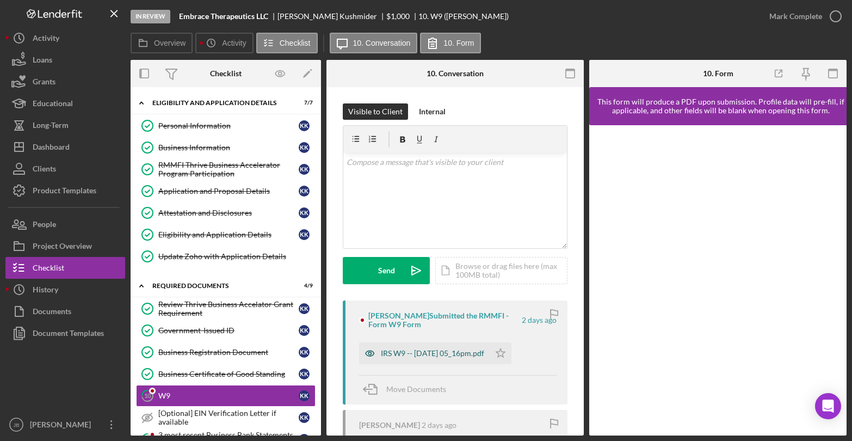
click at [412, 349] on div "IRS W9 -- 2025-10-06 05_16pm.pdf" at bounding box center [432, 353] width 103 height 9
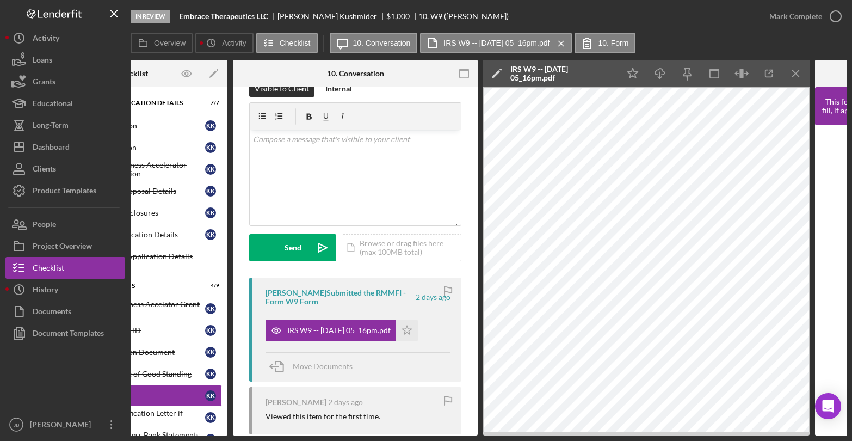
scroll to position [0, 100]
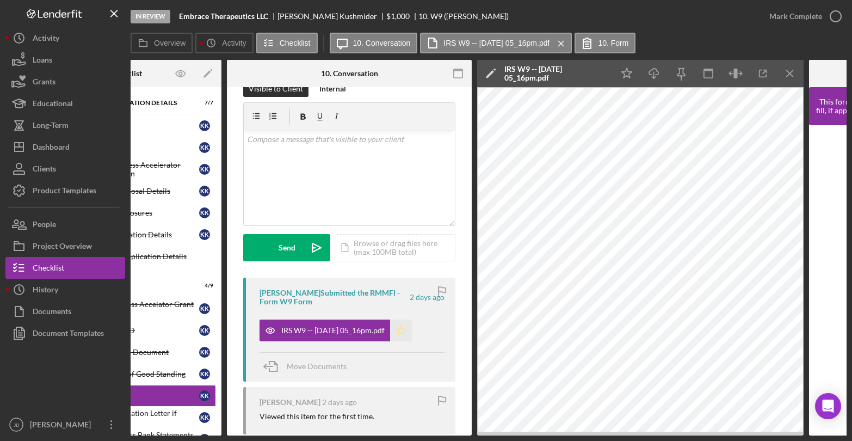
click at [412, 332] on icon "Icon/Star" at bounding box center [401, 331] width 22 height 22
click at [834, 13] on icon "button" at bounding box center [836, 16] width 27 height 27
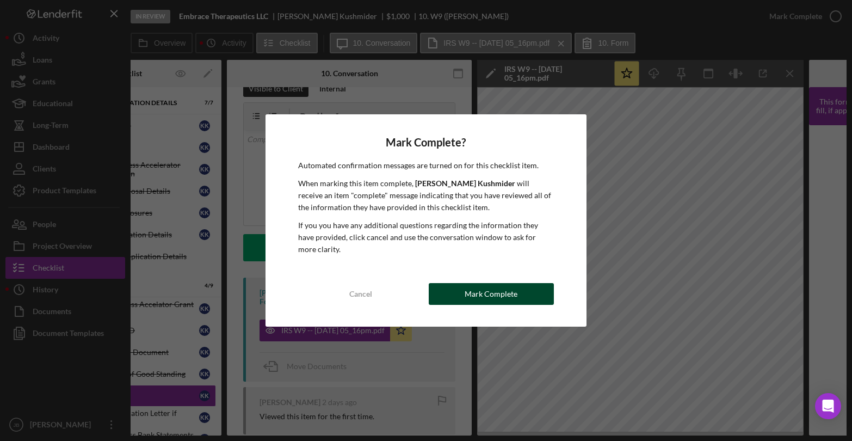
click at [525, 293] on button "Mark Complete" at bounding box center [491, 294] width 125 height 22
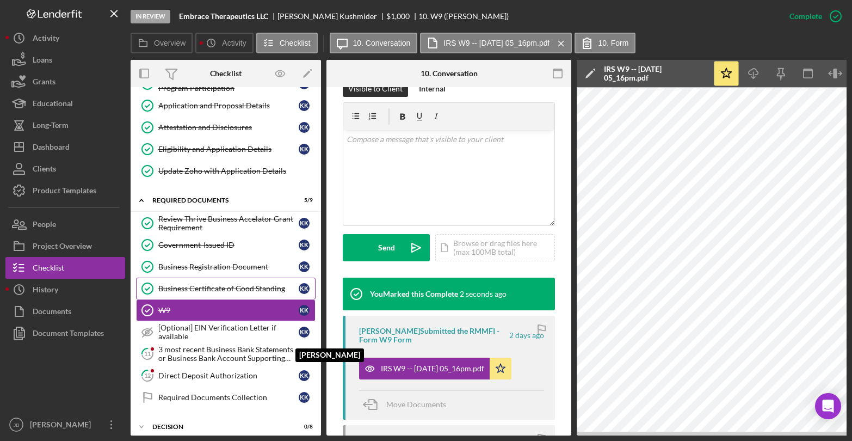
scroll to position [100, 0]
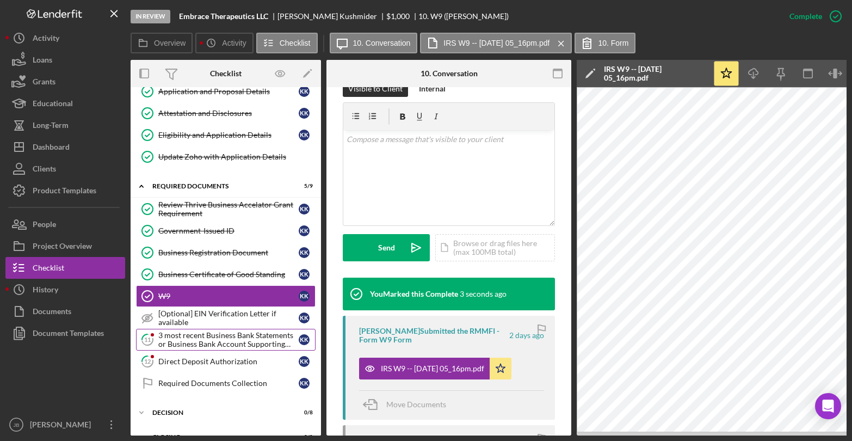
click at [260, 335] on div "3 most recent Business Bank Statements or Business Bank Account Supporting Docu…" at bounding box center [228, 339] width 140 height 17
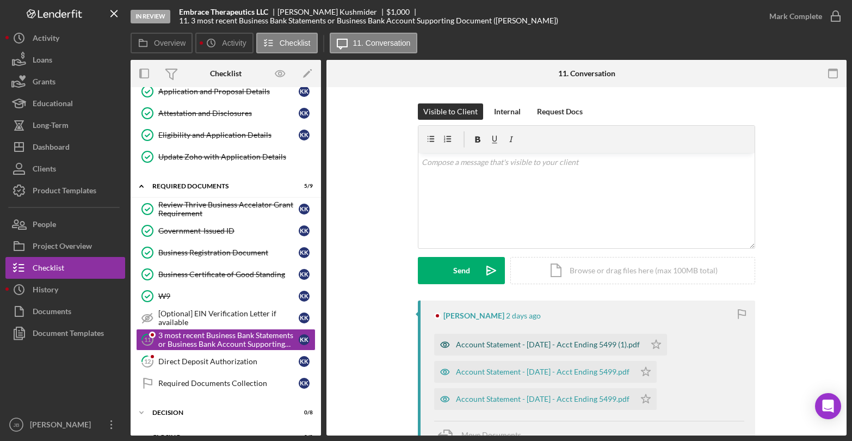
click at [493, 342] on div "Account Statement - August 2025 - Acct Ending 5499 (1).pdf" at bounding box center [548, 344] width 184 height 9
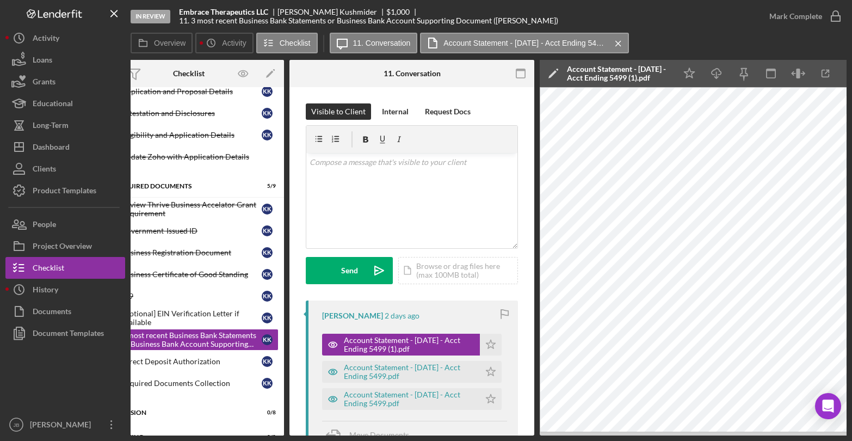
scroll to position [0, 57]
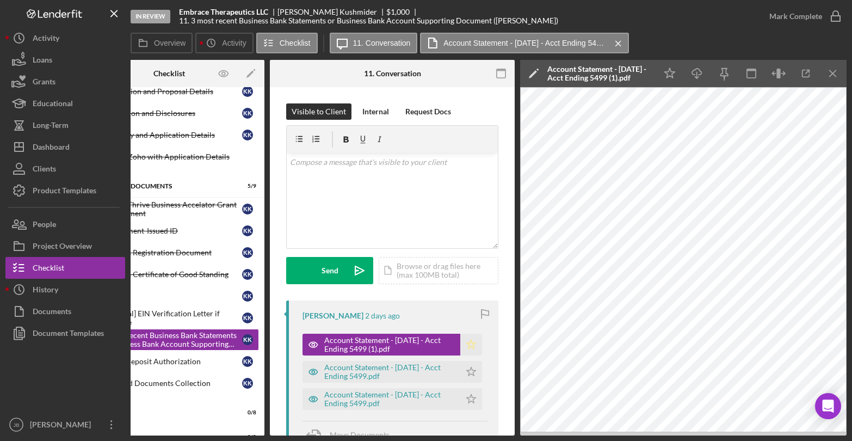
click at [471, 351] on icon "Icon/Star" at bounding box center [472, 345] width 22 height 22
click at [382, 373] on div "Account Statement - July 2025 - Acct Ending 5499.pdf" at bounding box center [389, 371] width 131 height 17
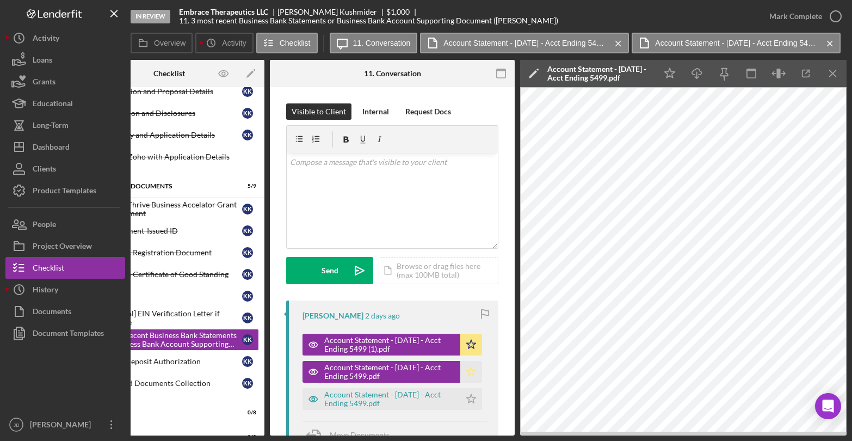
click at [469, 366] on icon "Icon/Star" at bounding box center [472, 372] width 22 height 22
click at [428, 396] on div "Account Statement - September 2025 - Acct Ending 5499.pdf" at bounding box center [389, 398] width 131 height 17
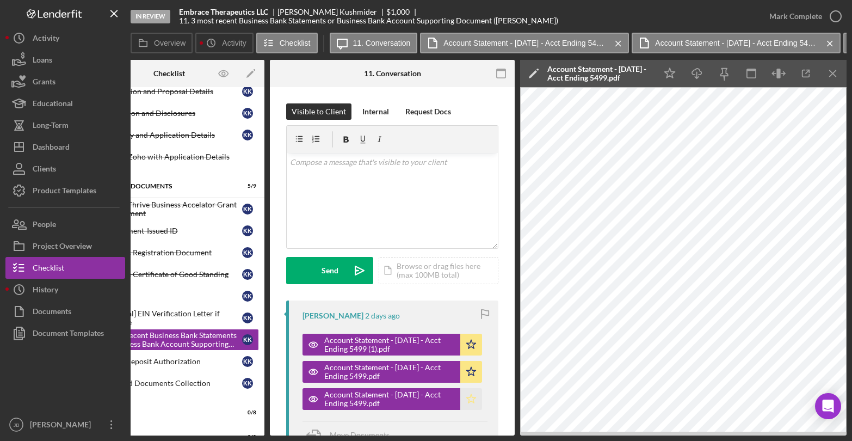
click at [467, 400] on icon "Icon/Star" at bounding box center [472, 399] width 22 height 22
click at [838, 19] on icon "button" at bounding box center [836, 16] width 27 height 27
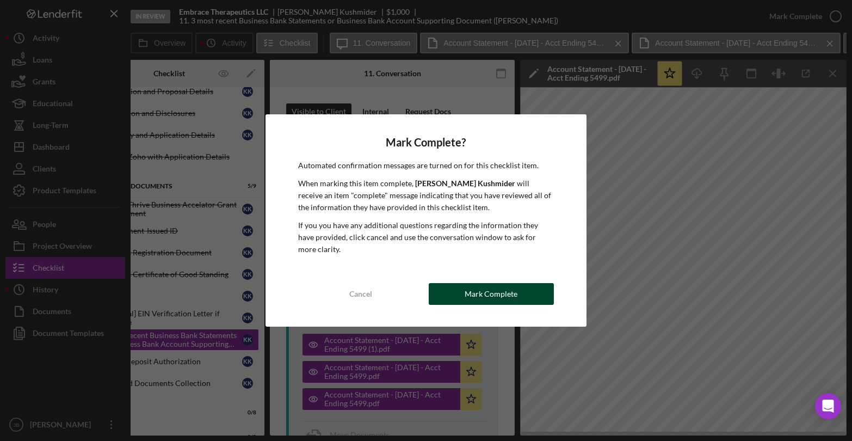
click at [515, 297] on div "Mark Complete" at bounding box center [491, 294] width 53 height 22
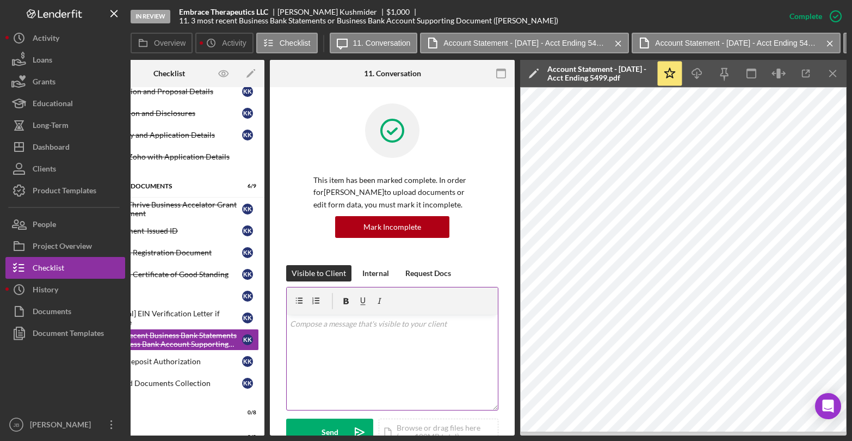
scroll to position [0, 0]
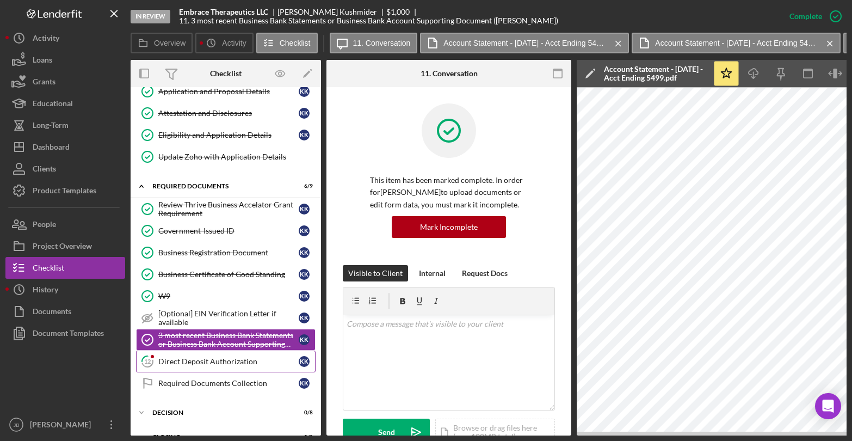
click at [246, 369] on link "12 Direct Deposit Authorization K K" at bounding box center [226, 362] width 180 height 22
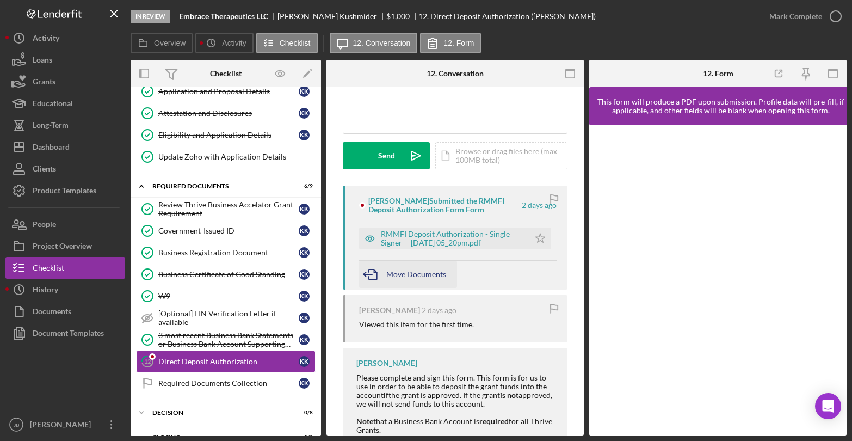
scroll to position [117, 0]
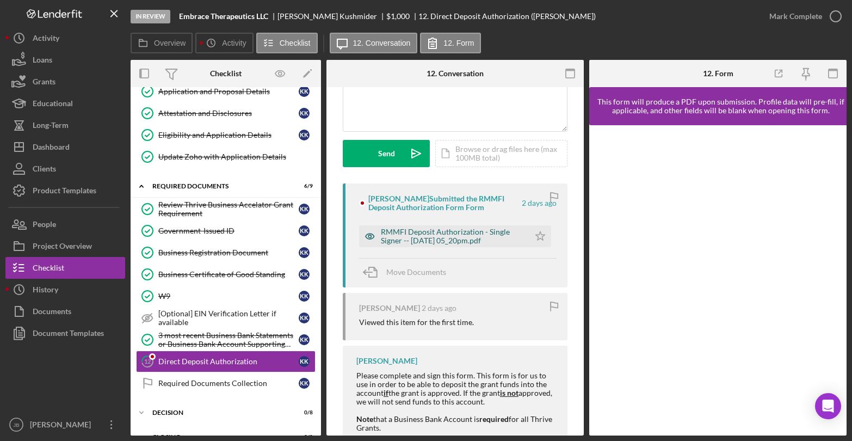
click at [432, 237] on div "RMMFI Deposit Authorization - Single Signer -- 2025-10-06 05_20pm.pdf" at bounding box center [452, 236] width 143 height 17
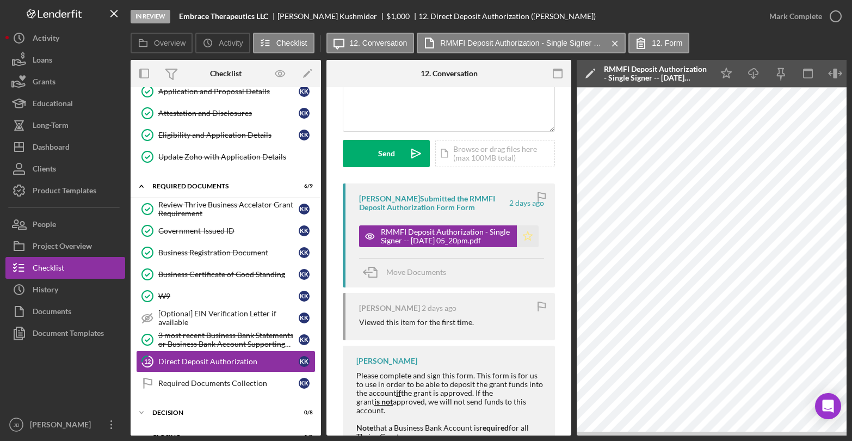
click at [524, 238] on polygon "button" at bounding box center [528, 235] width 9 height 9
click at [835, 13] on icon "button" at bounding box center [836, 16] width 27 height 27
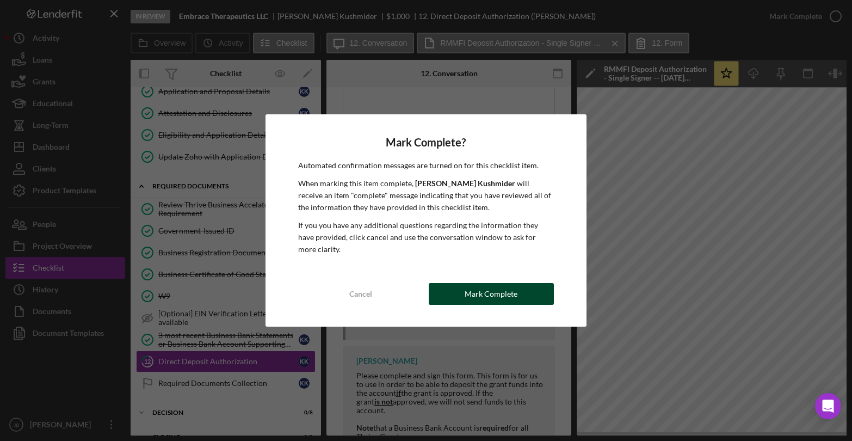
click at [526, 294] on button "Mark Complete" at bounding box center [491, 294] width 125 height 22
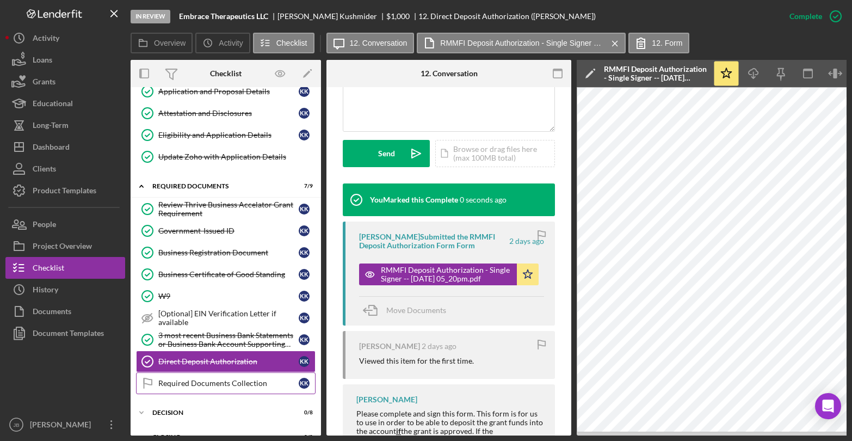
scroll to position [101, 0]
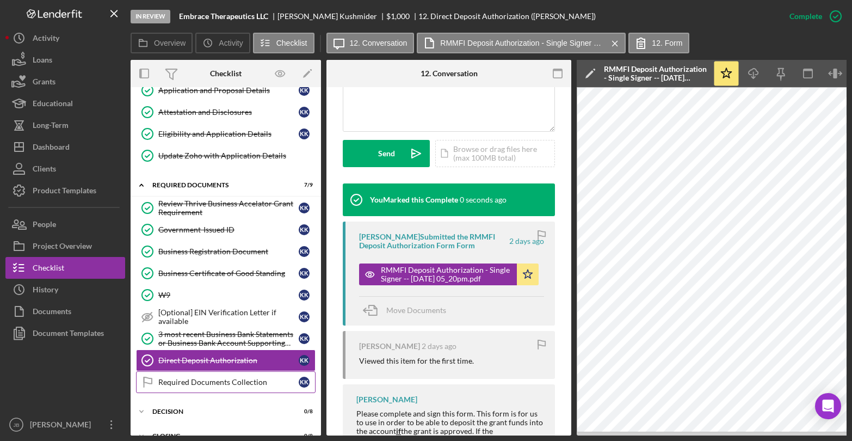
click at [228, 384] on div "Required Documents Collection" at bounding box center [228, 382] width 140 height 9
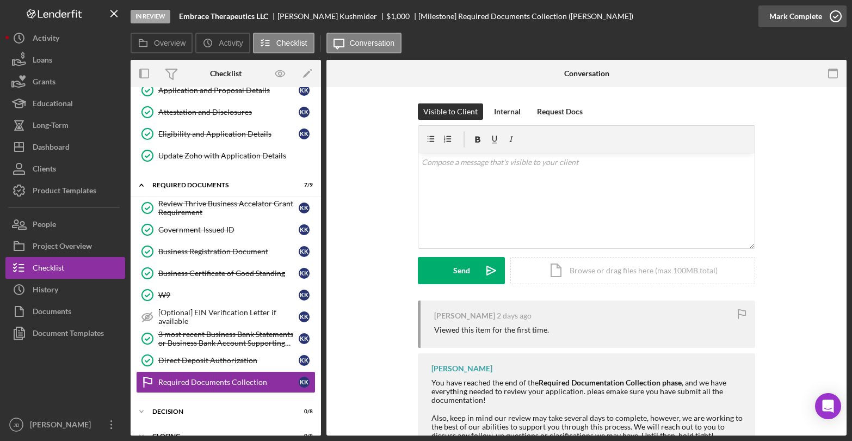
click at [837, 14] on icon "button" at bounding box center [836, 16] width 27 height 27
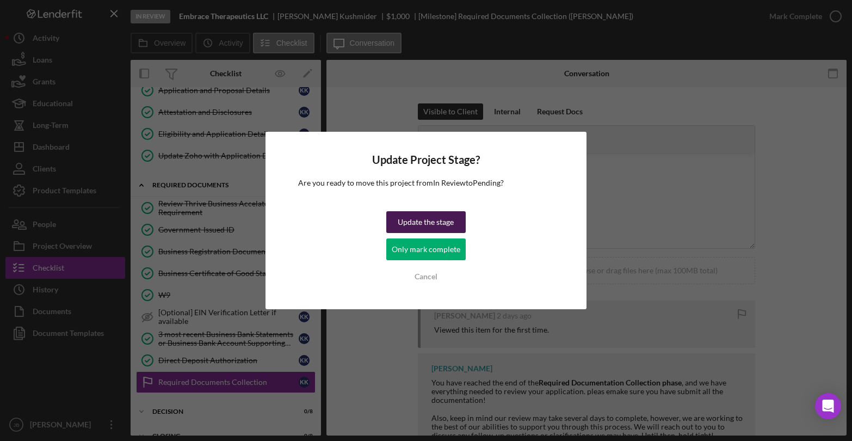
click at [436, 223] on div "Update the stage" at bounding box center [426, 222] width 56 height 22
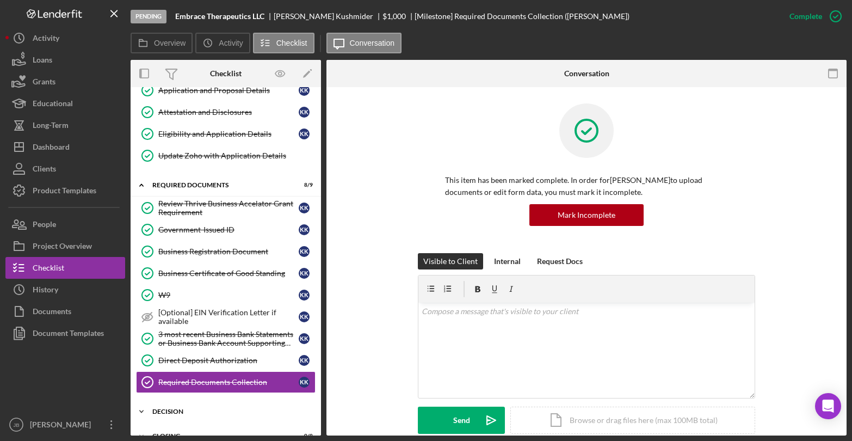
click at [190, 414] on div "DECISION" at bounding box center [229, 411] width 155 height 7
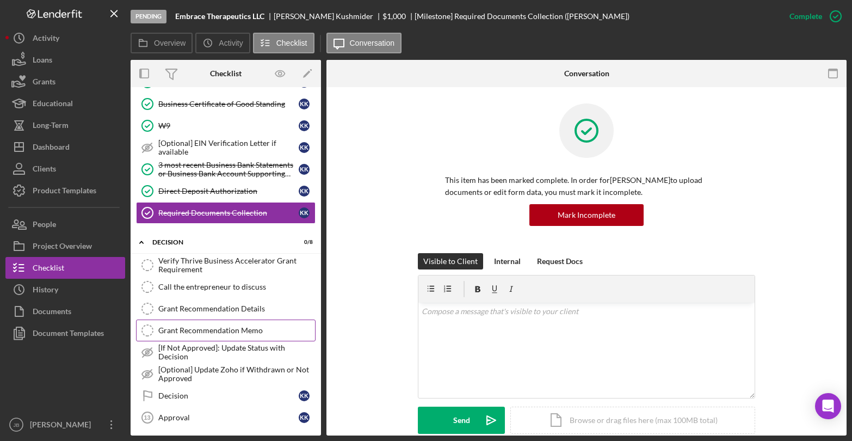
scroll to position [272, 0]
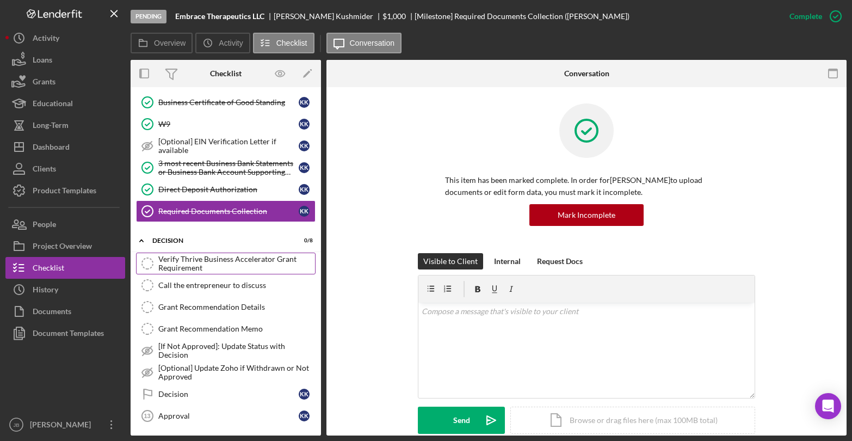
click at [218, 255] on div "Verify Thrive Business Accelerator Grant Requirement" at bounding box center [236, 263] width 157 height 17
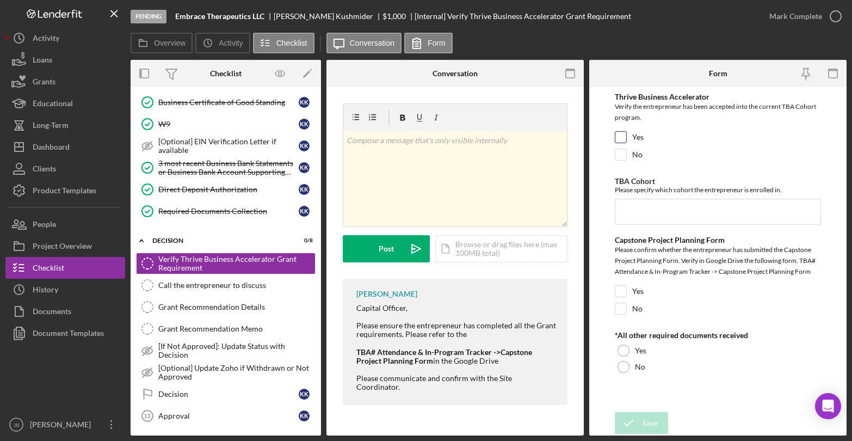
click at [623, 134] on input "Yes" at bounding box center [621, 137] width 11 height 11
checkbox input "true"
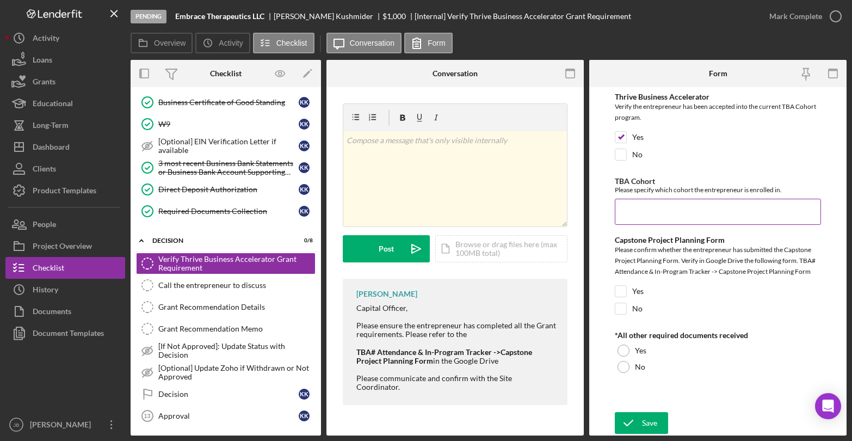
click at [645, 222] on input "TBA Cohort" at bounding box center [718, 212] width 206 height 26
paste input "TBA-EN-2025-2 (Fall)"
type input "TBA-EN-2025-2 (Fall)"
click at [622, 287] on input "Yes" at bounding box center [621, 291] width 11 height 11
checkbox input "true"
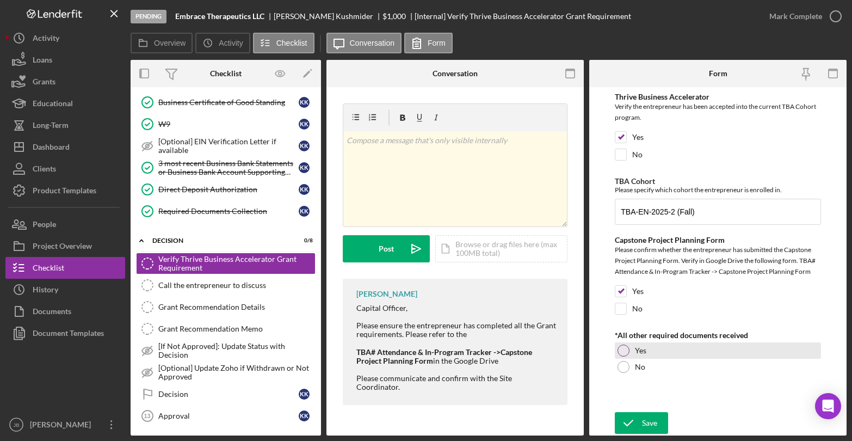
click at [625, 347] on div at bounding box center [624, 351] width 12 height 12
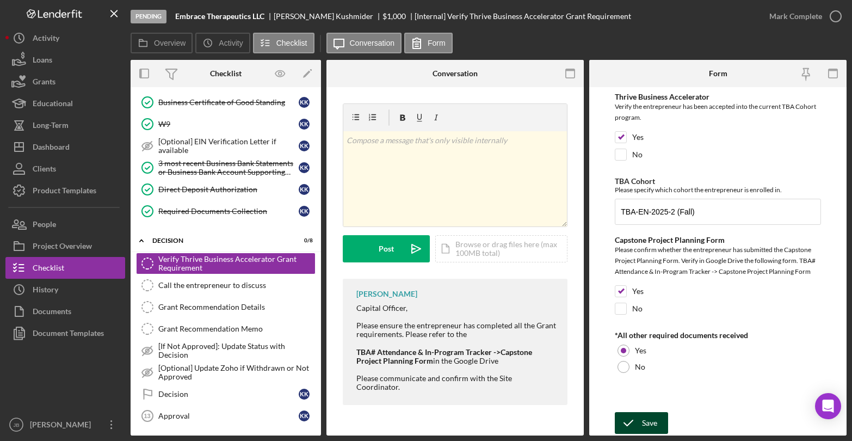
click at [638, 421] on icon "submit" at bounding box center [628, 422] width 27 height 27
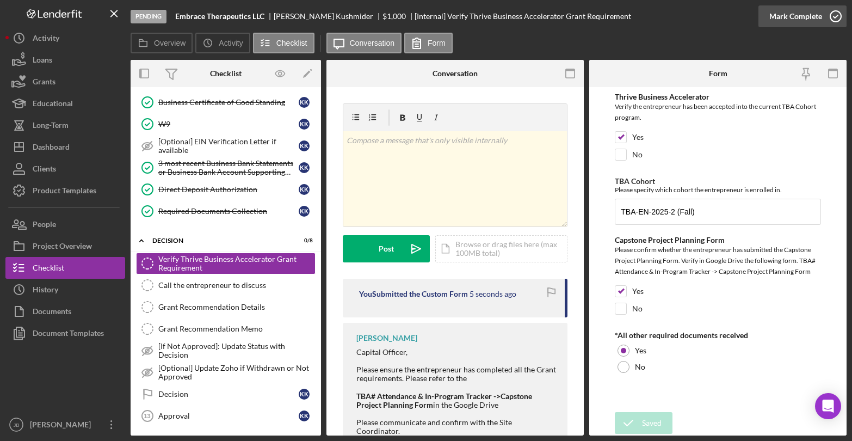
click at [835, 15] on icon "button" at bounding box center [836, 16] width 27 height 27
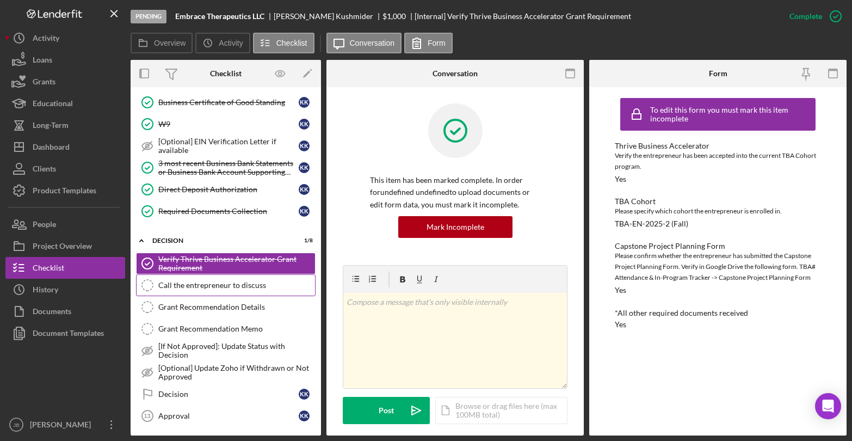
click at [223, 286] on div "Call the entrepreneur to discuss" at bounding box center [236, 285] width 157 height 9
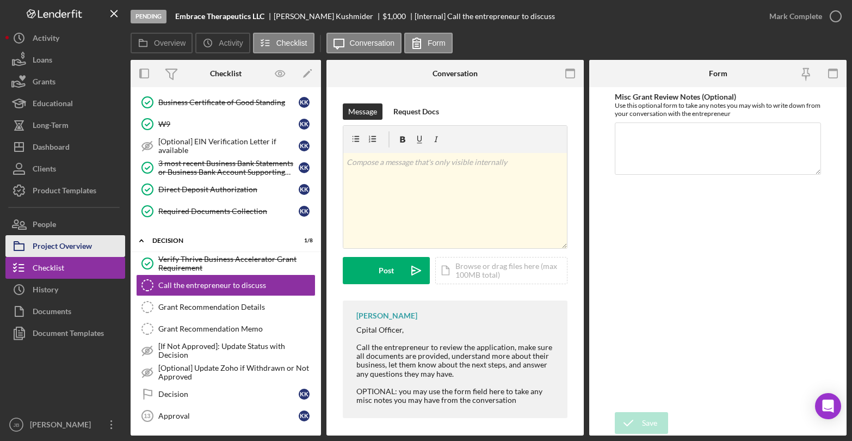
click at [78, 243] on div "Project Overview" at bounding box center [62, 247] width 59 height 24
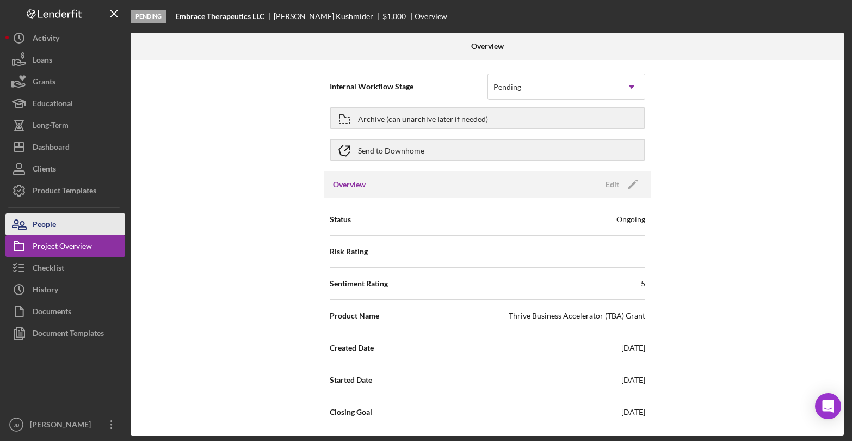
click at [85, 214] on button "People" at bounding box center [65, 224] width 120 height 22
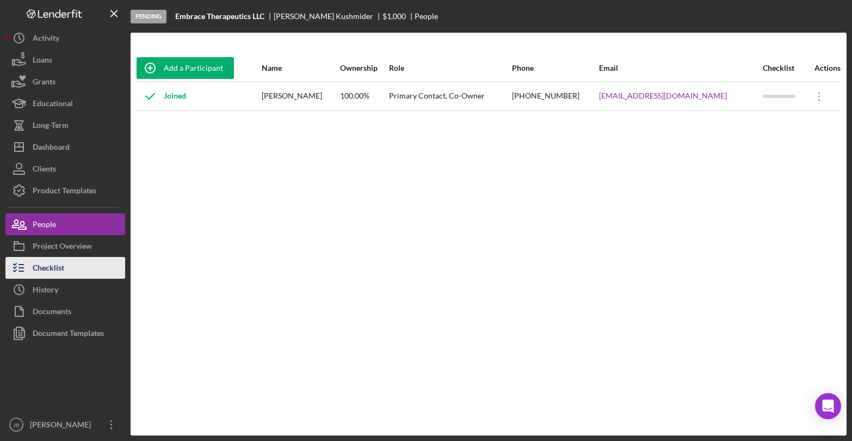
click at [61, 269] on div "Checklist" at bounding box center [49, 269] width 32 height 24
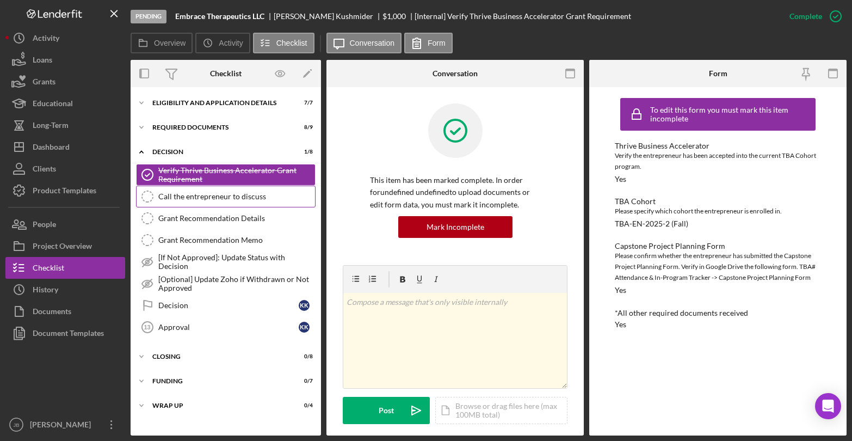
click at [260, 192] on div "Call the entrepreneur to discuss" at bounding box center [236, 196] width 157 height 9
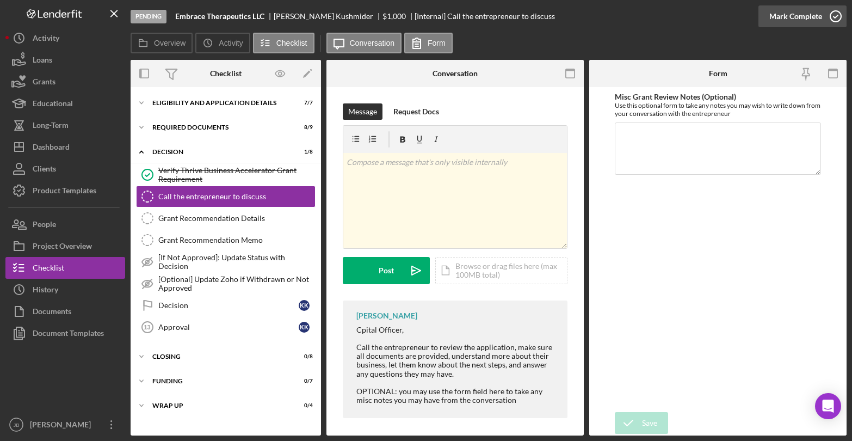
click at [838, 16] on icon "button" at bounding box center [836, 16] width 27 height 27
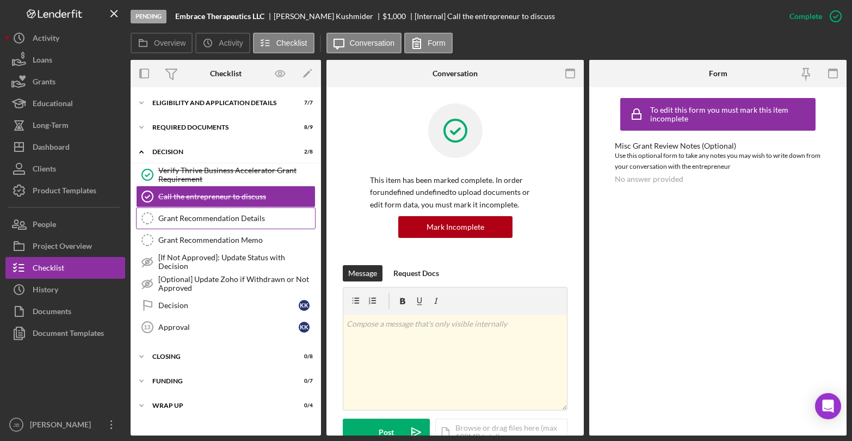
click at [246, 216] on div "Grant Recommendation Details" at bounding box center [236, 218] width 157 height 9
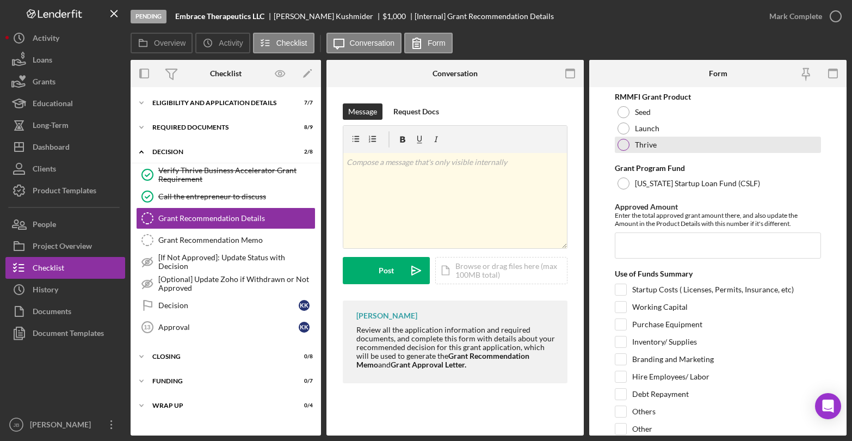
click at [623, 144] on div at bounding box center [624, 145] width 12 height 12
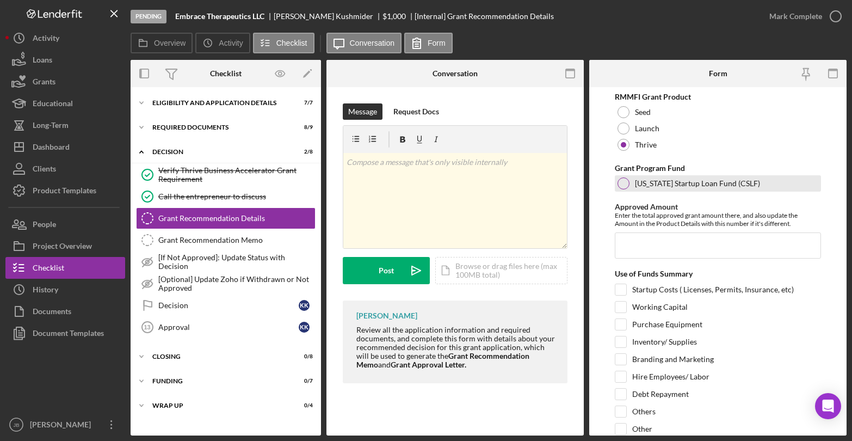
click at [624, 180] on div at bounding box center [624, 183] width 12 height 12
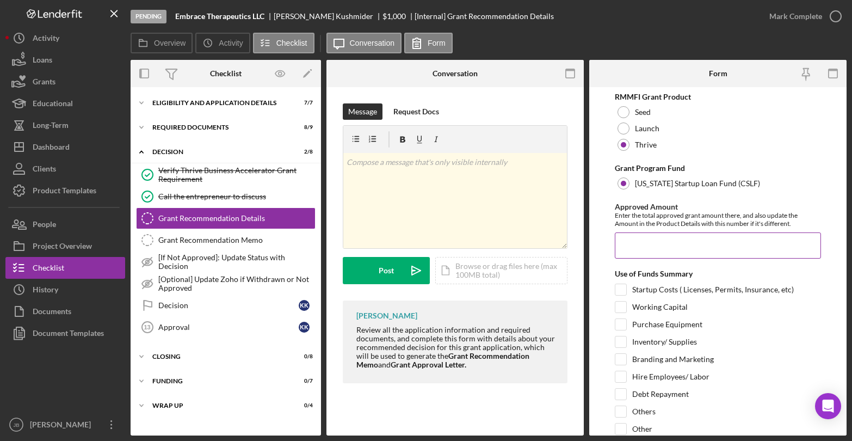
click at [634, 246] on input "Approved Amount" at bounding box center [718, 245] width 206 height 26
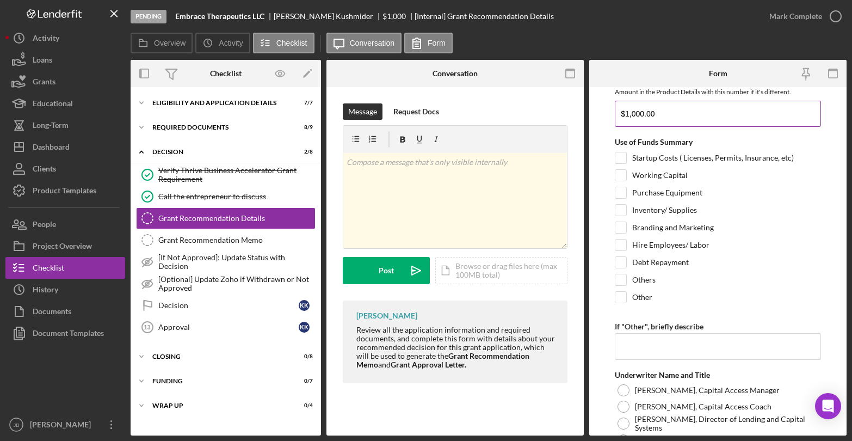
scroll to position [153, 0]
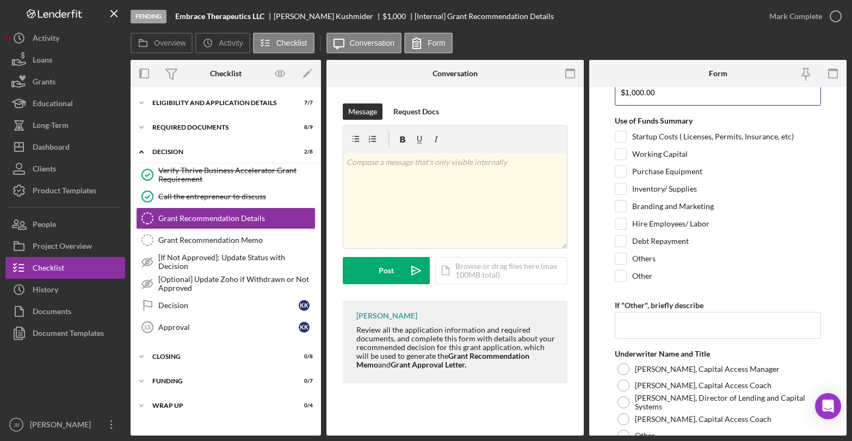
type input "$1,000.00"
drag, startPoint x: 622, startPoint y: 175, endPoint x: 621, endPoint y: 192, distance: 16.9
click at [621, 176] on input "Purchase Equipment" at bounding box center [621, 171] width 11 height 11
checkbox input "true"
click at [621, 192] on input "Inventory/ Supplies" at bounding box center [621, 188] width 11 height 11
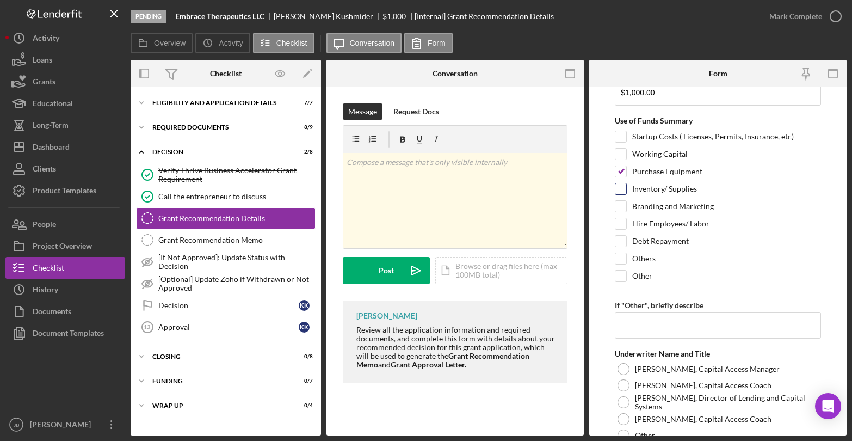
checkbox input "true"
click at [620, 208] on input "Branding and Marketing" at bounding box center [621, 206] width 11 height 11
checkbox input "true"
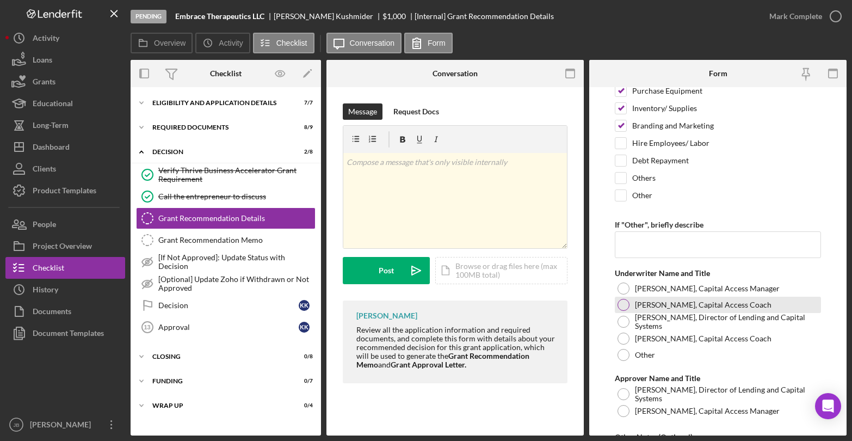
scroll to position [234, 0]
drag, startPoint x: 629, startPoint y: 287, endPoint x: 628, endPoint y: 304, distance: 17.0
click at [629, 287] on div at bounding box center [624, 288] width 12 height 12
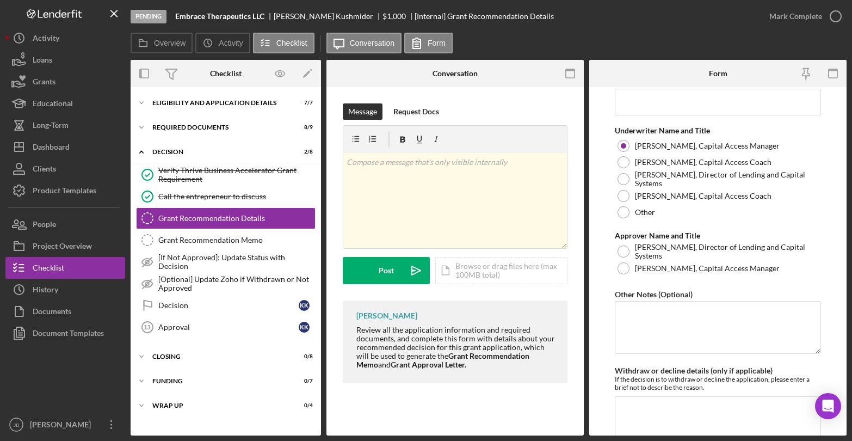
scroll to position [400, 0]
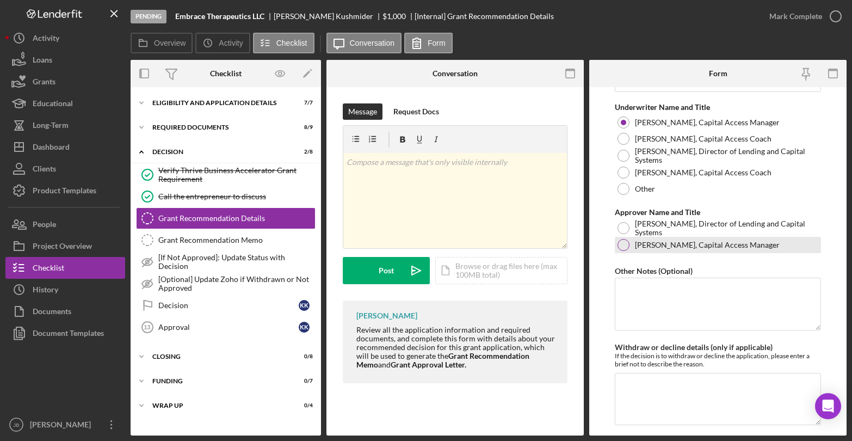
click at [628, 246] on div at bounding box center [624, 245] width 12 height 12
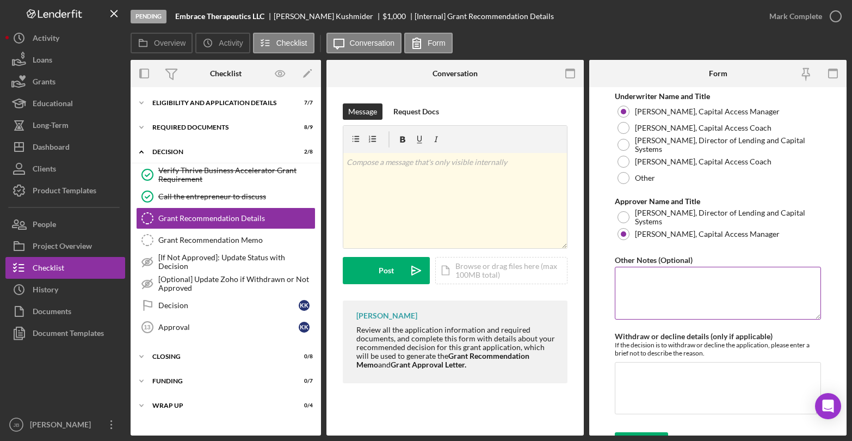
scroll to position [431, 0]
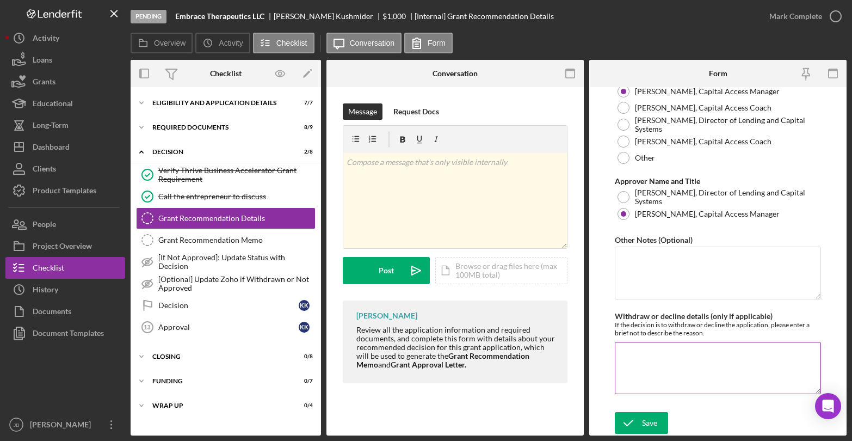
click at [641, 359] on textarea "Withdraw or decline details (only if applicable)" at bounding box center [718, 368] width 206 height 52
click at [642, 421] on div "Save" at bounding box center [649, 423] width 15 height 22
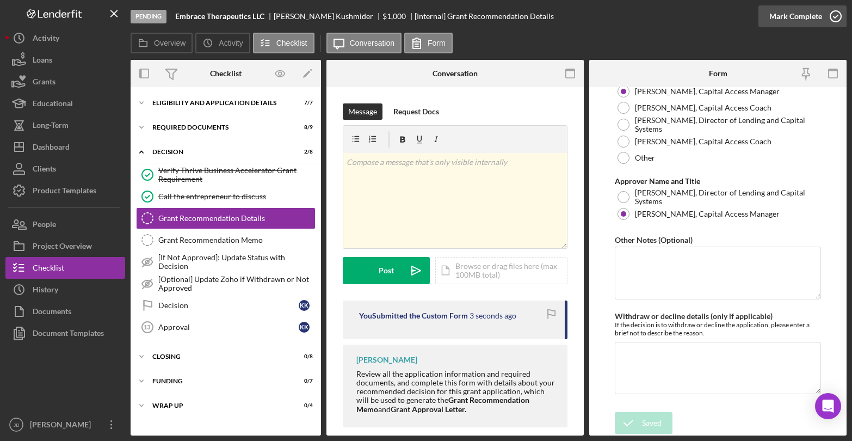
click at [835, 14] on icon "button" at bounding box center [836, 16] width 27 height 27
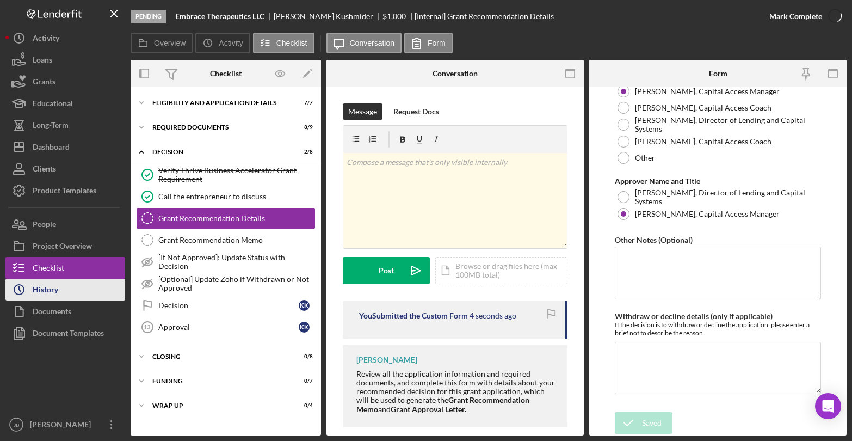
scroll to position [474, 0]
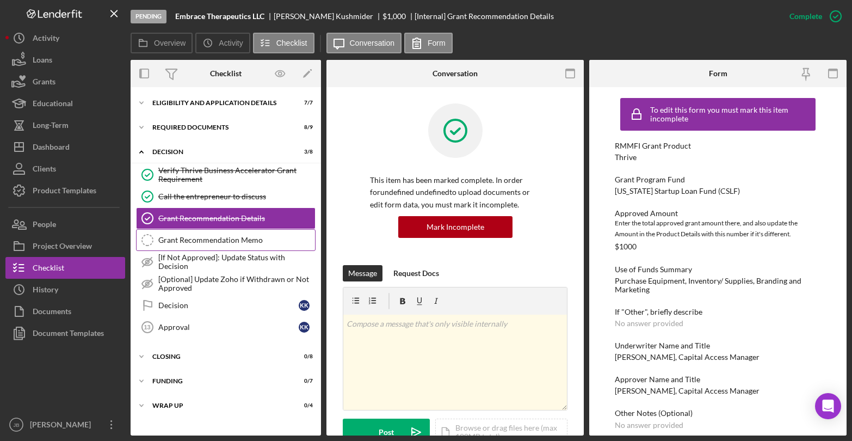
click at [187, 241] on div "Grant Recommendation Memo" at bounding box center [236, 240] width 157 height 9
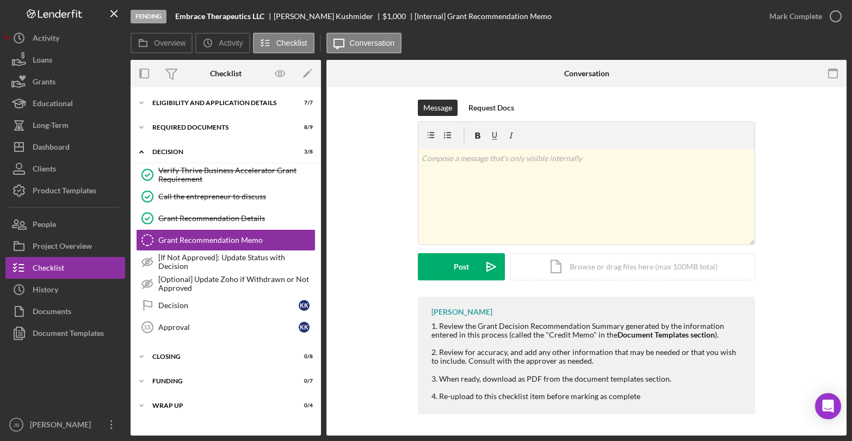
scroll to position [4, 0]
drag, startPoint x: 476, startPoint y: 326, endPoint x: 622, endPoint y: 327, distance: 145.4
click at [622, 327] on div "1. Review the Grant Decision Recommendation Summary generated by the informatio…" at bounding box center [588, 329] width 313 height 17
drag, startPoint x: 476, startPoint y: 326, endPoint x: 621, endPoint y: 324, distance: 144.8
click at [621, 324] on div "1. Review the Grant Decision Recommendation Summary generated by the informatio…" at bounding box center [588, 329] width 313 height 17
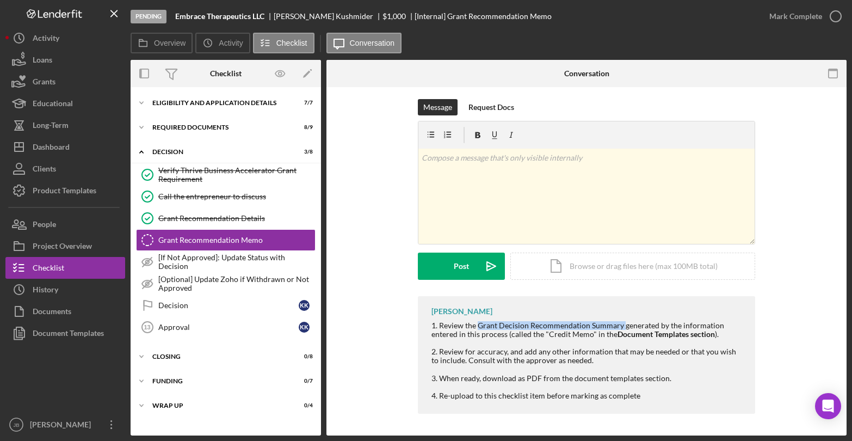
copy div "Grant Decision Recommendation Summary"
click at [84, 338] on div "Document Templates" at bounding box center [68, 334] width 71 height 24
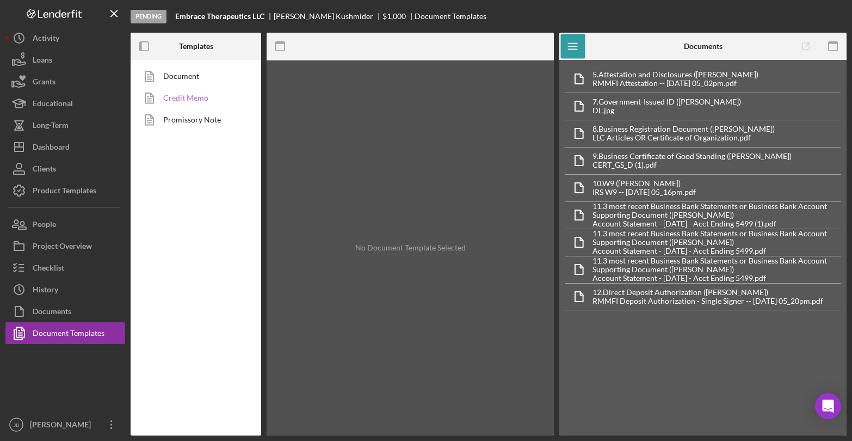
click at [209, 96] on link "Credit Memo" at bounding box center [193, 98] width 114 height 22
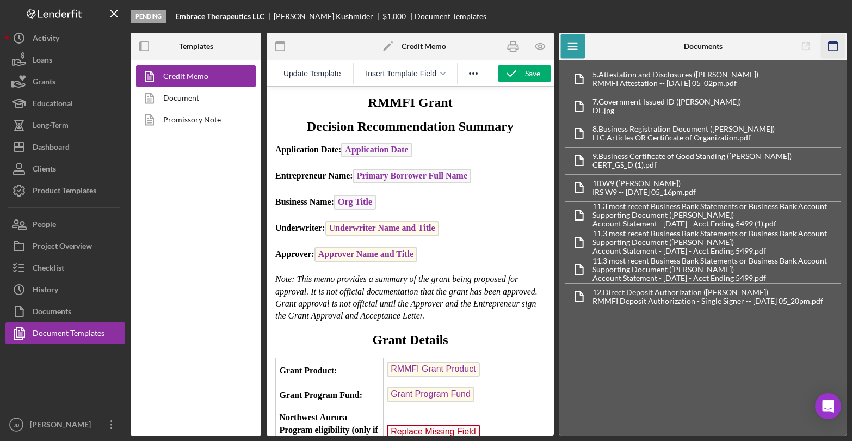
click at [837, 44] on icon "button" at bounding box center [833, 46] width 24 height 24
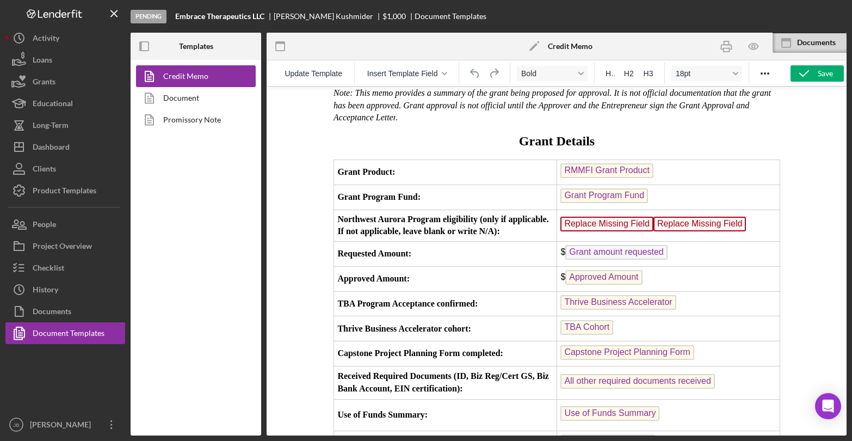
scroll to position [188, 0]
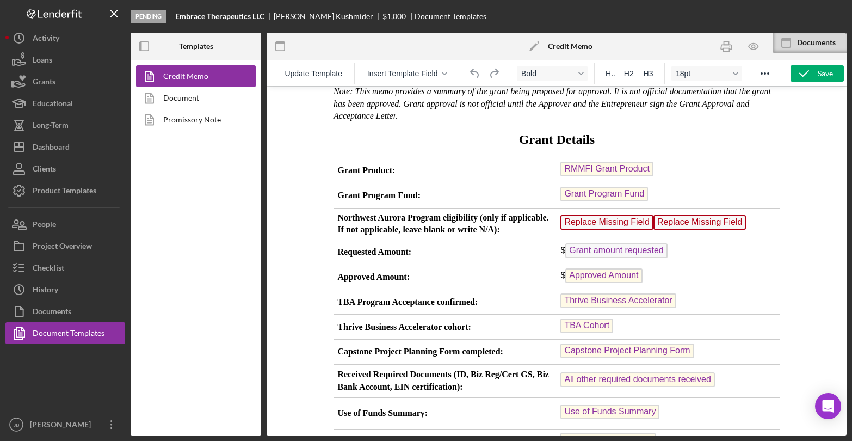
click at [611, 230] on span "Replace Missing Field" at bounding box center [606, 222] width 93 height 15
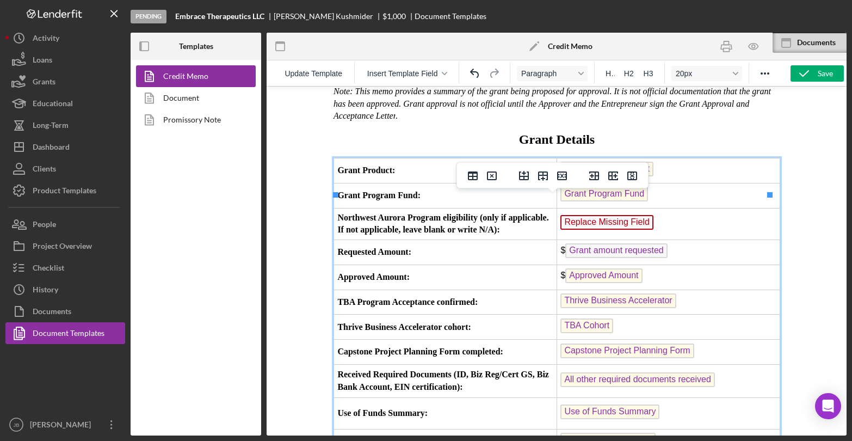
click at [590, 230] on span "Replace Missing Field" at bounding box center [606, 222] width 93 height 15
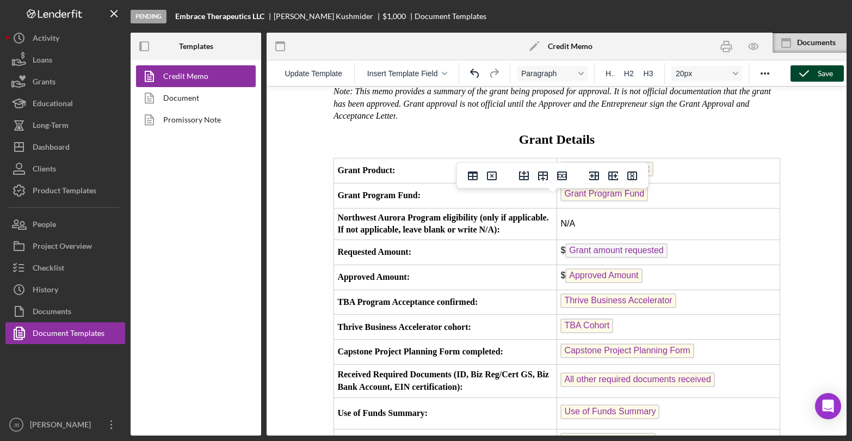
click at [825, 71] on div "Save" at bounding box center [825, 73] width 15 height 16
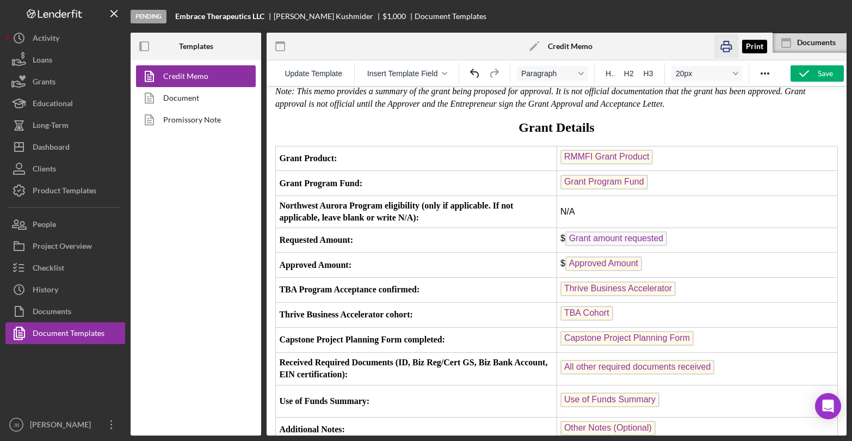
click at [721, 46] on icon "button" at bounding box center [726, 47] width 11 height 4
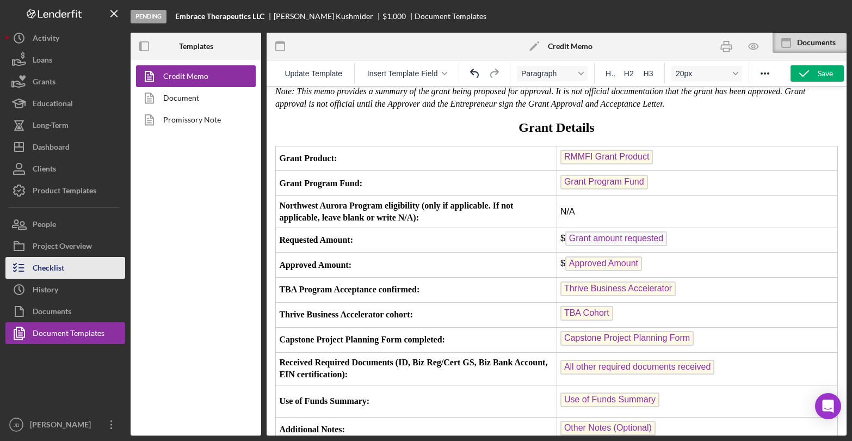
click at [84, 265] on button "Checklist" at bounding box center [65, 268] width 120 height 22
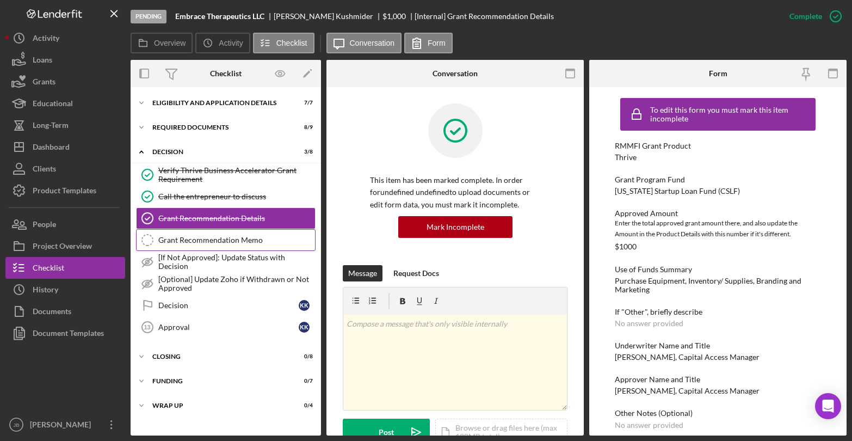
click at [203, 240] on div "Grant Recommendation Memo" at bounding box center [236, 240] width 157 height 9
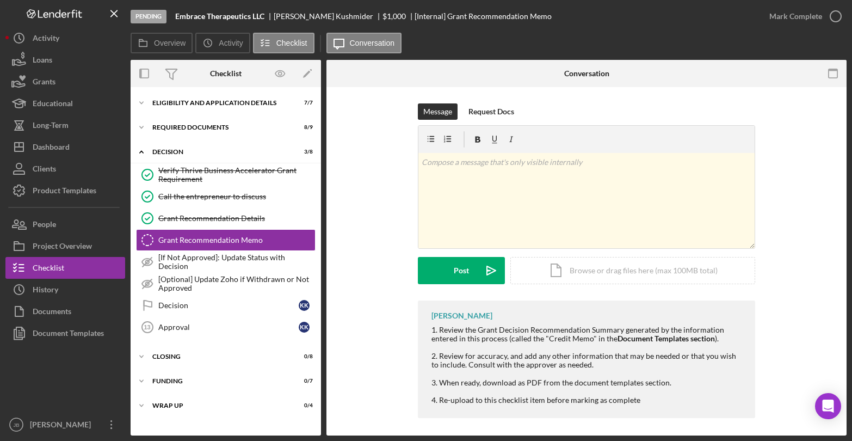
scroll to position [4, 0]
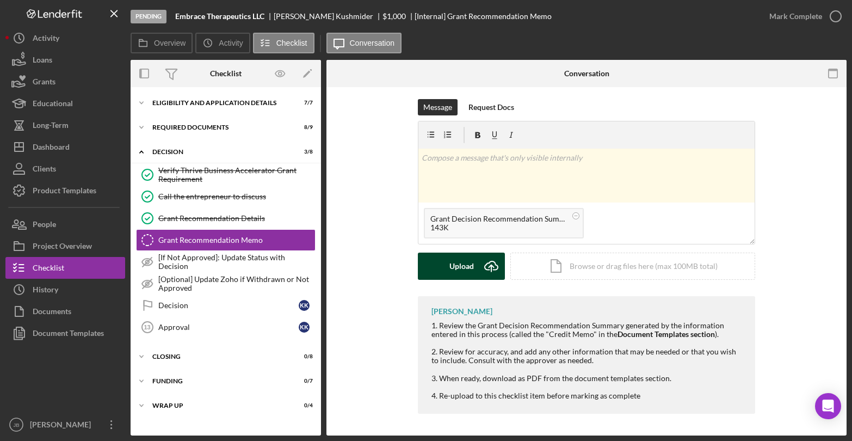
click at [490, 267] on g "submit" at bounding box center [491, 266] width 13 height 10
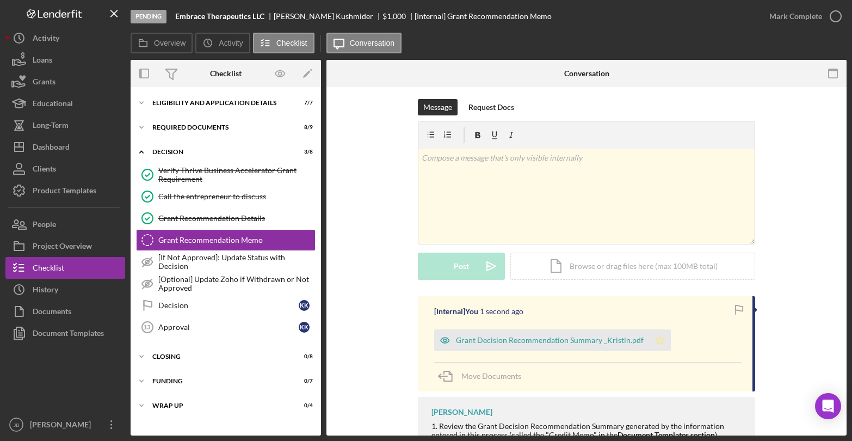
click at [654, 334] on icon "Icon/Star" at bounding box center [660, 340] width 22 height 22
click at [837, 19] on icon "button" at bounding box center [836, 16] width 27 height 27
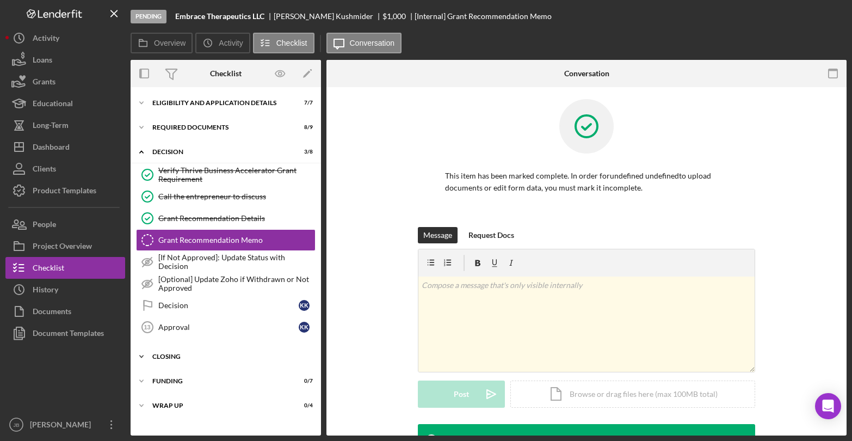
scroll to position [154, 0]
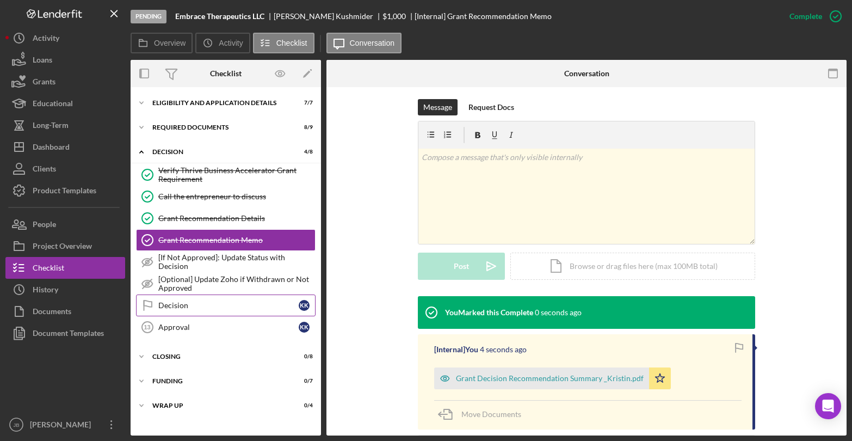
click at [182, 309] on div "Decision" at bounding box center [228, 305] width 140 height 9
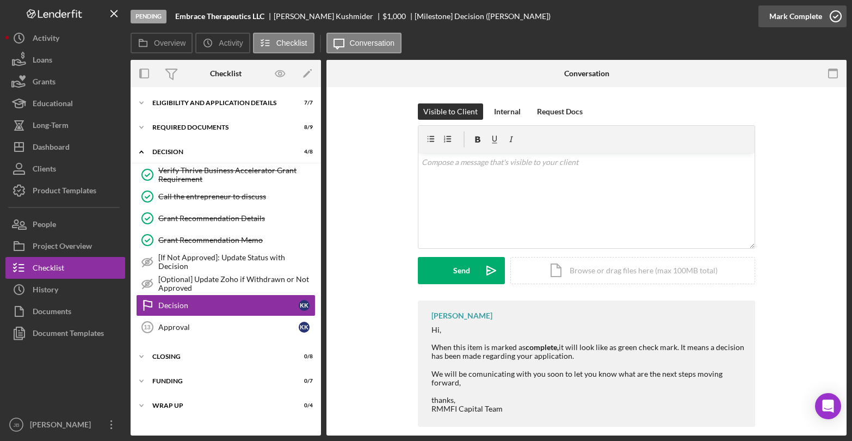
click at [836, 15] on icon "button" at bounding box center [836, 16] width 27 height 27
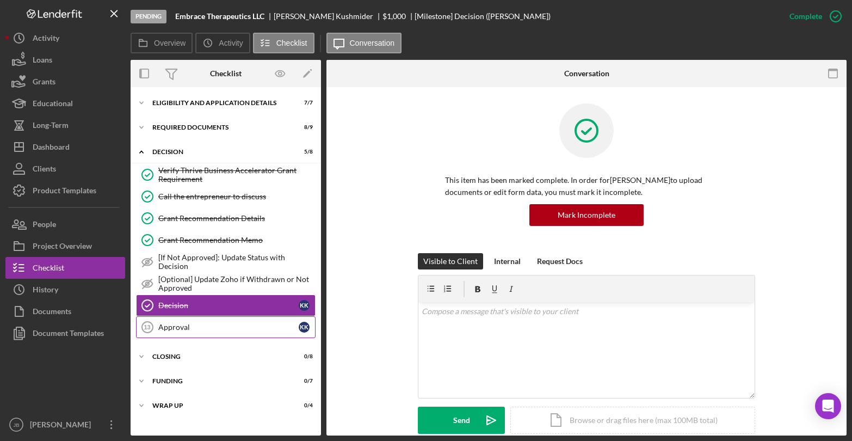
click at [189, 330] on div "Approval" at bounding box center [228, 327] width 140 height 9
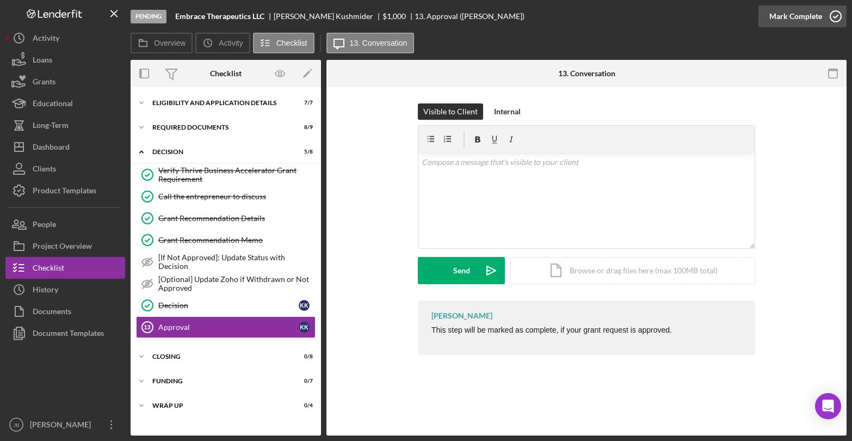
click at [836, 19] on icon "button" at bounding box center [836, 16] width 27 height 27
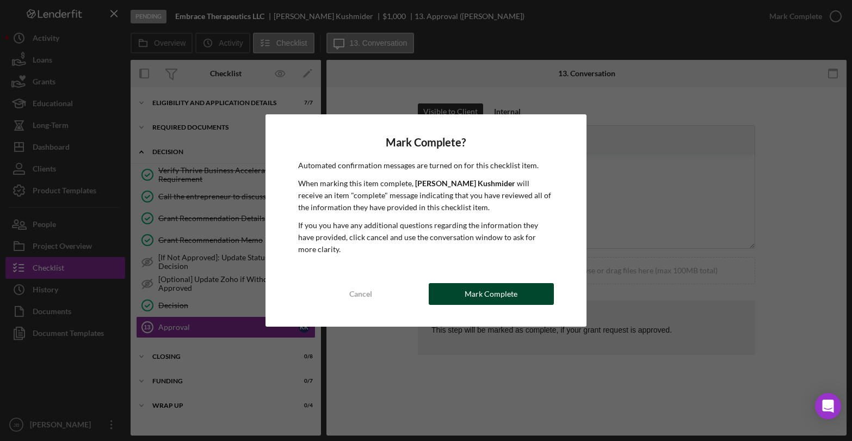
click at [476, 293] on div "Mark Complete" at bounding box center [491, 294] width 53 height 22
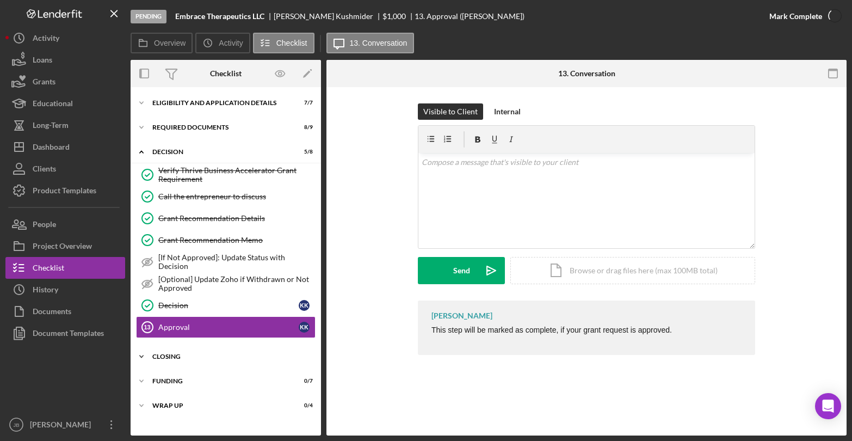
click at [247, 356] on div "CLOSING" at bounding box center [229, 356] width 155 height 7
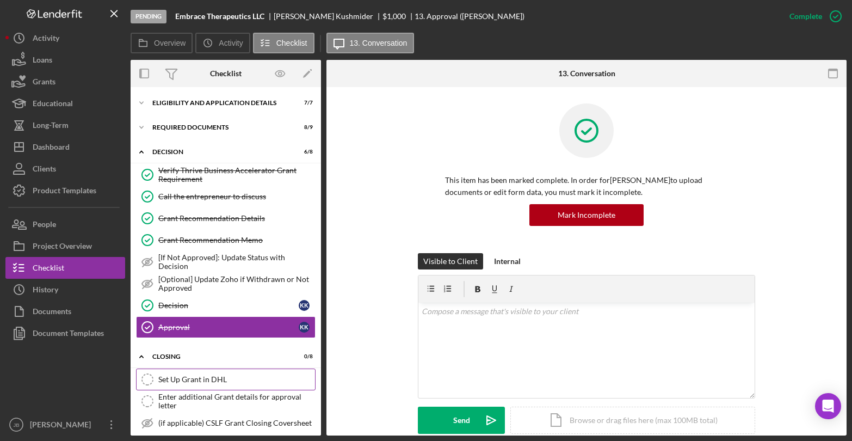
click at [225, 375] on div "Set Up Grant in DHL" at bounding box center [236, 379] width 157 height 9
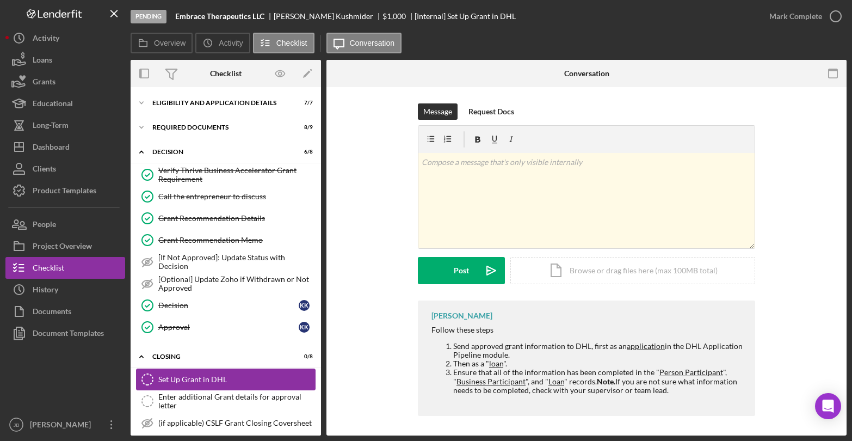
click at [176, 380] on div "Set Up Grant in DHL" at bounding box center [236, 379] width 157 height 9
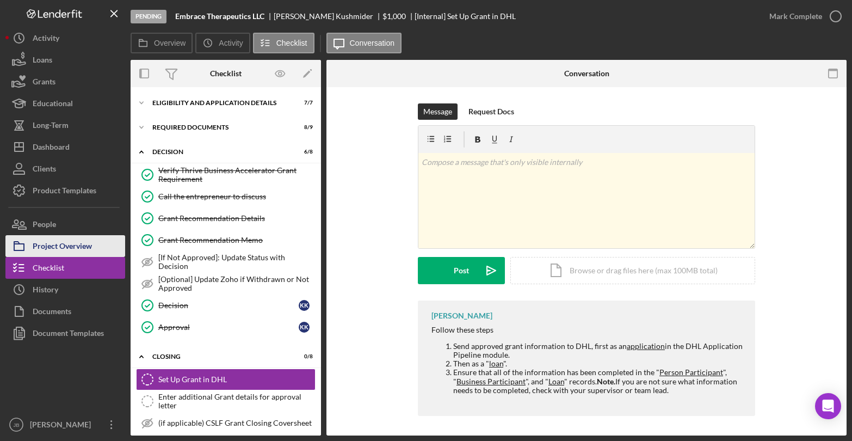
click at [53, 243] on div "Project Overview" at bounding box center [62, 247] width 59 height 24
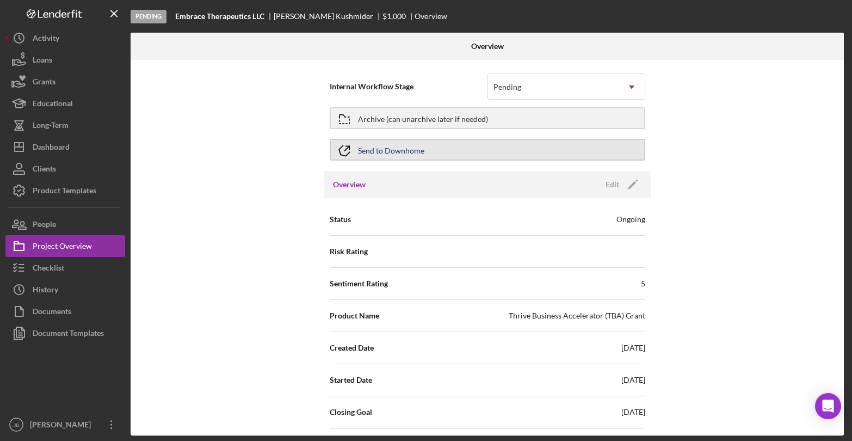
click at [459, 154] on button "Send to Downhome" at bounding box center [488, 150] width 316 height 22
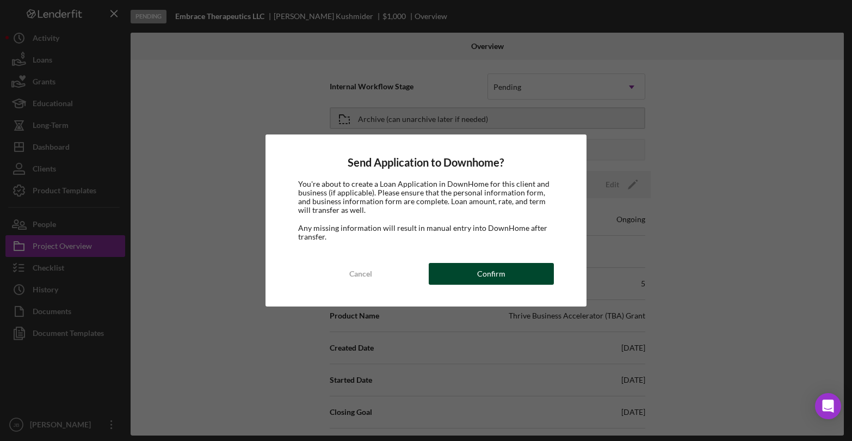
click at [505, 274] on button "Confirm" at bounding box center [491, 274] width 125 height 22
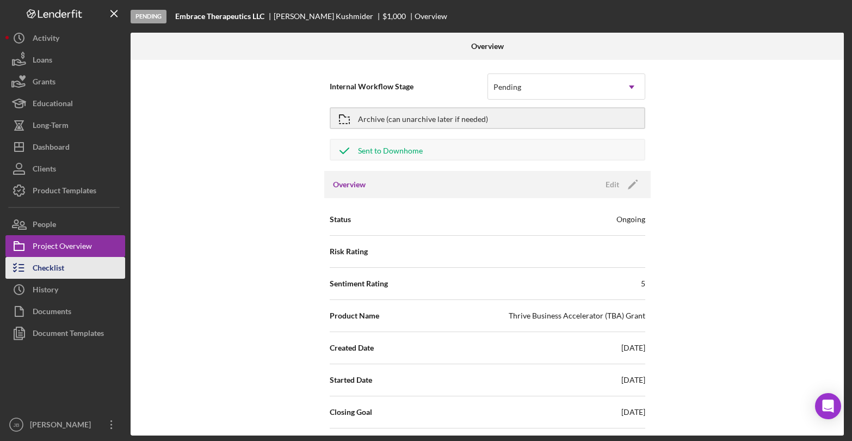
click at [51, 271] on div "Checklist" at bounding box center [49, 269] width 32 height 24
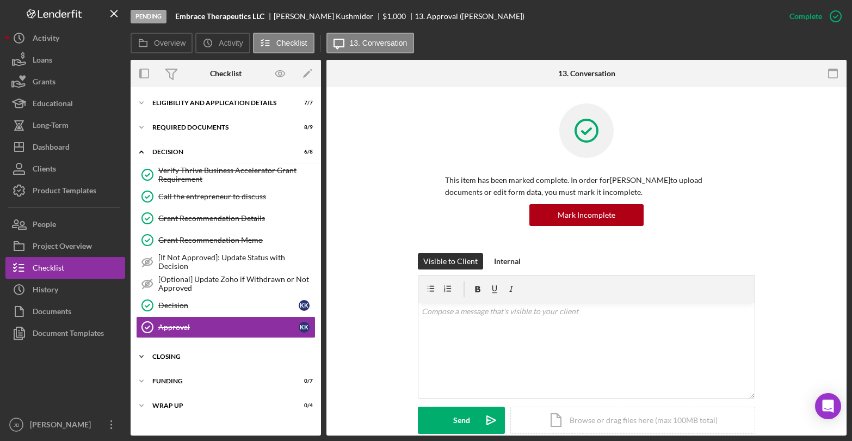
click at [228, 353] on div "Icon/Expander CLOSING 0 / 8" at bounding box center [226, 357] width 191 height 22
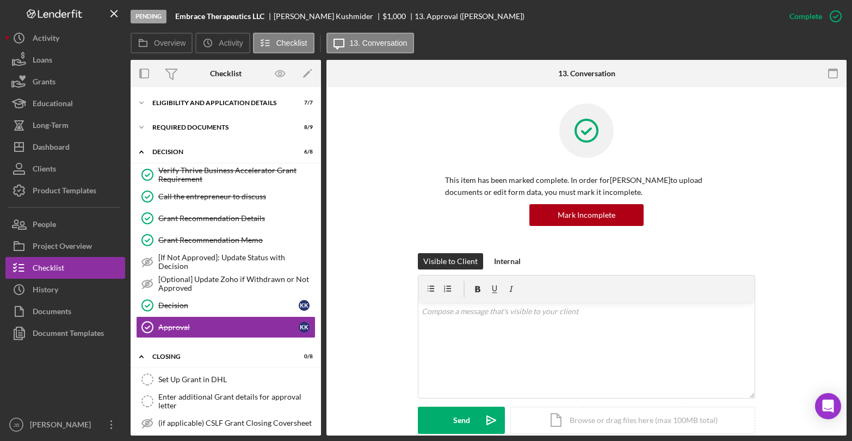
scroll to position [5, 0]
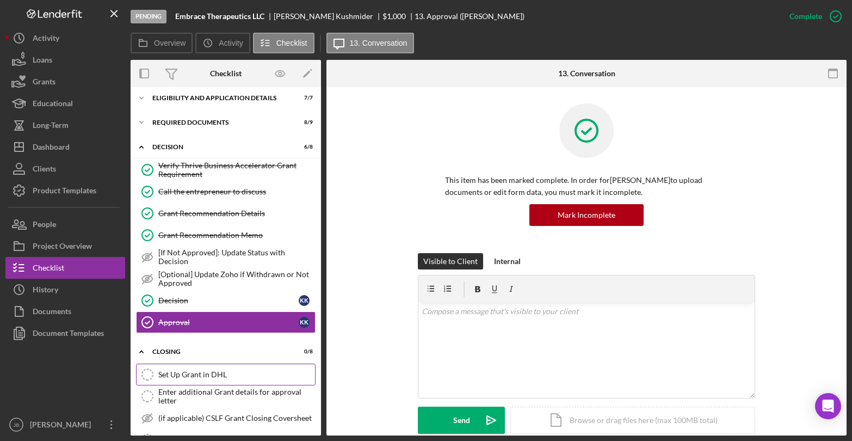
click at [148, 372] on icon "Set Up Grant in DHL" at bounding box center [147, 374] width 27 height 27
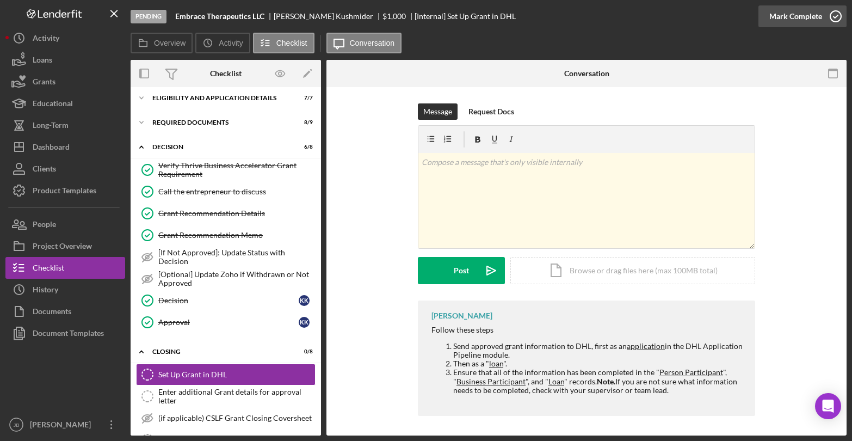
click at [837, 16] on icon "button" at bounding box center [836, 16] width 27 height 27
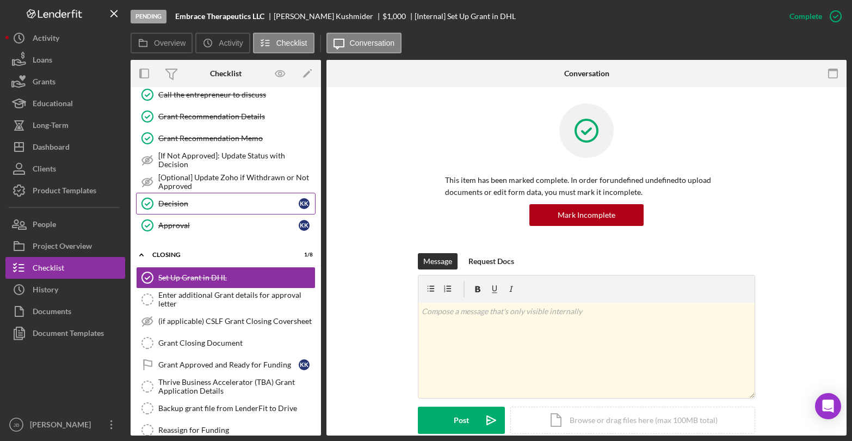
scroll to position [133, 0]
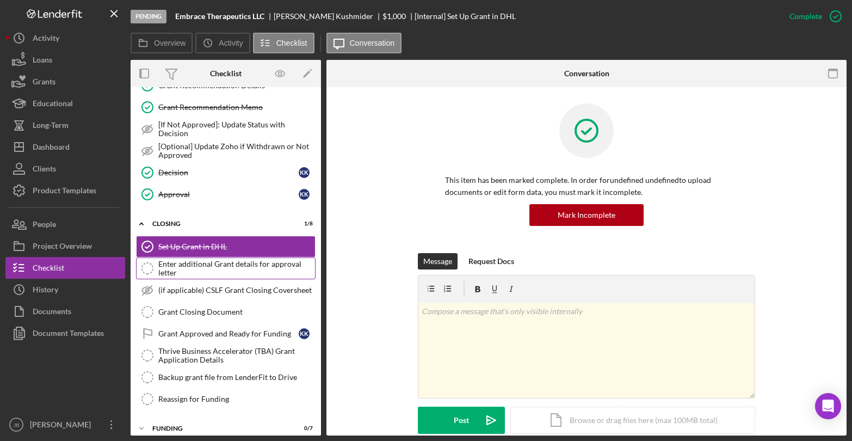
click at [248, 268] on div "Enter additional Grant details for approval letter" at bounding box center [236, 268] width 157 height 17
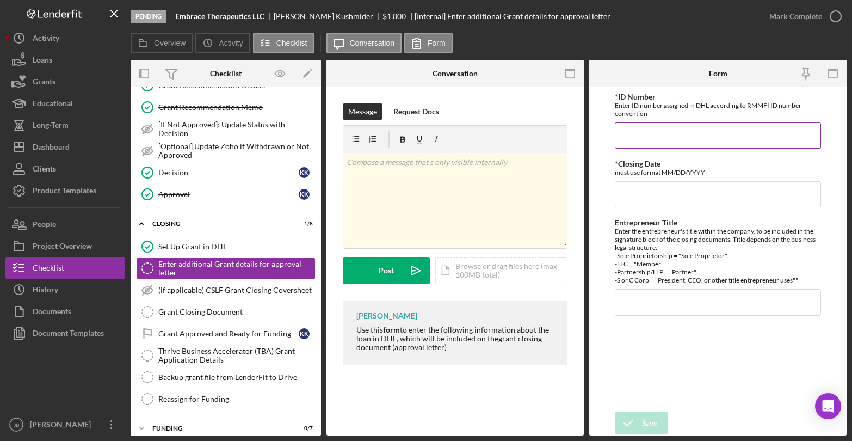
click at [631, 139] on input "*ID Number" at bounding box center [718, 135] width 206 height 26
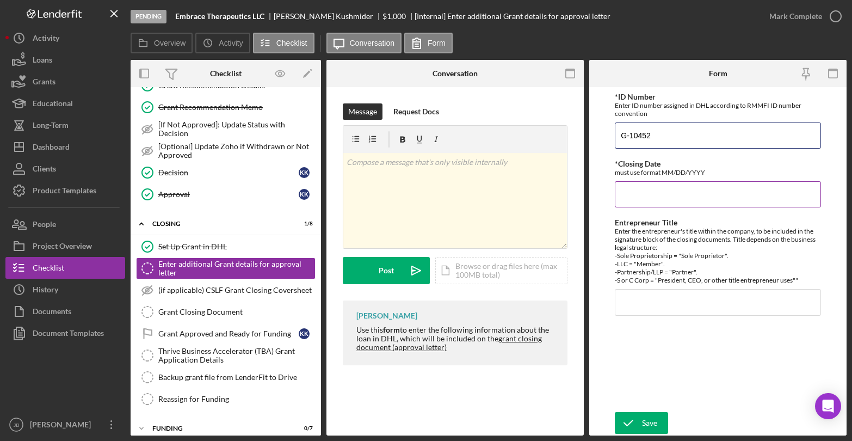
type input "G-10452"
click at [642, 197] on input "*Closing Date" at bounding box center [718, 194] width 206 height 26
type input "[DATE]"
click at [636, 310] on input "Entrepreneur Title" at bounding box center [718, 302] width 206 height 26
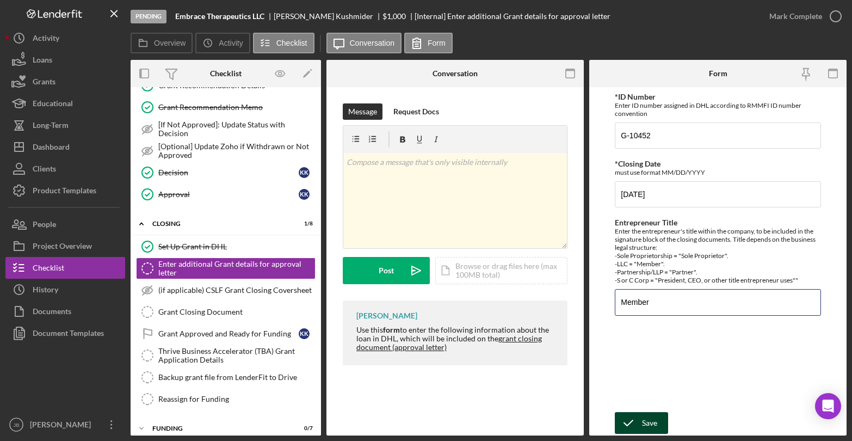
type input "Member"
click at [643, 425] on div "Save" at bounding box center [649, 423] width 15 height 22
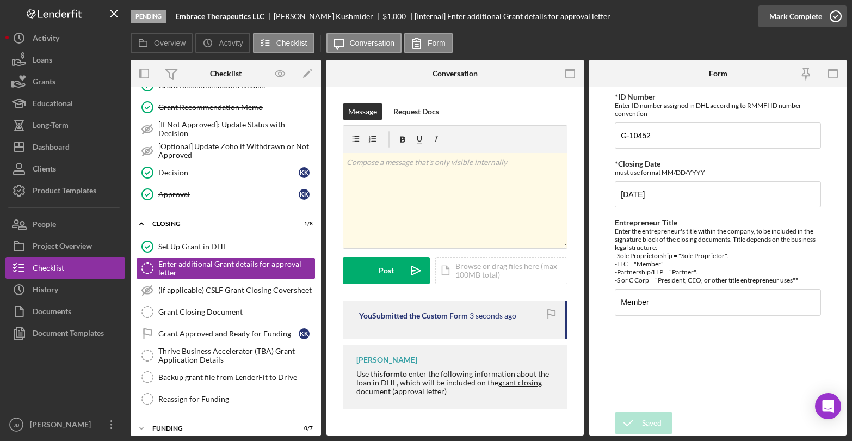
click at [834, 19] on icon "button" at bounding box center [836, 16] width 27 height 27
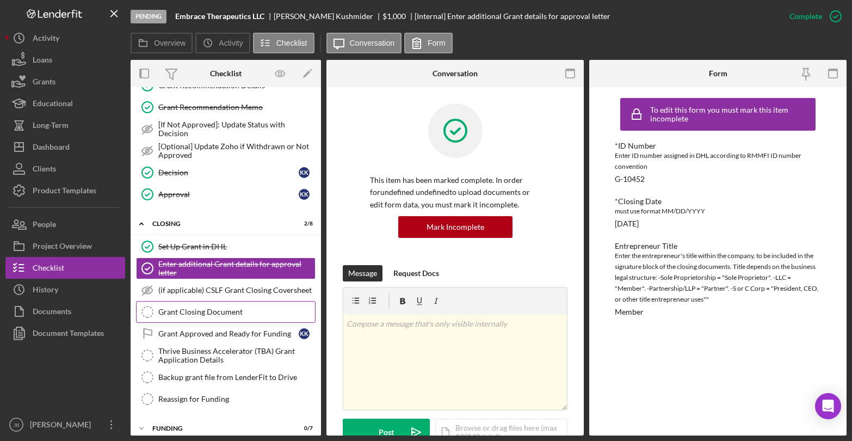
click at [253, 312] on div "Grant Closing Document" at bounding box center [236, 312] width 157 height 9
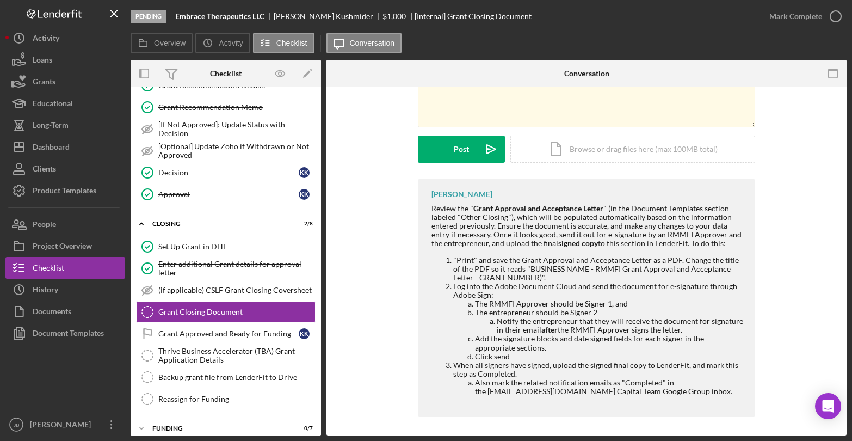
scroll to position [125, 0]
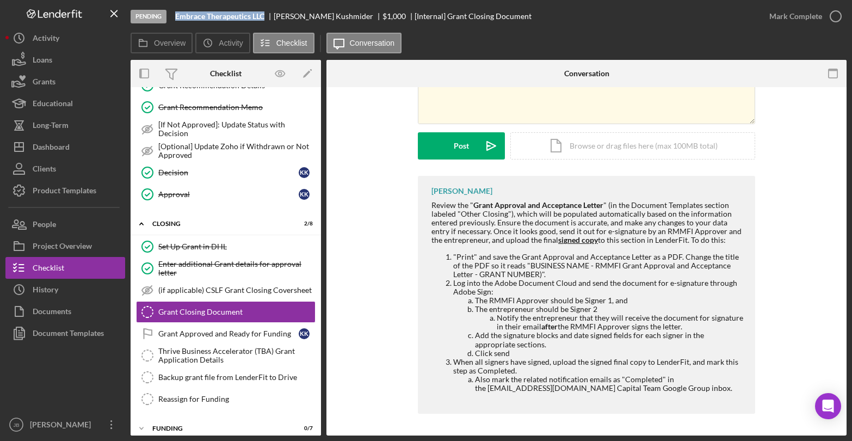
drag, startPoint x: 176, startPoint y: 16, endPoint x: 267, endPoint y: 17, distance: 90.9
click at [267, 17] on div "Pending Embrace Therapeutics LLC Kristin Kushmider $1,000 [Internal] Grant Clos…" at bounding box center [445, 16] width 628 height 33
copy b "Embrace Therapeutics LLC"
click at [73, 329] on div "Document Templates" at bounding box center [68, 334] width 71 height 24
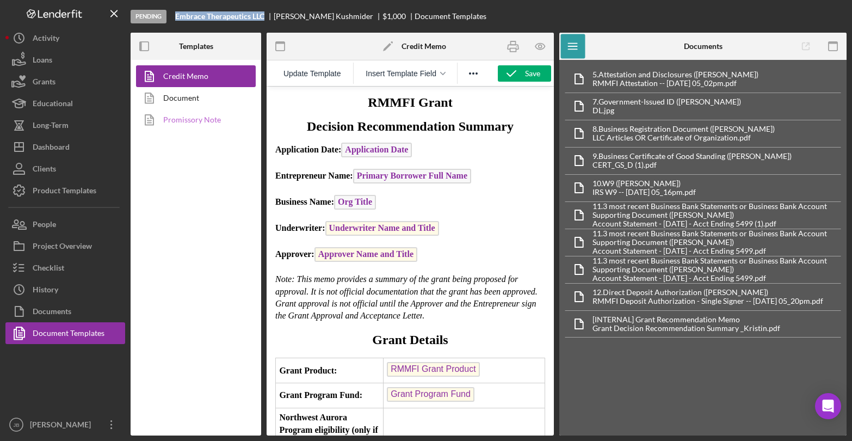
click at [198, 120] on link "Promissory Note" at bounding box center [193, 120] width 114 height 22
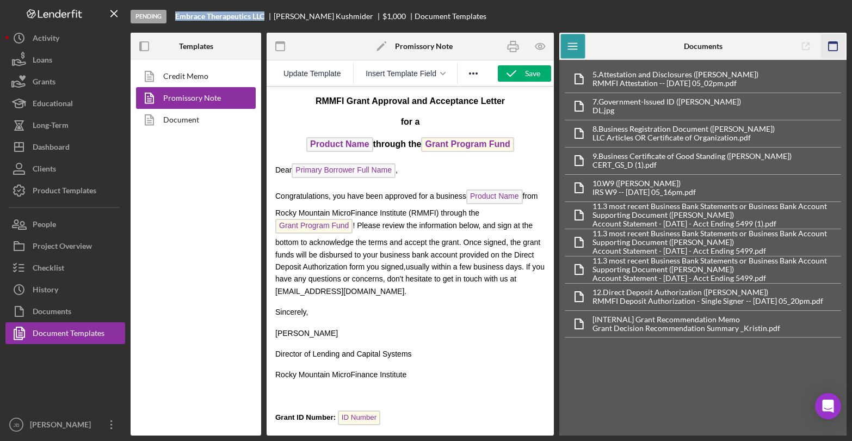
click at [829, 41] on icon "button" at bounding box center [833, 46] width 24 height 24
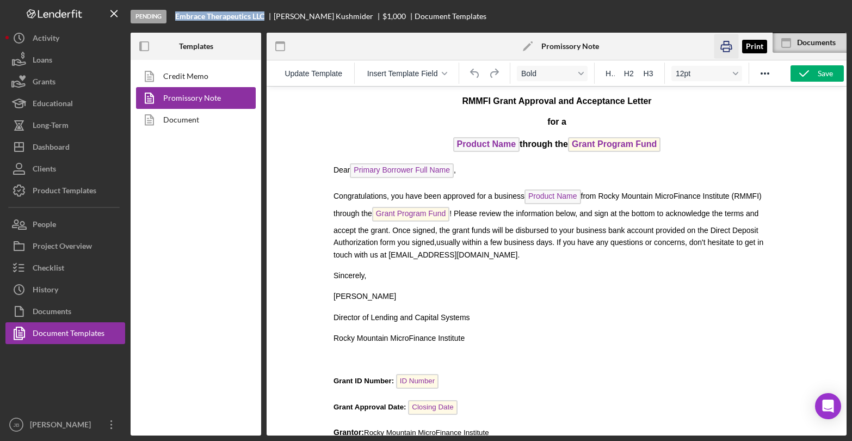
drag, startPoint x: 731, startPoint y: 46, endPoint x: 326, endPoint y: 156, distance: 419.1
click at [731, 46] on icon "button" at bounding box center [726, 46] width 24 height 24
click at [60, 226] on button "People" at bounding box center [65, 224] width 120 height 22
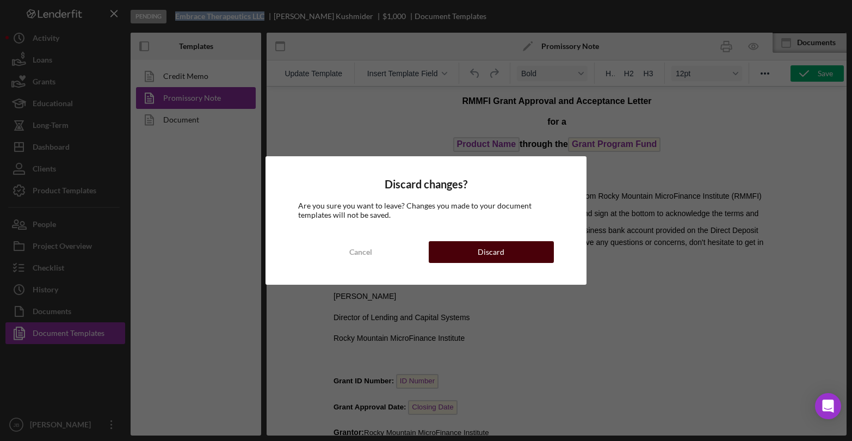
click at [449, 246] on button "Discard" at bounding box center [491, 252] width 125 height 22
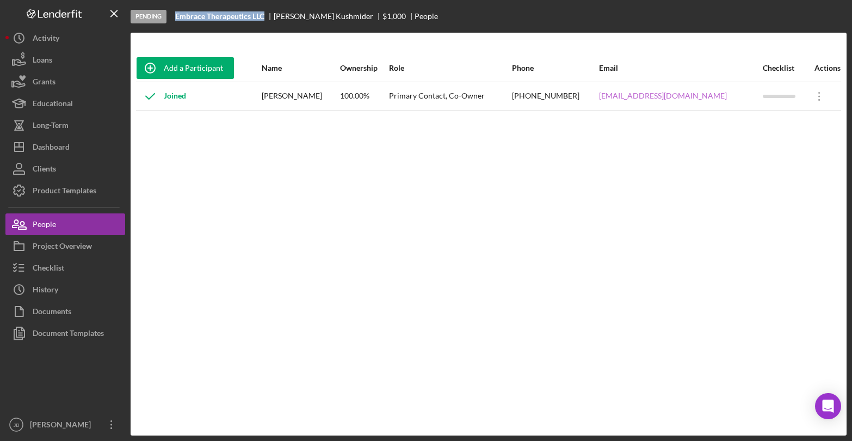
drag, startPoint x: 720, startPoint y: 96, endPoint x: 600, endPoint y: 95, distance: 120.3
click at [600, 95] on div "[EMAIL_ADDRESS][DOMAIN_NAME]" at bounding box center [680, 96] width 163 height 27
click at [40, 265] on div "Checklist" at bounding box center [49, 269] width 32 height 24
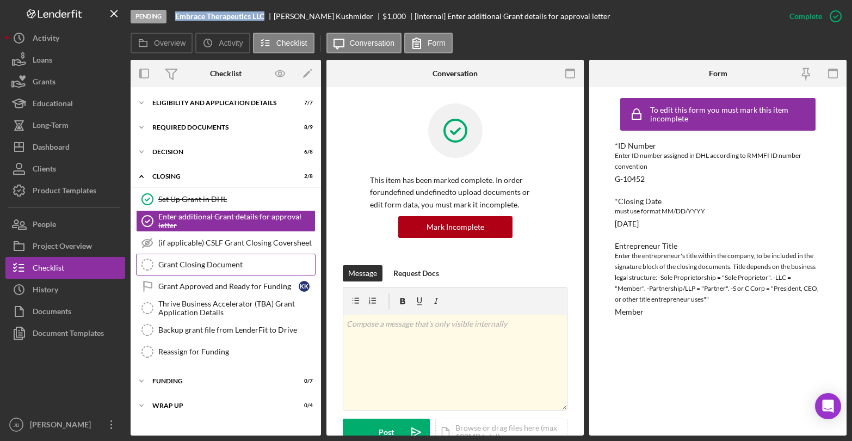
click at [191, 261] on div "Grant Closing Document" at bounding box center [236, 264] width 157 height 9
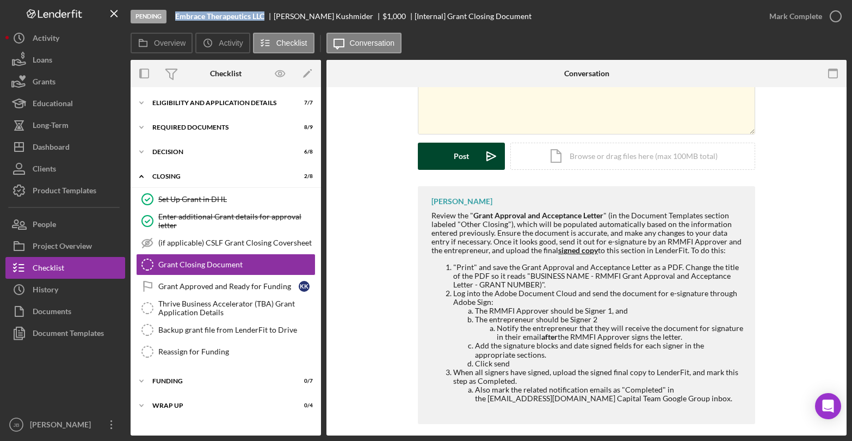
scroll to position [117, 0]
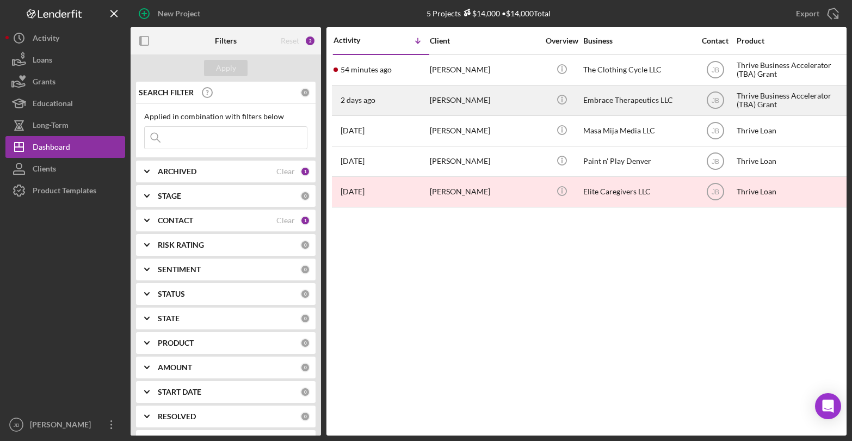
click at [470, 106] on div "[PERSON_NAME]" at bounding box center [484, 100] width 109 height 29
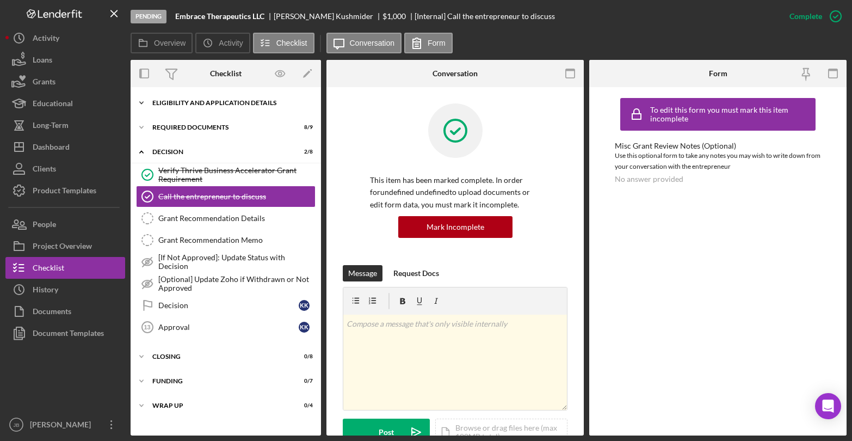
click at [217, 100] on div "Eligibility and Application Details" at bounding box center [229, 103] width 155 height 7
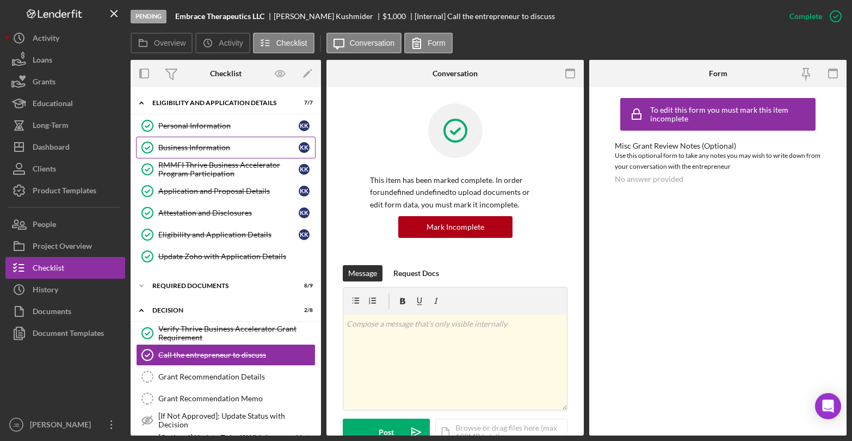
click at [210, 150] on div "Business Information" at bounding box center [228, 147] width 140 height 9
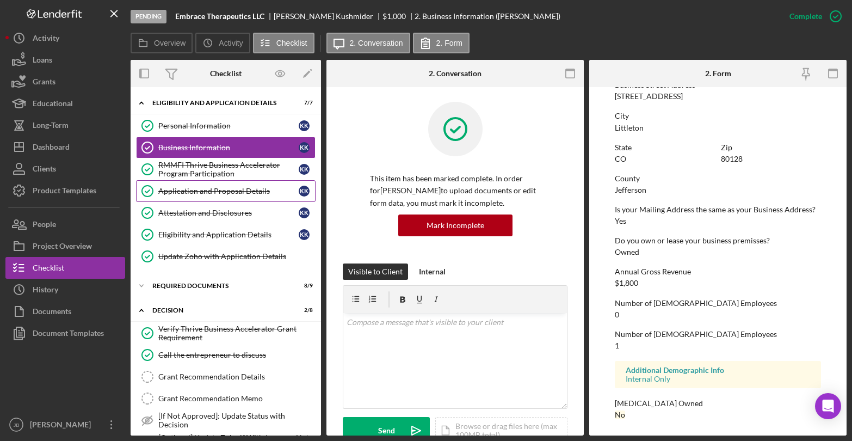
scroll to position [2, 0]
click at [224, 193] on div "Application and Proposal Details" at bounding box center [228, 191] width 140 height 9
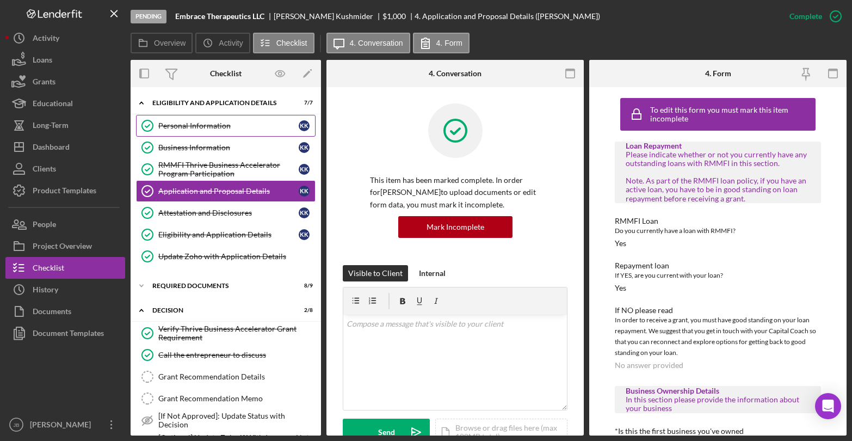
click at [194, 122] on div "Personal Information" at bounding box center [228, 125] width 140 height 9
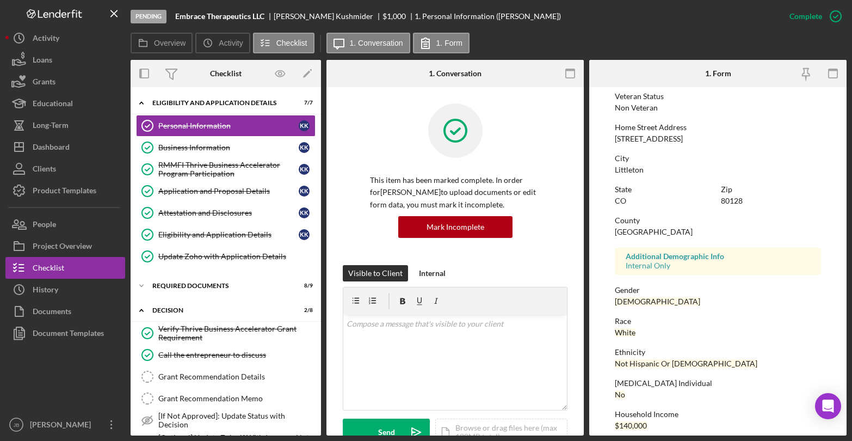
scroll to position [159, 0]
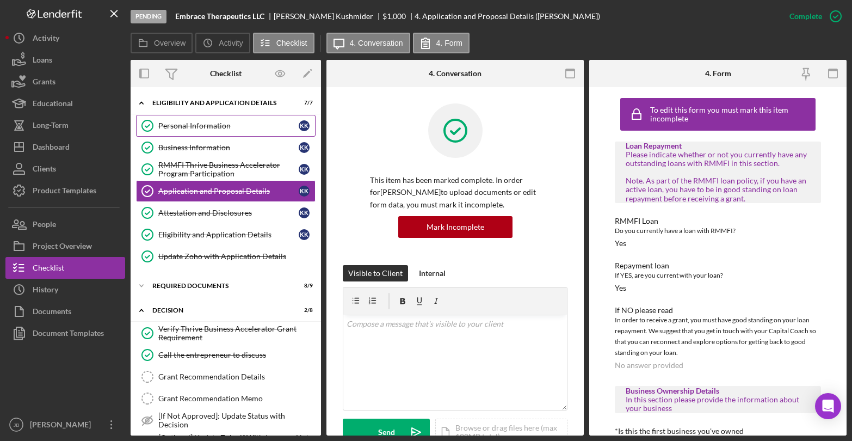
click at [207, 126] on div "Personal Information" at bounding box center [228, 125] width 140 height 9
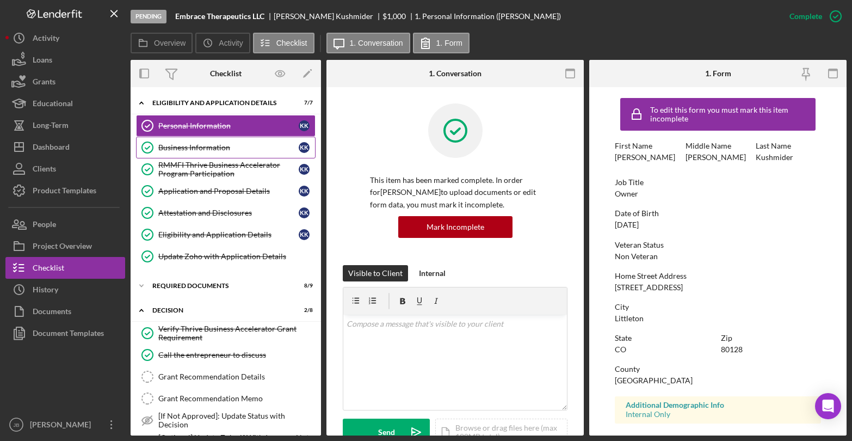
click at [205, 149] on div "Business Information" at bounding box center [228, 147] width 140 height 9
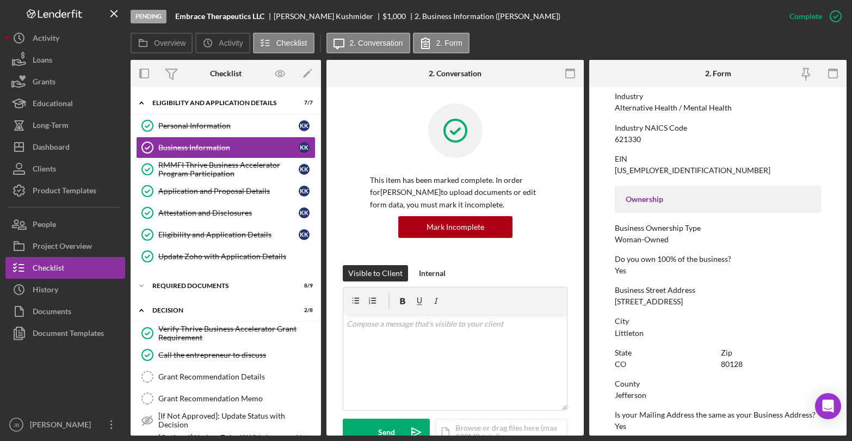
scroll to position [268, 0]
click at [202, 126] on div "Personal Information" at bounding box center [228, 125] width 140 height 9
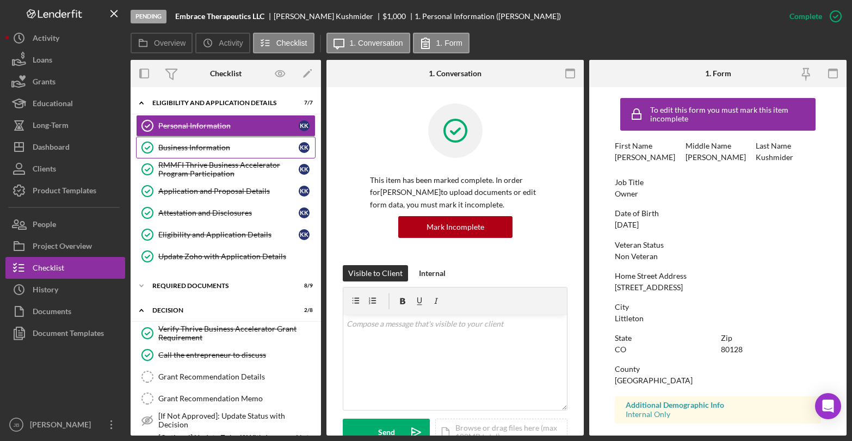
click at [224, 150] on div "Business Information" at bounding box center [228, 147] width 140 height 9
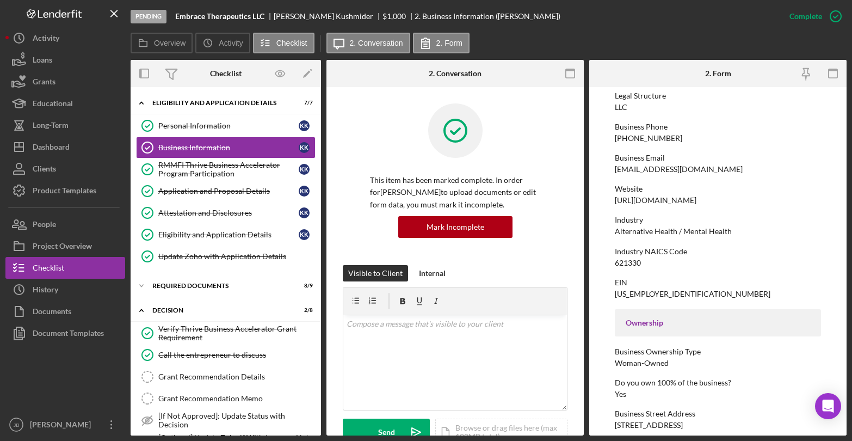
scroll to position [142, 0]
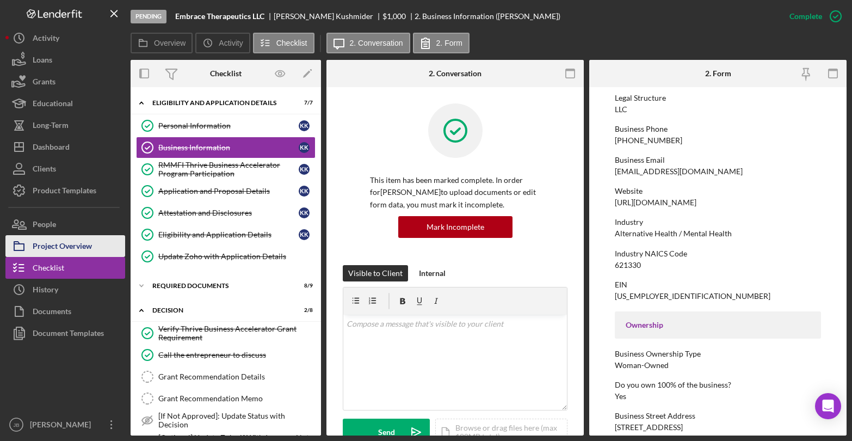
click at [66, 247] on div "Project Overview" at bounding box center [62, 247] width 59 height 24
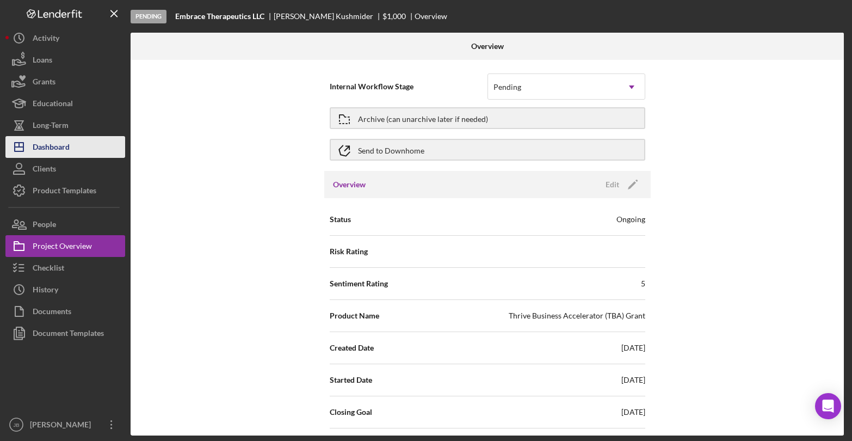
click at [57, 150] on div "Dashboard" at bounding box center [51, 148] width 37 height 24
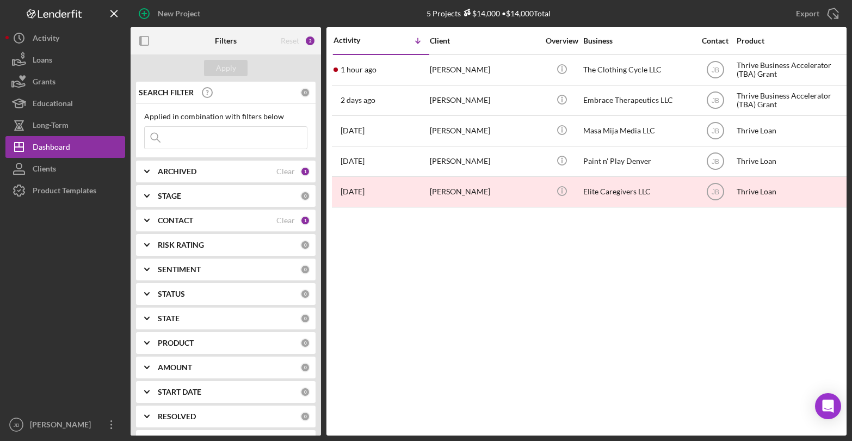
click at [198, 220] on div "CONTACT" at bounding box center [217, 220] width 119 height 9
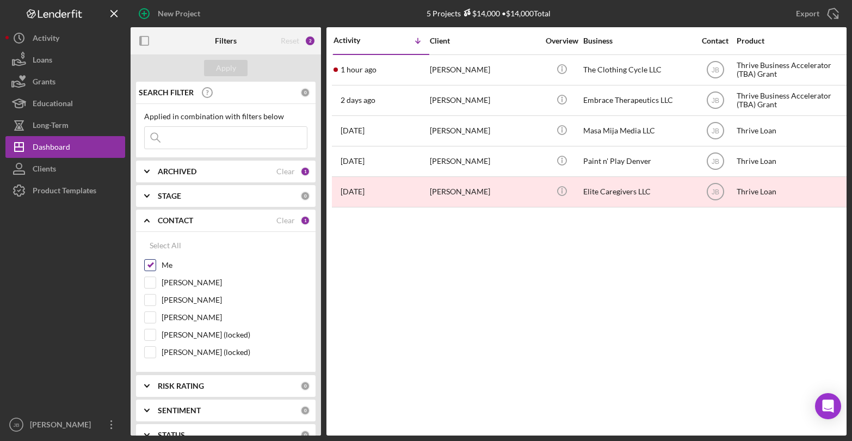
click at [151, 266] on input "Me" at bounding box center [150, 265] width 11 height 11
checkbox input "false"
click at [154, 282] on input "[PERSON_NAME]" at bounding box center [150, 282] width 11 height 11
checkbox input "true"
click at [219, 71] on div "Apply" at bounding box center [226, 68] width 20 height 16
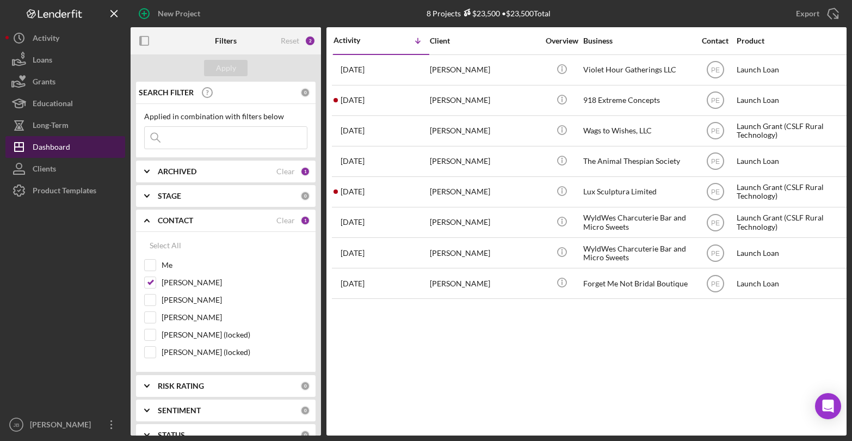
click at [73, 149] on button "Icon/Dashboard Dashboard" at bounding box center [65, 147] width 120 height 22
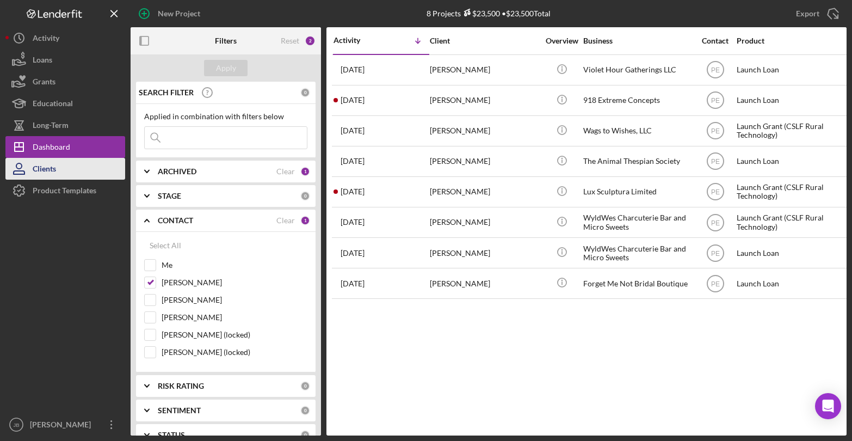
click at [64, 167] on button "Clients" at bounding box center [65, 169] width 120 height 22
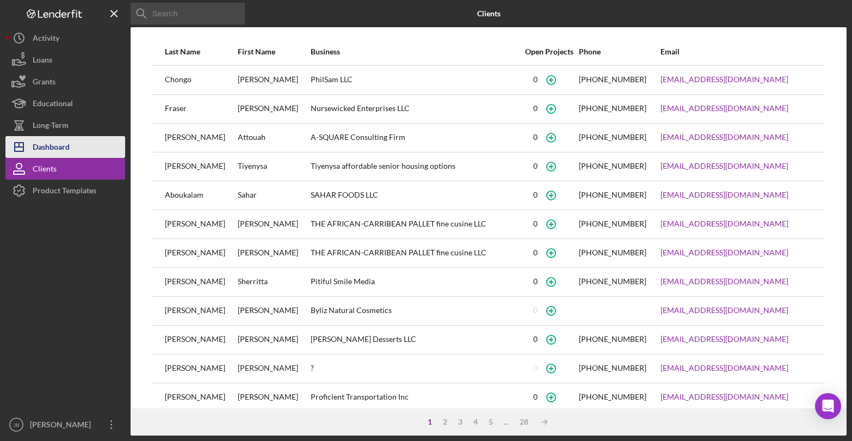
click at [64, 143] on div "Dashboard" at bounding box center [51, 148] width 37 height 24
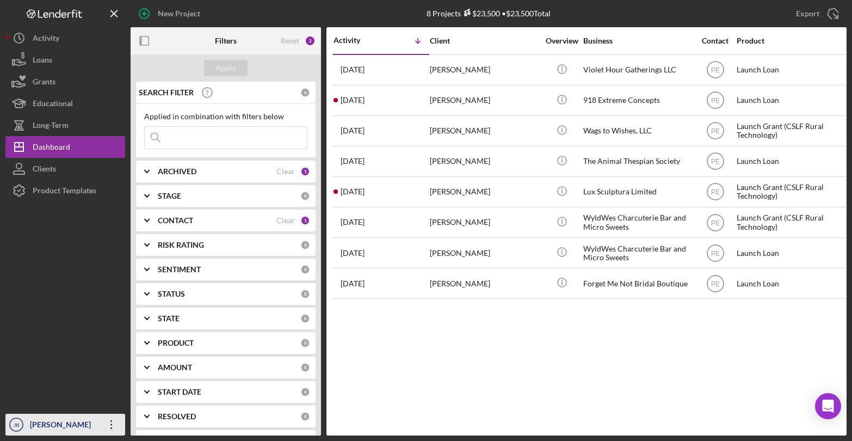
click at [116, 420] on icon "Icon/Overflow" at bounding box center [111, 424] width 27 height 27
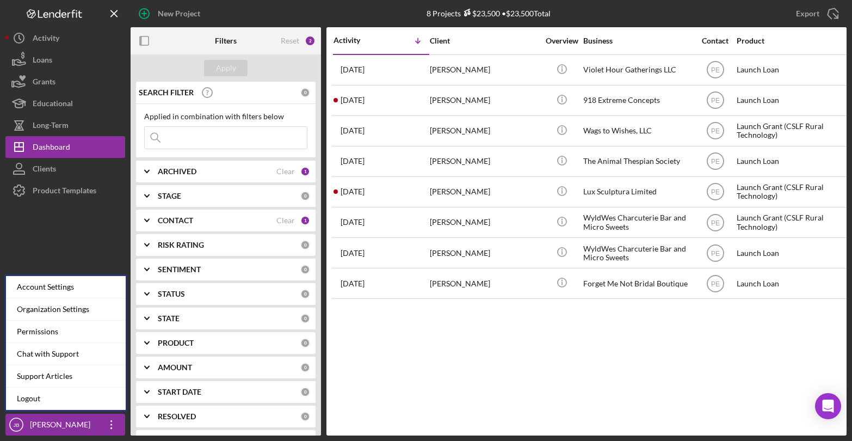
click at [398, 339] on div "Activity Icon/Table Sort Arrow Client Overview Business Contact Product Categor…" at bounding box center [587, 231] width 520 height 408
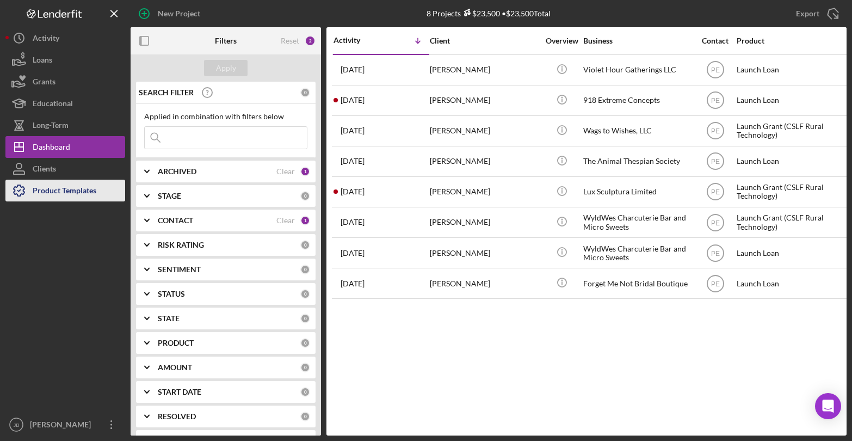
click at [72, 190] on div "Product Templates" at bounding box center [65, 192] width 64 height 24
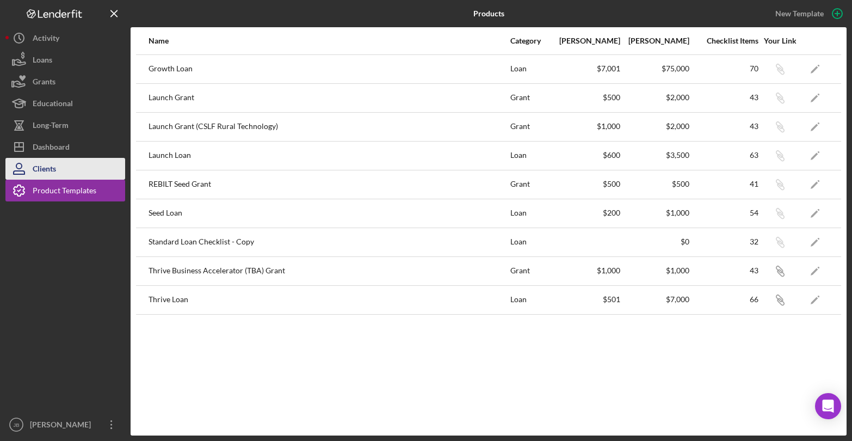
click at [68, 167] on button "Clients" at bounding box center [65, 169] width 120 height 22
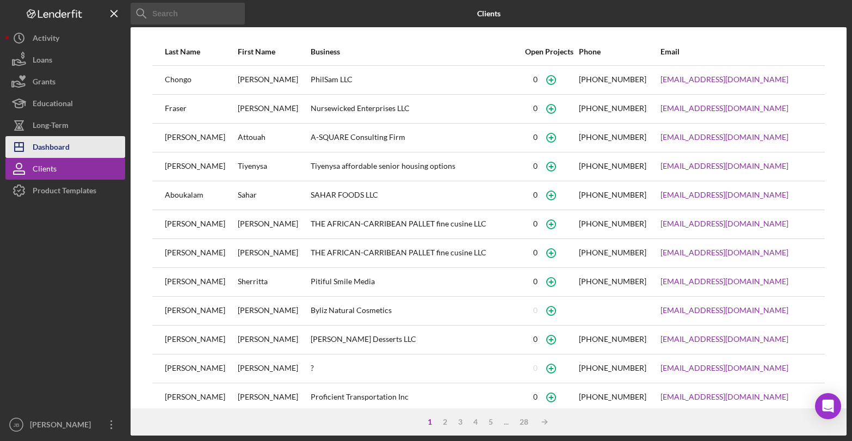
click at [64, 145] on div "Dashboard" at bounding box center [51, 148] width 37 height 24
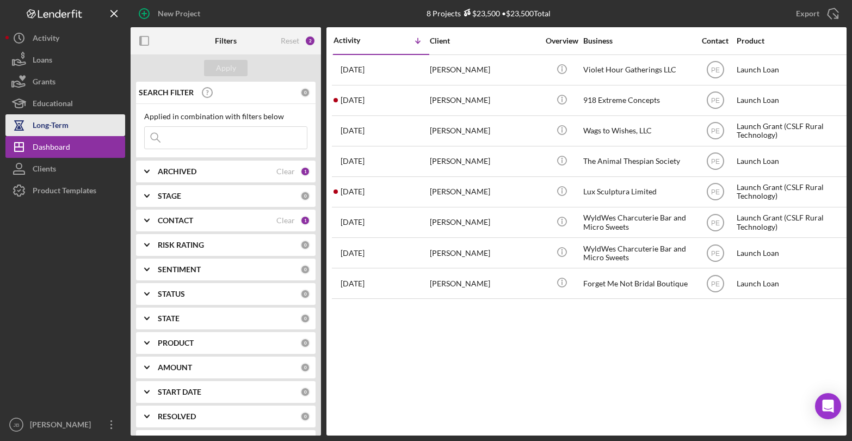
click at [61, 125] on div "Long-Term" at bounding box center [51, 126] width 36 height 24
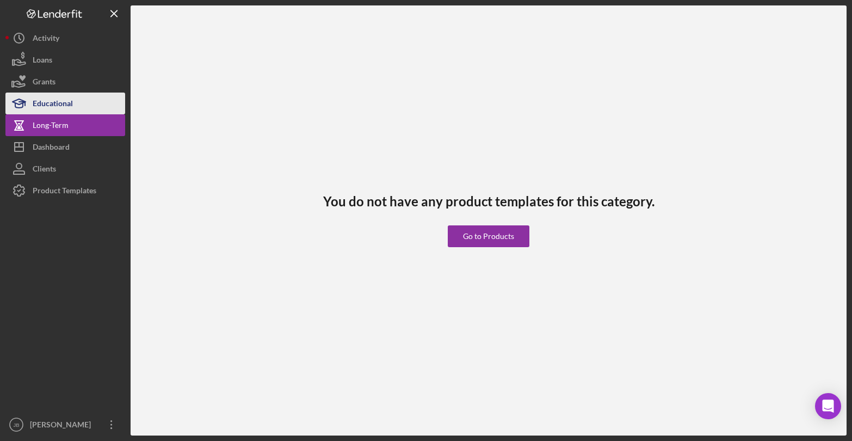
click at [65, 102] on div "Educational" at bounding box center [53, 105] width 40 height 24
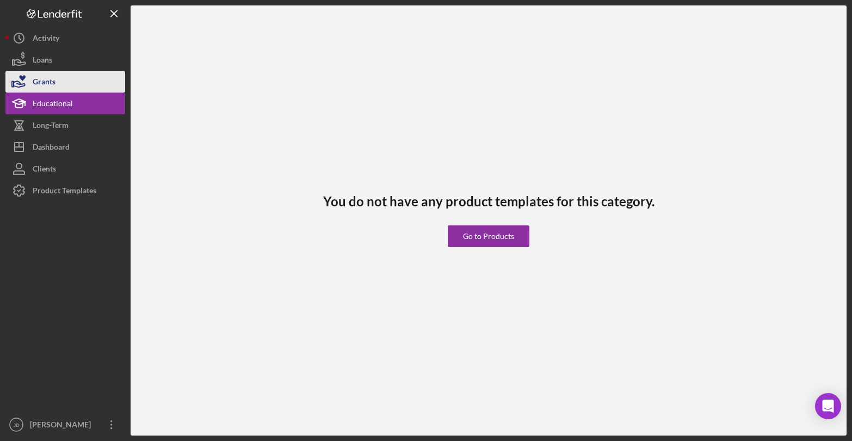
click at [54, 82] on div "Grants" at bounding box center [44, 83] width 23 height 24
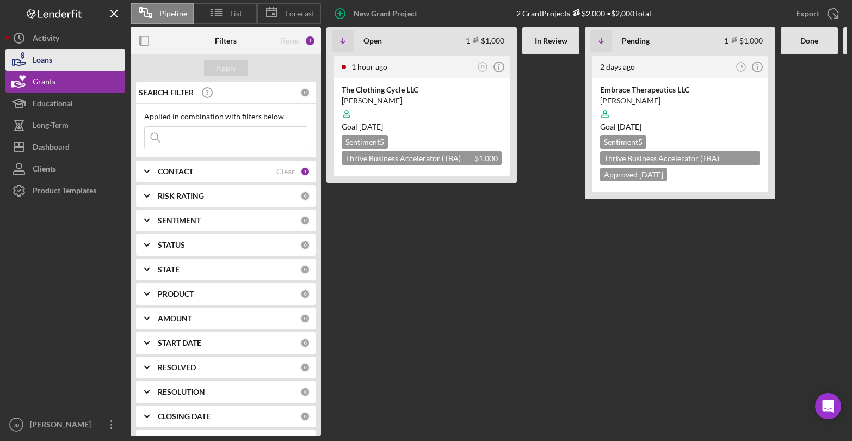
click at [59, 60] on button "Loans" at bounding box center [65, 60] width 120 height 22
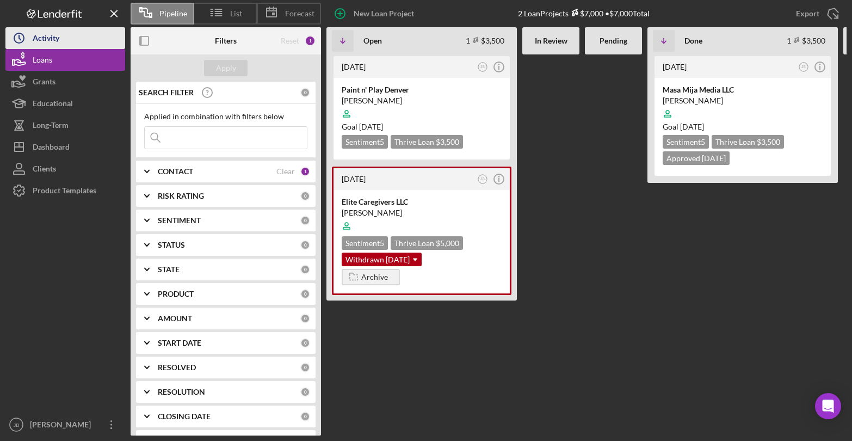
click at [60, 39] on button "Icon/History Activity" at bounding box center [65, 38] width 120 height 22
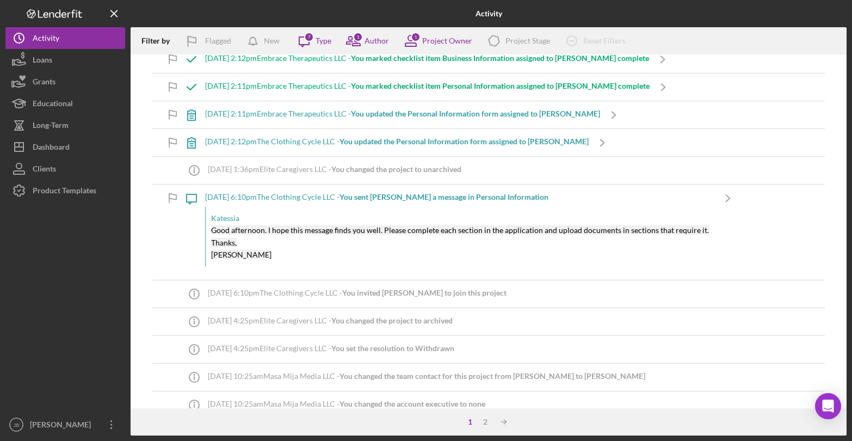
scroll to position [936, 0]
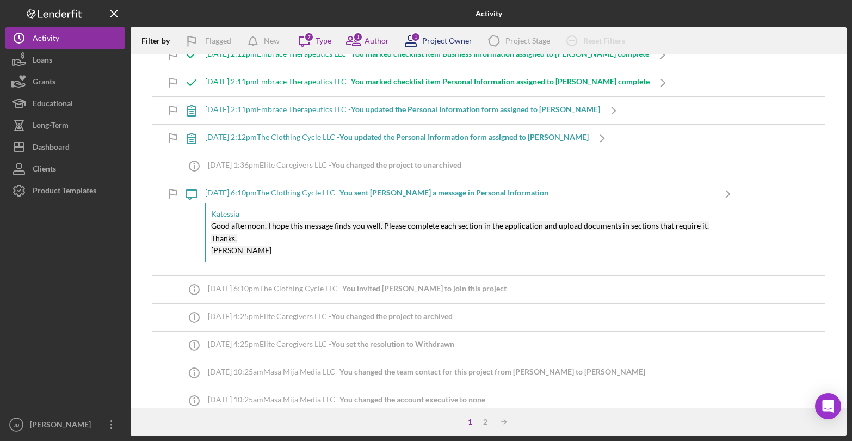
click at [411, 34] on div "1" at bounding box center [416, 37] width 10 height 10
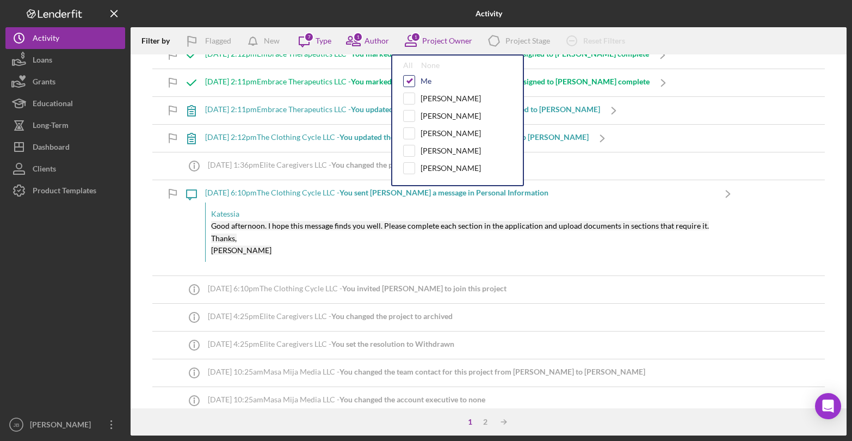
click at [410, 81] on input "checkbox" at bounding box center [409, 81] width 11 height 11
checkbox input "false"
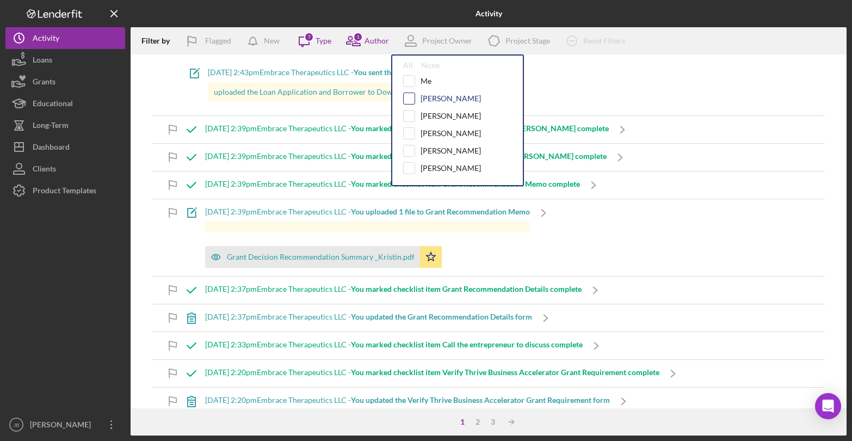
click at [412, 96] on input "checkbox" at bounding box center [409, 98] width 11 height 11
checkbox input "true"
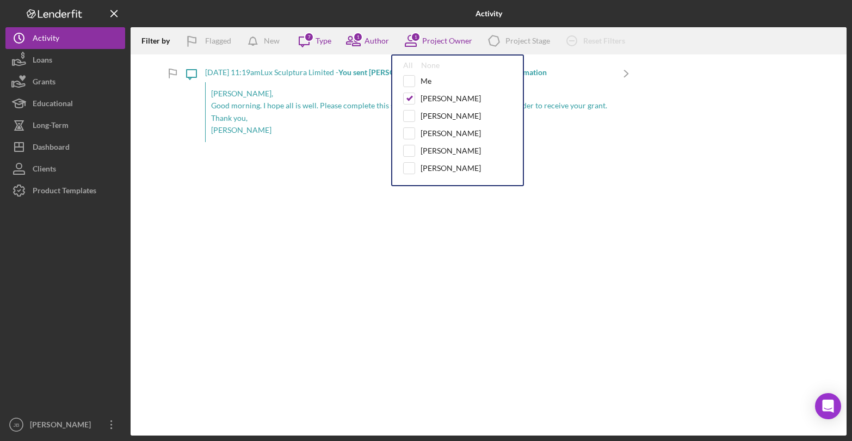
click at [343, 201] on div "Filter by Flagged New Icon/Message 7 Type 1 Author 1 Project Owner All None Me …" at bounding box center [489, 231] width 716 height 408
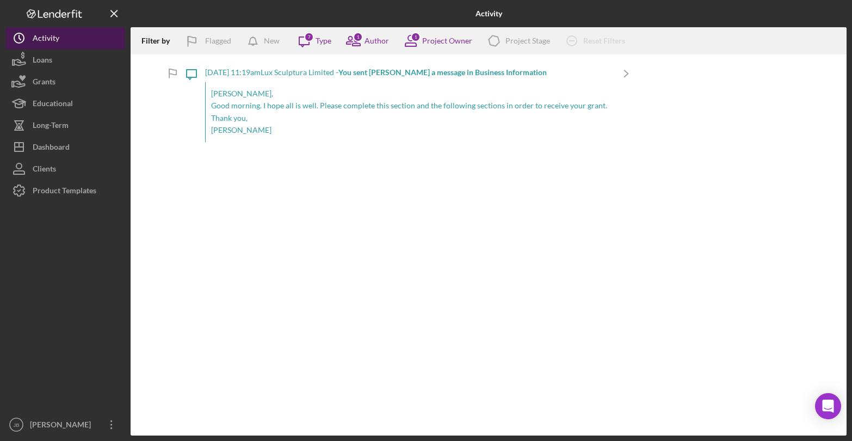
click at [63, 42] on button "Icon/History Activity" at bounding box center [65, 38] width 120 height 22
click at [364, 35] on icon at bounding box center [353, 40] width 27 height 27
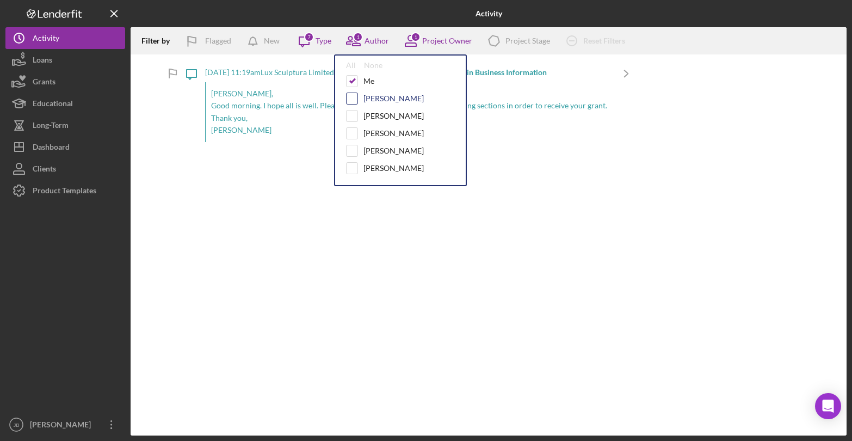
click at [354, 97] on input "checkbox" at bounding box center [352, 98] width 11 height 11
checkbox input "true"
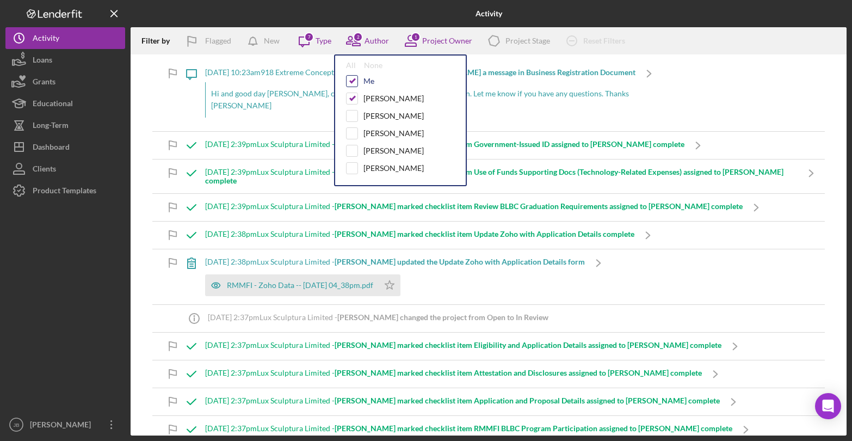
click at [353, 82] on input "checkbox" at bounding box center [352, 81] width 11 height 11
checkbox input "false"
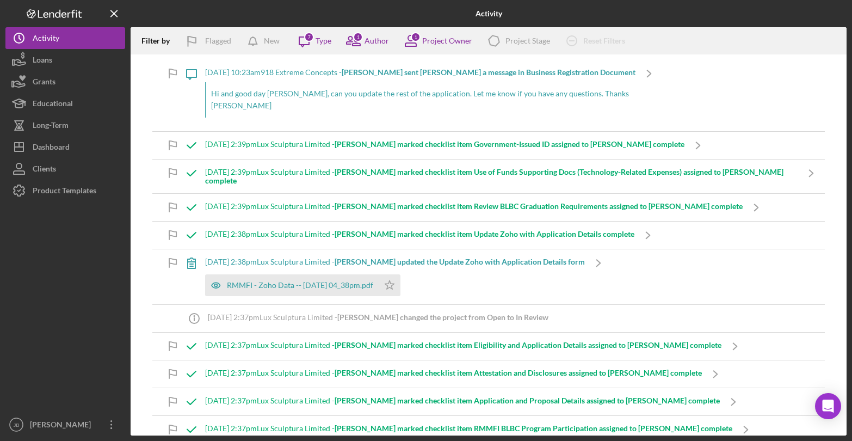
click at [139, 64] on div "Icon/Message [DATE] 10:23am 918 Extreme Concepts - [PERSON_NAME] sent [PERSON_N…" at bounding box center [489, 244] width 716 height 381
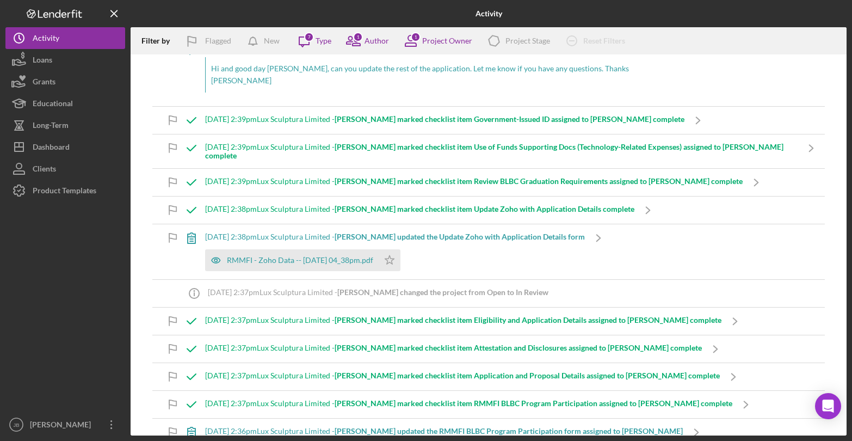
scroll to position [0, 0]
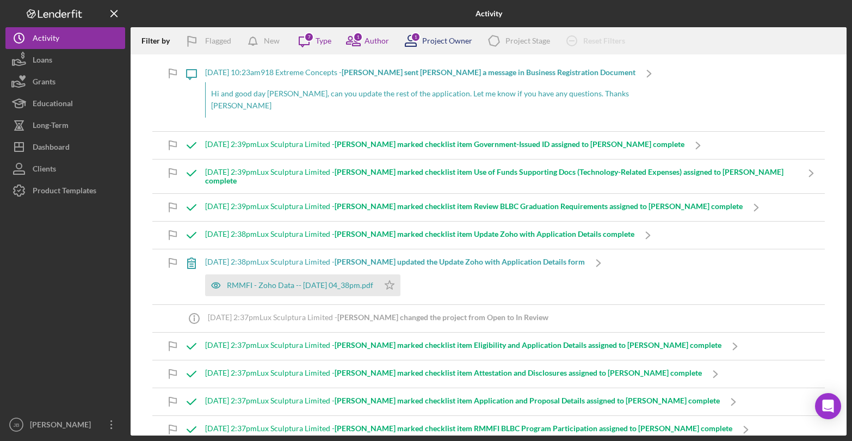
click at [412, 38] on div "1" at bounding box center [416, 37] width 10 height 10
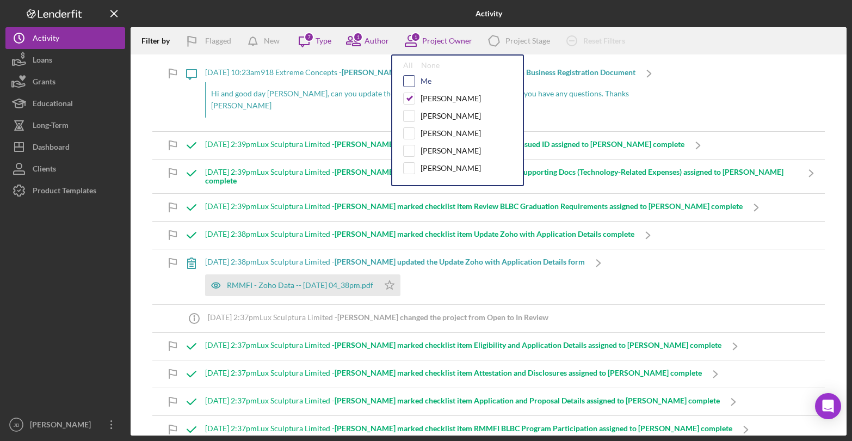
click at [412, 82] on input "checkbox" at bounding box center [409, 81] width 11 height 11
checkbox input "true"
click at [412, 100] on input "checkbox" at bounding box center [409, 98] width 11 height 11
checkbox input "false"
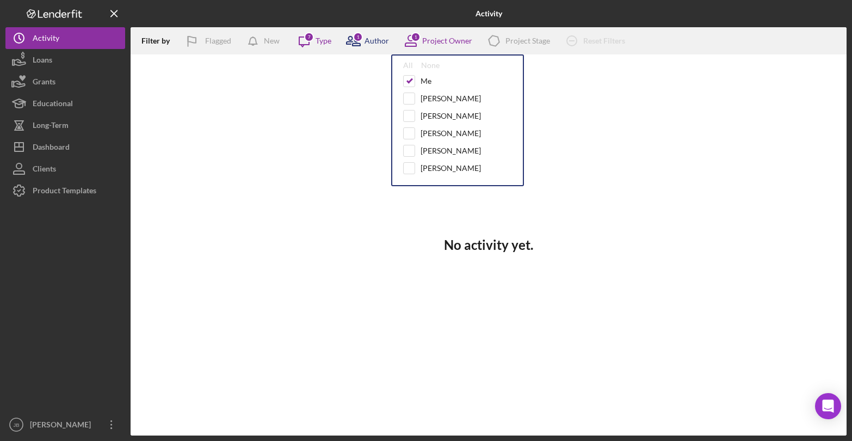
click at [363, 41] on icon at bounding box center [353, 40] width 27 height 27
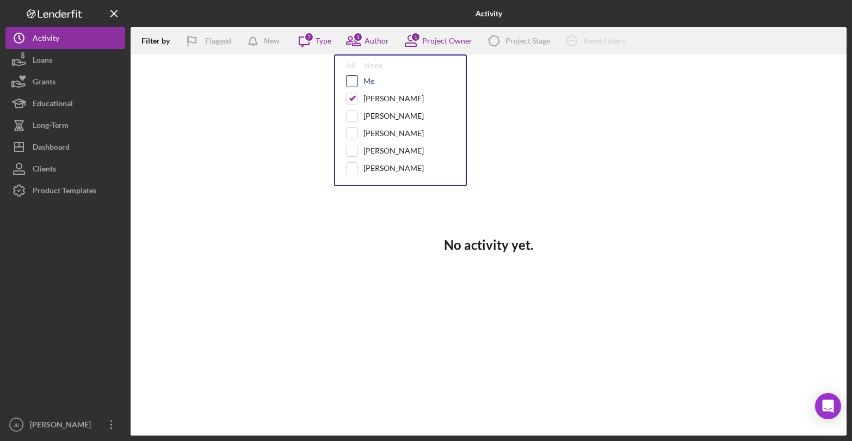
click at [352, 78] on input "checkbox" at bounding box center [352, 81] width 11 height 11
checkbox input "true"
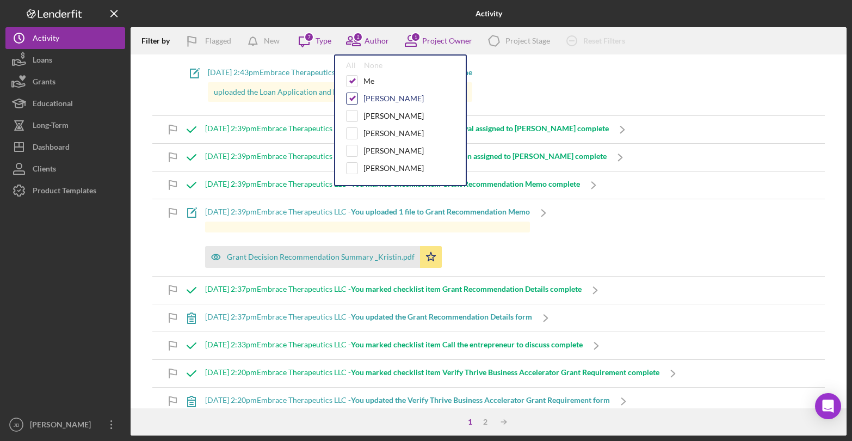
click at [352, 94] on input "checkbox" at bounding box center [352, 98] width 11 height 11
checkbox input "false"
click at [48, 149] on div "Dashboard" at bounding box center [51, 148] width 37 height 24
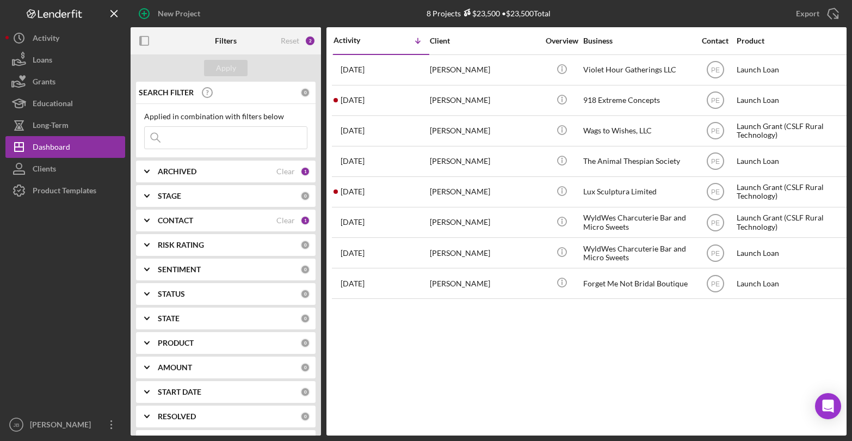
click at [281, 225] on div "CONTACT Clear 1" at bounding box center [234, 221] width 152 height 10
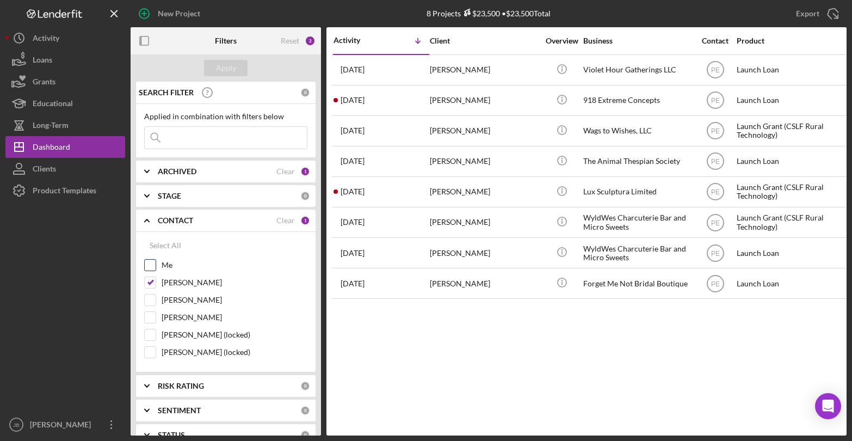
click at [148, 265] on input "Me" at bounding box center [150, 265] width 11 height 11
checkbox input "true"
click at [150, 281] on input "[PERSON_NAME]" at bounding box center [150, 282] width 11 height 11
checkbox input "false"
click at [240, 70] on button "Apply" at bounding box center [226, 68] width 44 height 16
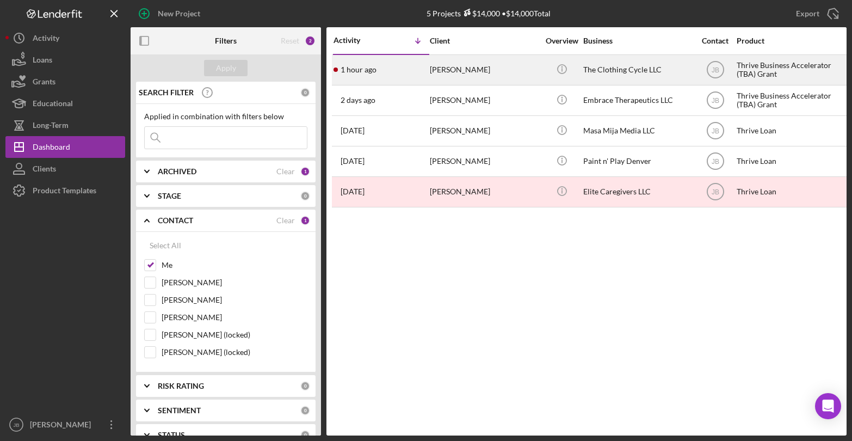
click at [414, 74] on div "1 hour ago [PERSON_NAME]" at bounding box center [381, 70] width 95 height 29
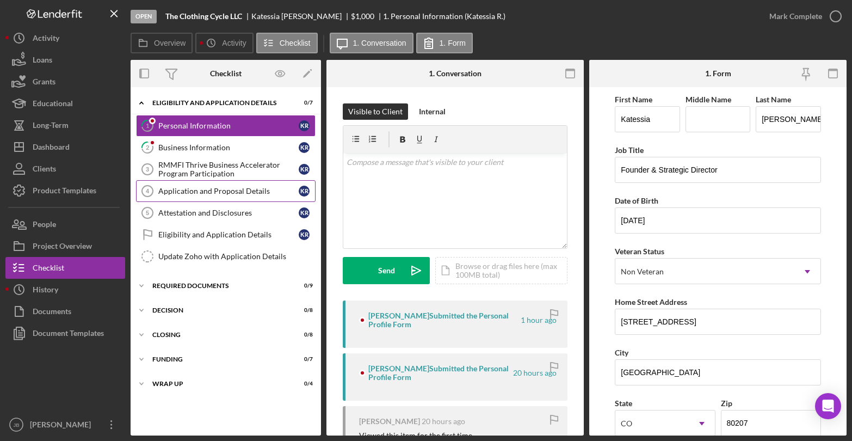
click at [261, 195] on div "Application and Proposal Details" at bounding box center [228, 191] width 140 height 9
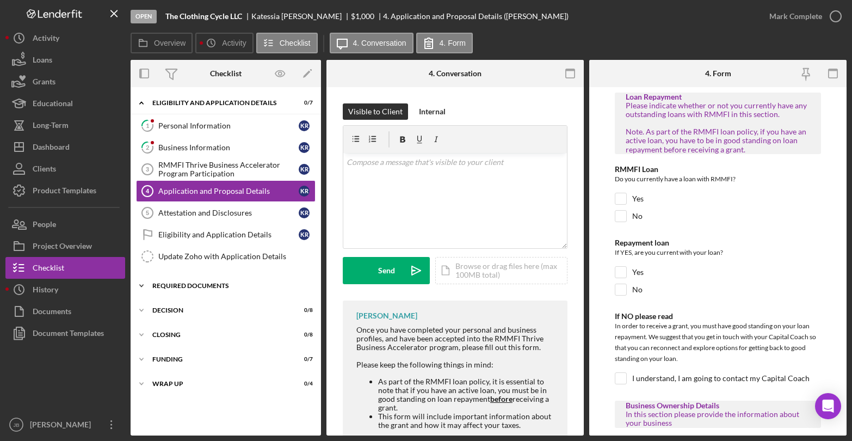
click at [210, 286] on div "REQUIRED DOCUMENTS" at bounding box center [229, 286] width 155 height 7
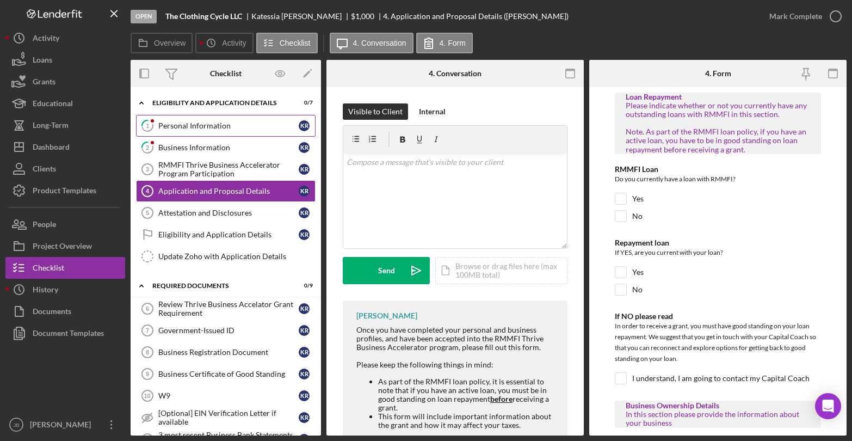
click at [231, 121] on div "Personal Information" at bounding box center [228, 125] width 140 height 9
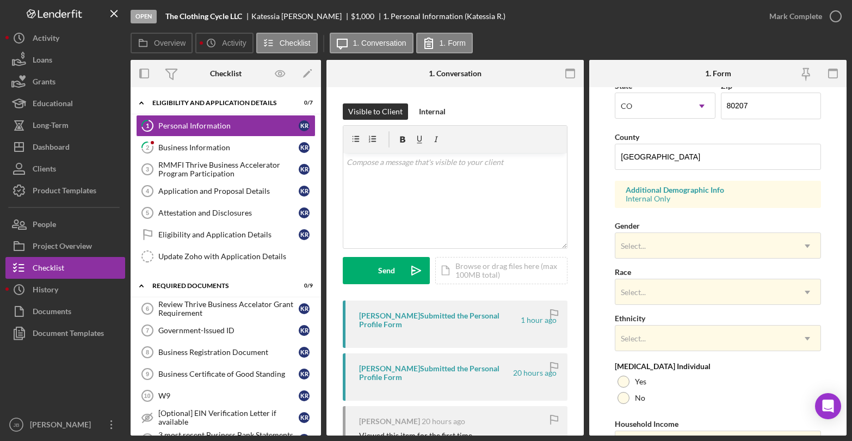
scroll to position [320, 0]
click at [683, 236] on div "Select..." at bounding box center [705, 243] width 179 height 25
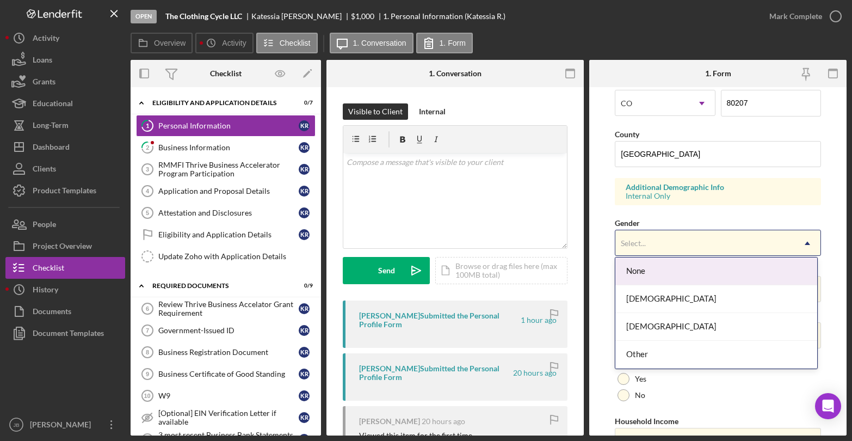
scroll to position [327, 0]
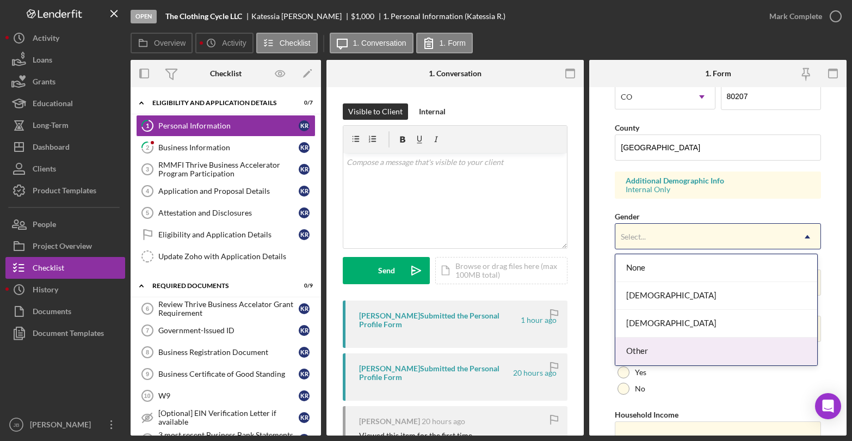
click at [655, 346] on div "Other" at bounding box center [717, 352] width 203 height 28
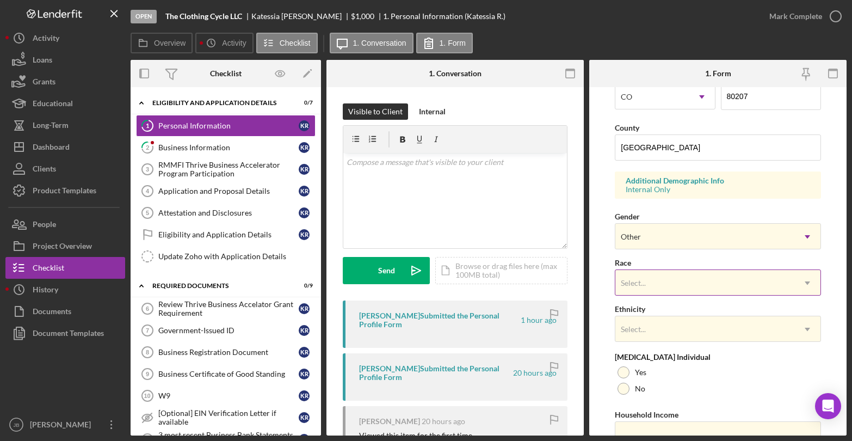
click at [686, 279] on div "Select..." at bounding box center [705, 283] width 179 height 25
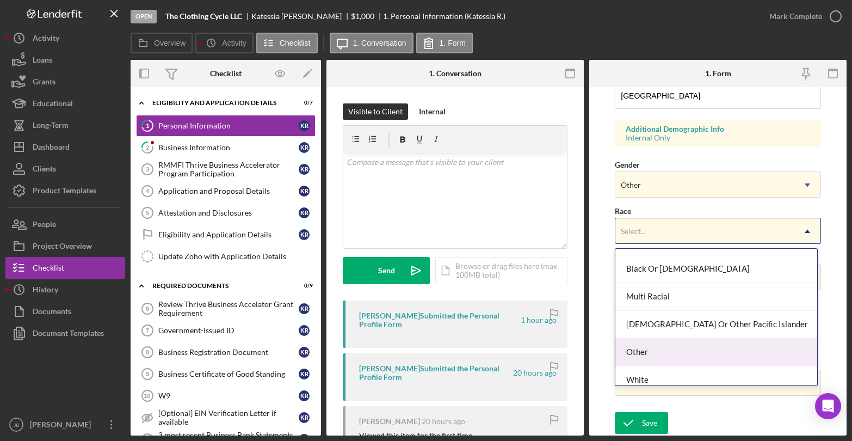
scroll to position [85, 0]
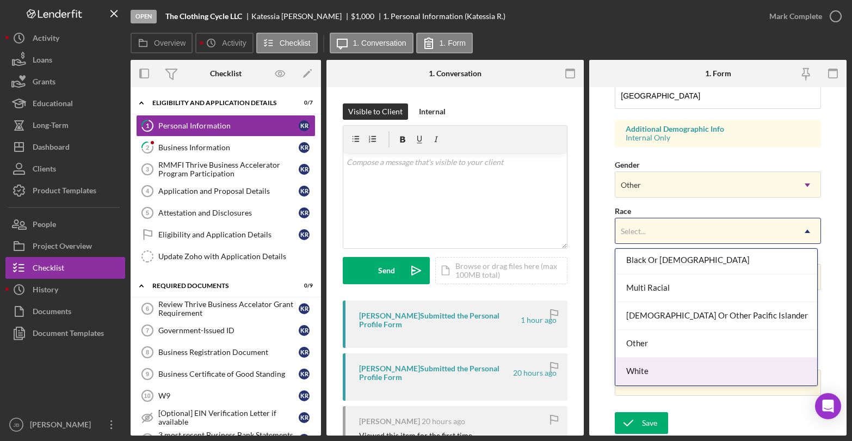
click at [654, 372] on div "White" at bounding box center [717, 372] width 203 height 28
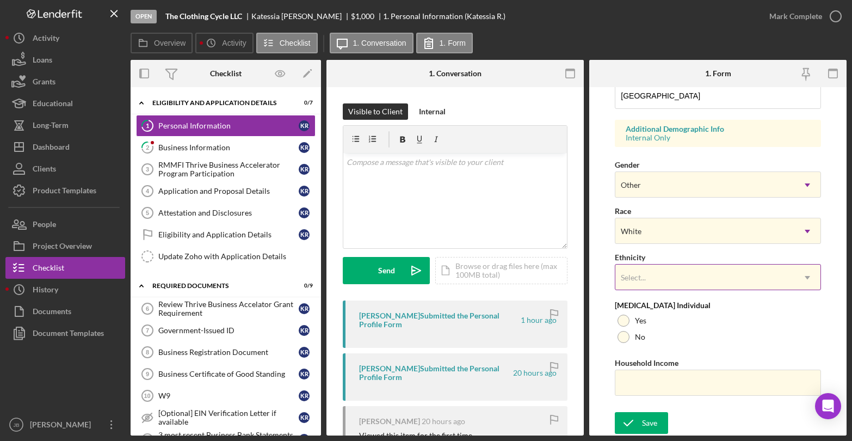
click at [652, 268] on div "Select..." at bounding box center [705, 277] width 179 height 25
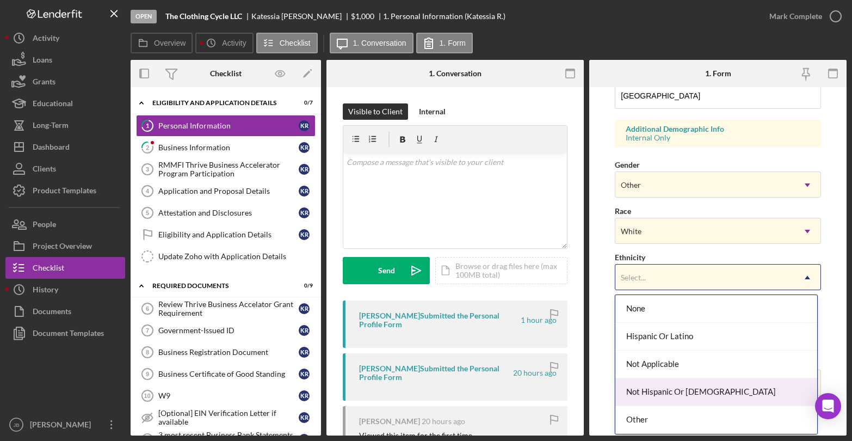
click at [644, 397] on div "Not Hispanic Or [DEMOGRAPHIC_DATA]" at bounding box center [717, 392] width 203 height 28
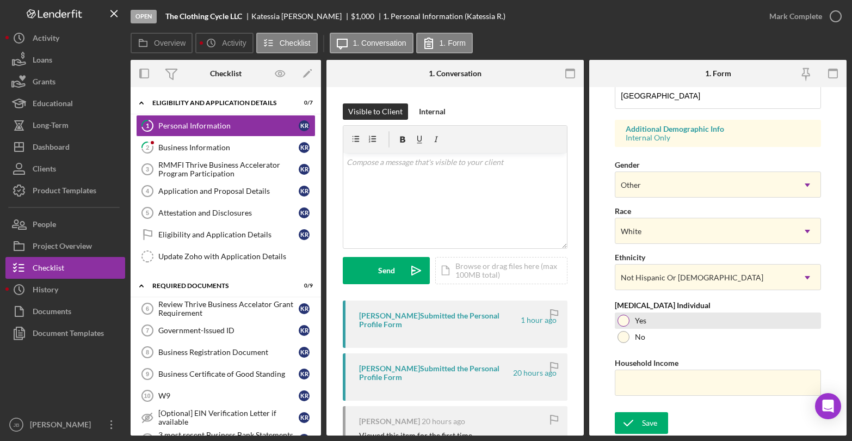
click at [624, 322] on div at bounding box center [624, 321] width 12 height 12
click at [658, 370] on input "Household Income" at bounding box center [718, 383] width 206 height 26
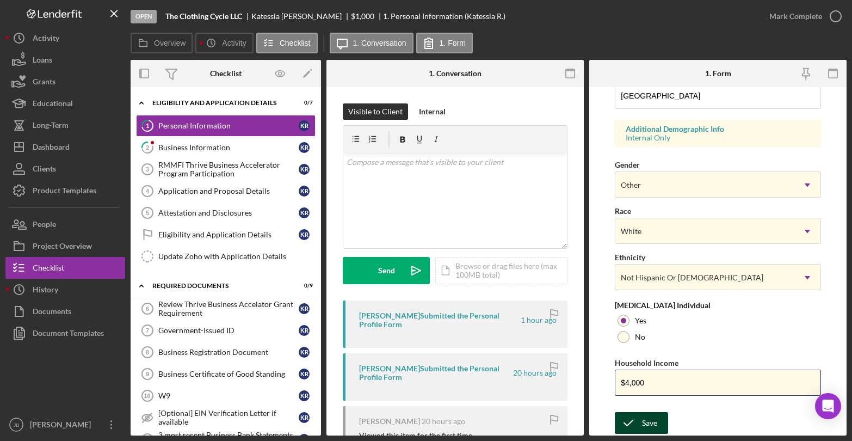
type input "$4,000"
click at [647, 427] on div "Save" at bounding box center [649, 423] width 15 height 22
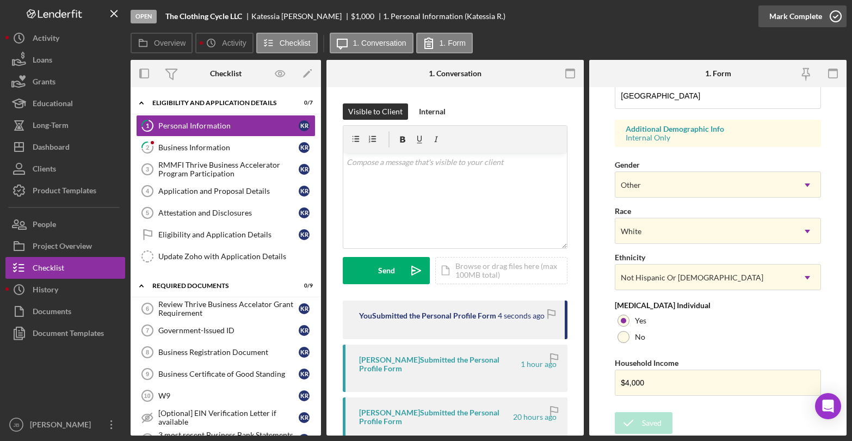
click at [835, 16] on icon "button" at bounding box center [836, 16] width 27 height 27
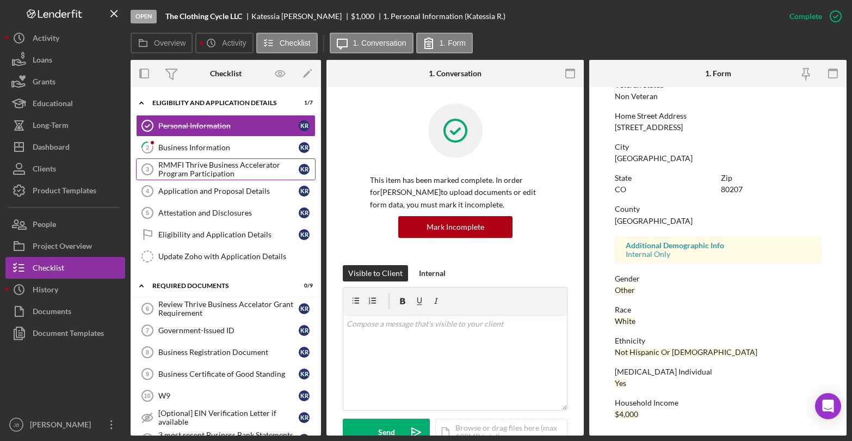
scroll to position [169, 0]
click at [226, 143] on div "Business Information" at bounding box center [228, 147] width 140 height 9
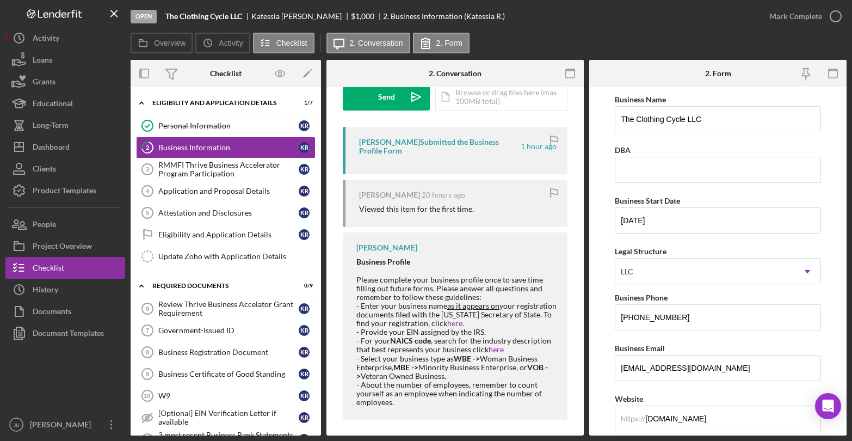
scroll to position [180, 0]
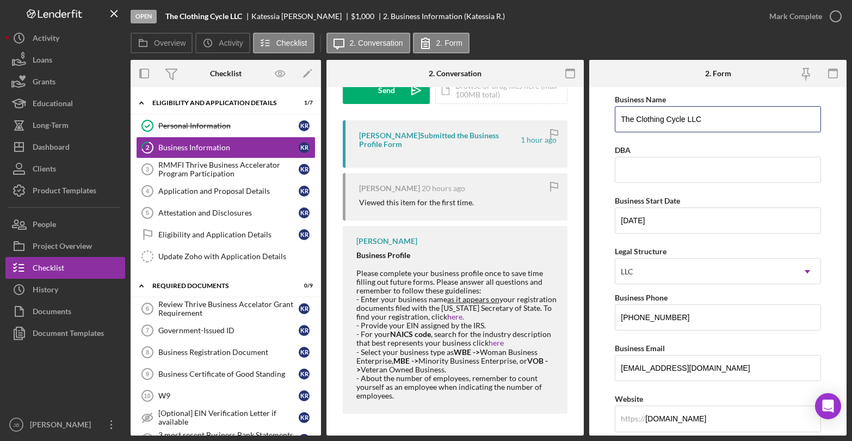
drag, startPoint x: 706, startPoint y: 119, endPoint x: 606, endPoint y: 119, distance: 100.2
click at [606, 119] on form "Business Name The Clothing Cycle LLC DBA Business Start Date [DATE] Legal Struc…" at bounding box center [718, 261] width 257 height 348
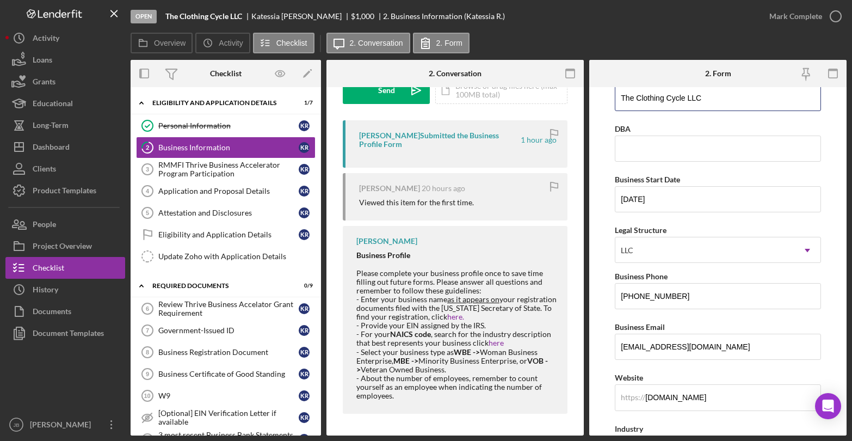
scroll to position [0, 0]
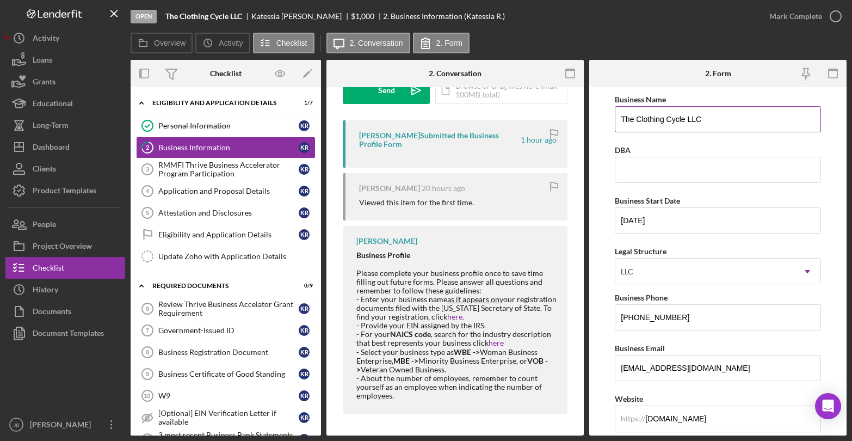
click at [702, 119] on input "The Clothing Cycle LLC" at bounding box center [718, 119] width 206 height 26
drag, startPoint x: 702, startPoint y: 119, endPoint x: 616, endPoint y: 116, distance: 86.1
click at [615, 116] on input "The Clothing Cycle LLC" at bounding box center [718, 119] width 206 height 26
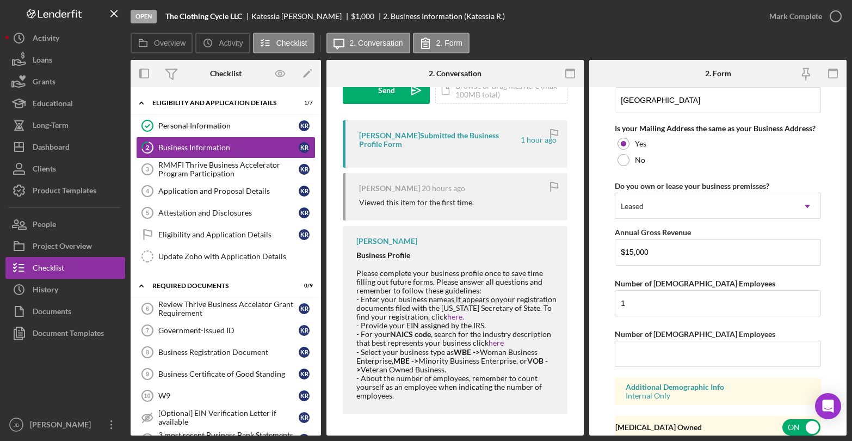
scroll to position [860, 0]
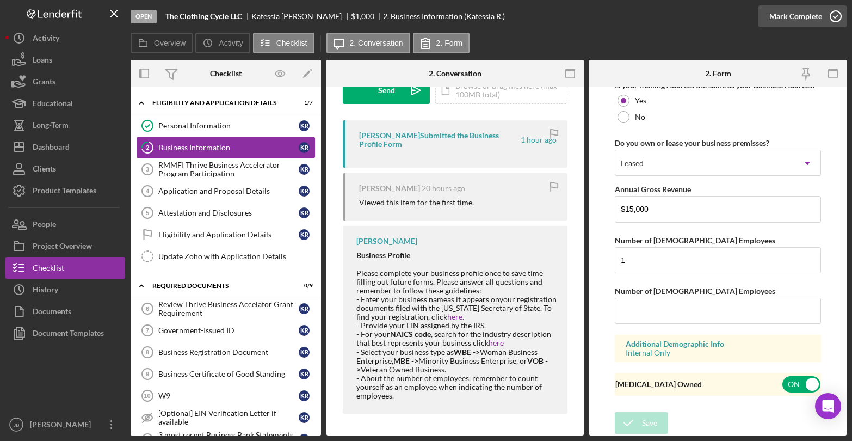
click at [837, 15] on icon "button" at bounding box center [836, 16] width 27 height 27
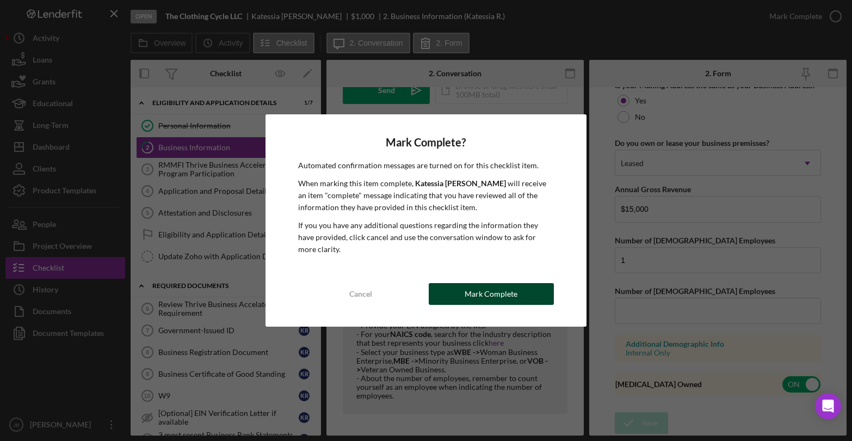
click at [523, 290] on button "Mark Complete" at bounding box center [491, 294] width 125 height 22
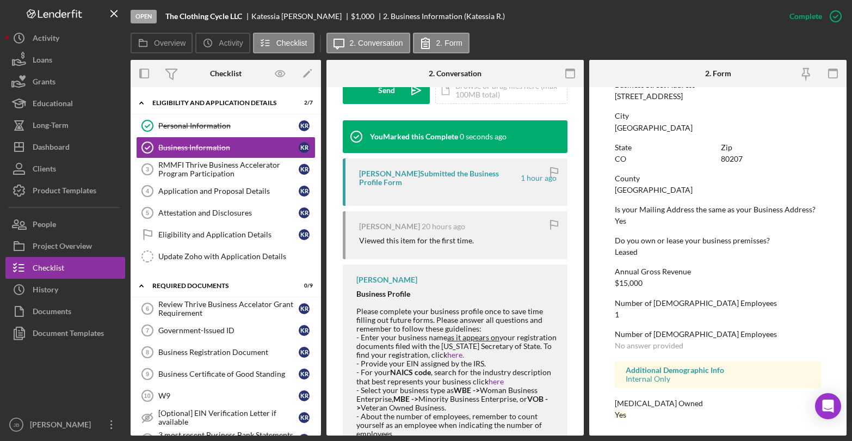
scroll to position [473, 0]
click at [250, 180] on link "Application and Proposal Details 4 Application and Proposal Details K R" at bounding box center [226, 191] width 180 height 22
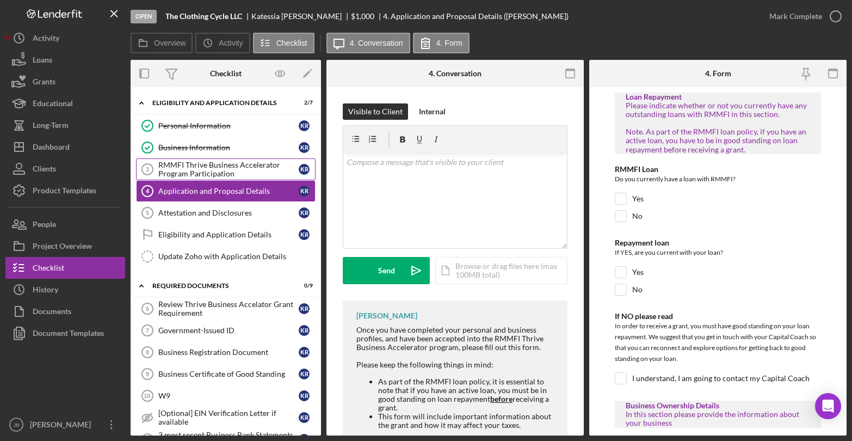
click at [248, 169] on div "RMMFI Thrive Business Accelerator Program Participation" at bounding box center [228, 169] width 140 height 17
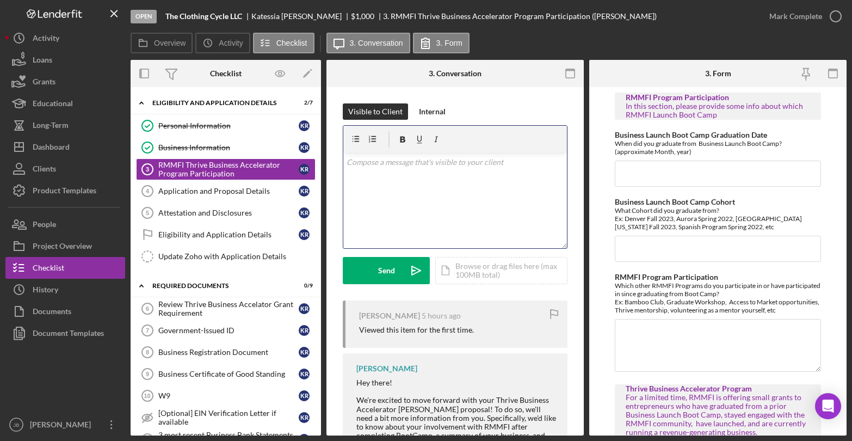
click at [389, 179] on div "v Color teal Color pink Remove color Add row above Add row below Add column bef…" at bounding box center [455, 200] width 224 height 95
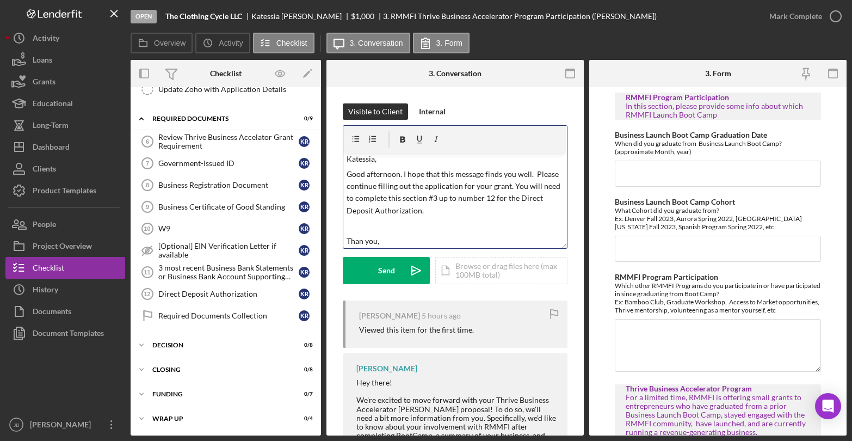
scroll to position [19, 0]
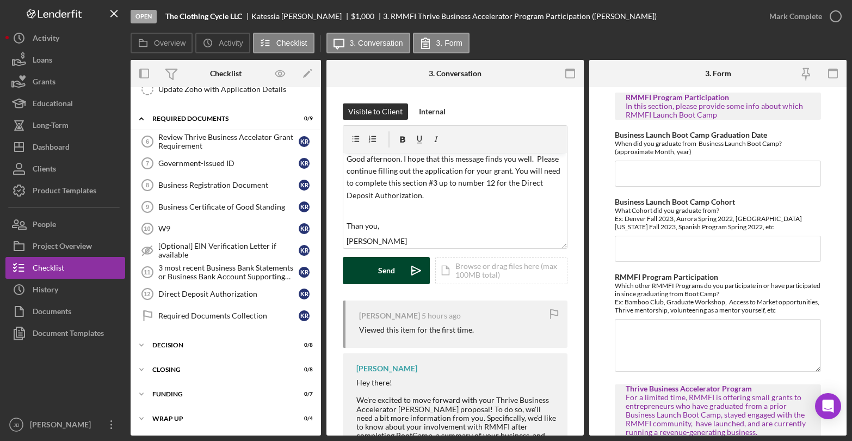
click at [378, 269] on div "Send" at bounding box center [386, 270] width 17 height 27
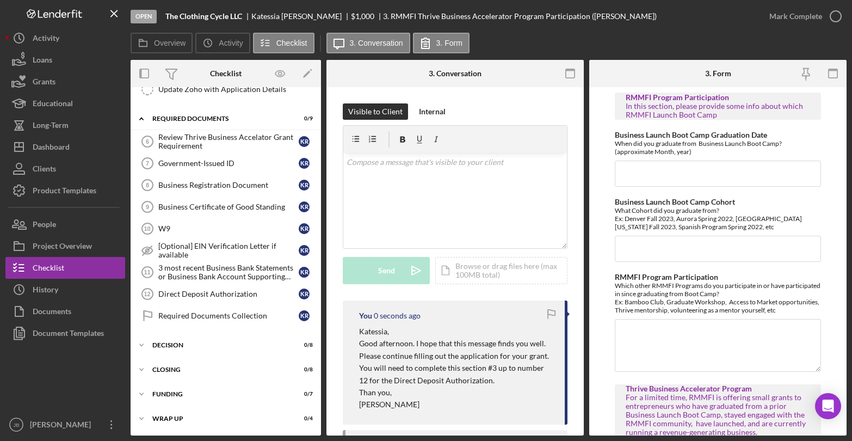
scroll to position [0, 0]
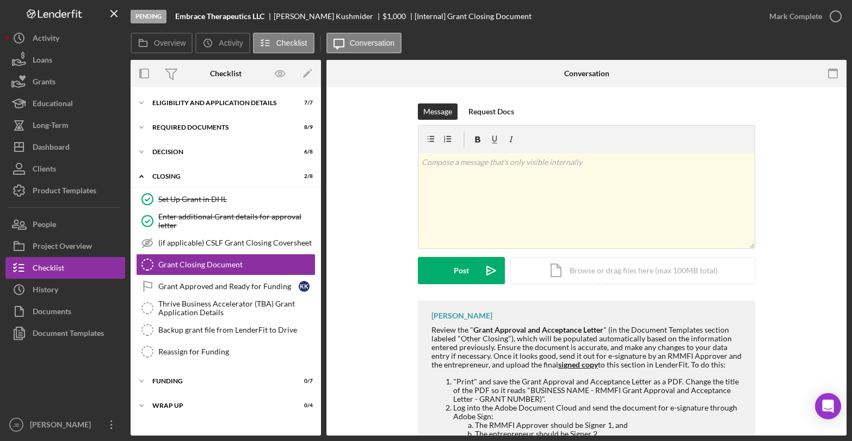
scroll to position [117, 0]
